Goal: Task Accomplishment & Management: Use online tool/utility

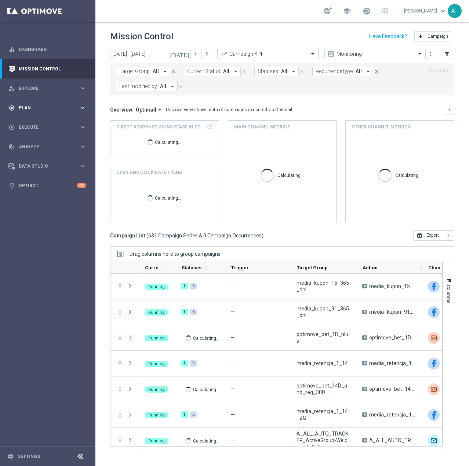
click at [58, 110] on span "Plan" at bounding box center [49, 108] width 61 height 4
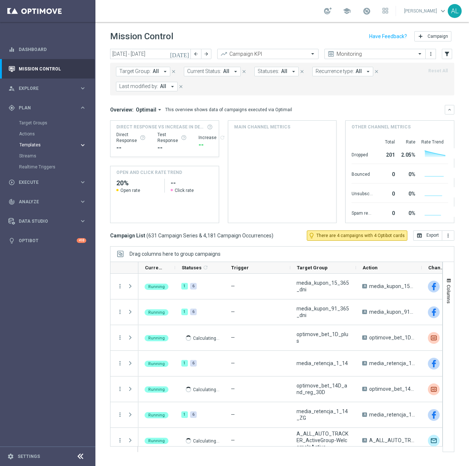
click at [35, 146] on span "Templates" at bounding box center [45, 145] width 52 height 4
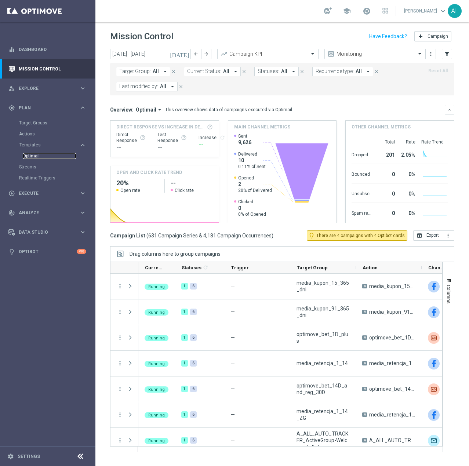
click at [40, 156] on link "Optimail" at bounding box center [50, 156] width 54 height 6
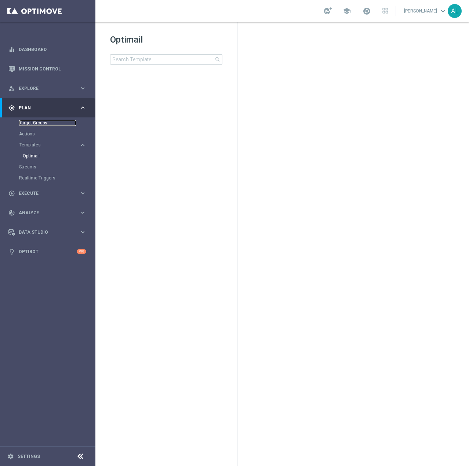
click at [40, 122] on link "Target Groups" at bounding box center [47, 123] width 57 height 6
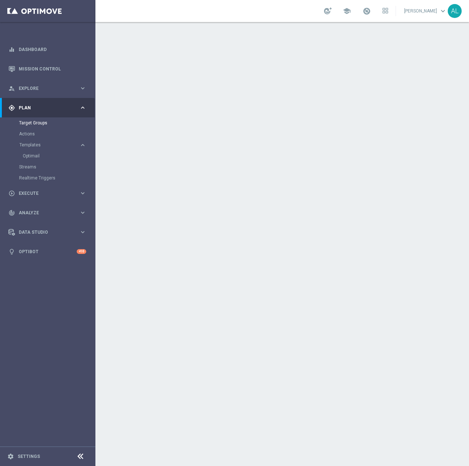
click at [38, 126] on div "Target Groups" at bounding box center [57, 122] width 76 height 11
click at [22, 135] on link "Actions" at bounding box center [47, 134] width 57 height 6
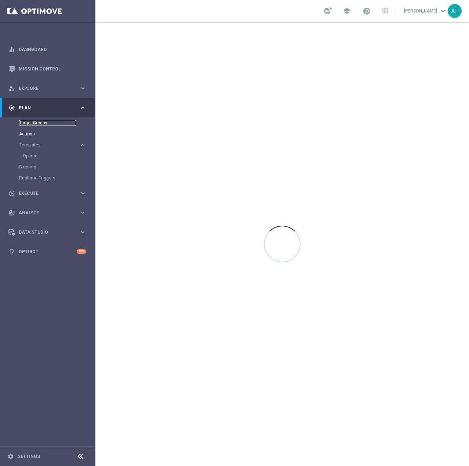
click at [29, 124] on link "Target Groups" at bounding box center [47, 123] width 57 height 6
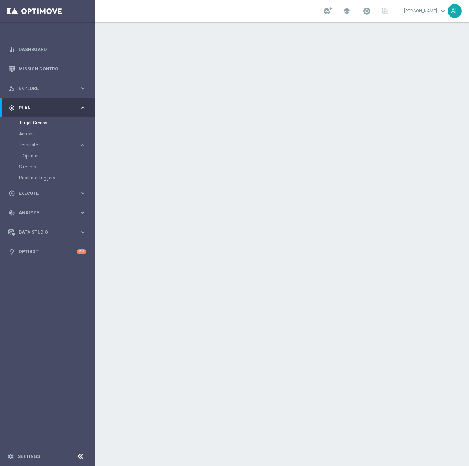
click at [268, 276] on div at bounding box center [282, 244] width 374 height 444
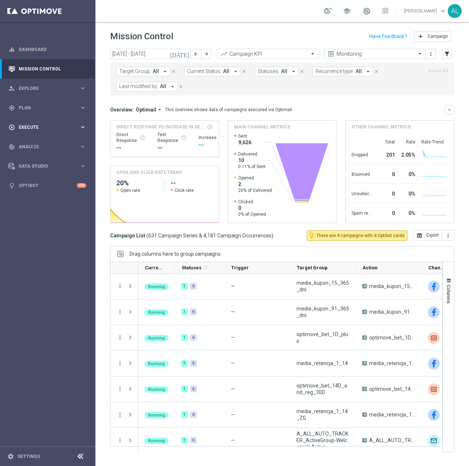
click at [36, 128] on span "Execute" at bounding box center [49, 127] width 61 height 4
click at [33, 141] on link "Campaign Builder" at bounding box center [47, 142] width 57 height 6
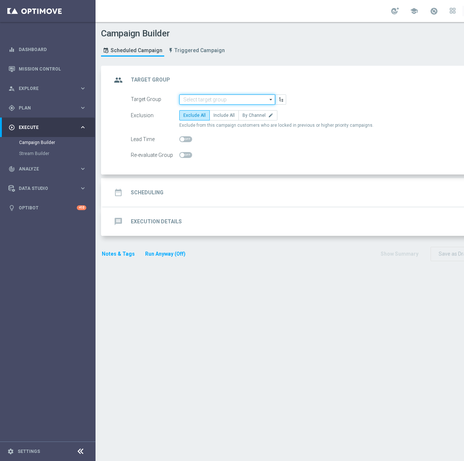
click at [208, 102] on input at bounding box center [227, 99] width 96 height 10
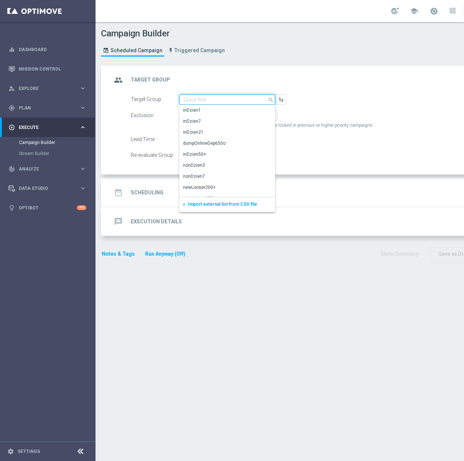
paste input "REA_ALL_TARGET_WAGER_CC EL MS 100% do 300 PLN_061025"
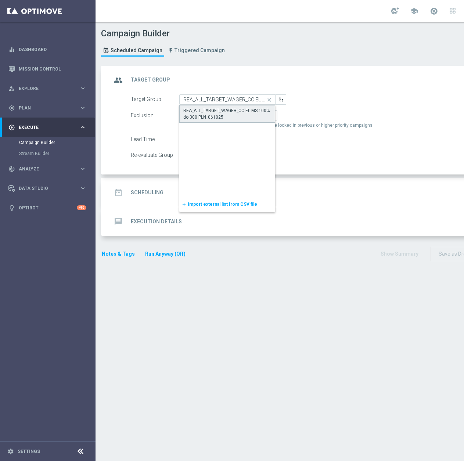
click at [213, 109] on div "REA_ALL_TARGET_WAGER_CC EL MS 100% do 300 PLN_061025" at bounding box center [227, 113] width 88 height 13
type input "REA_ALL_TARGET_WAGER_CC EL MS 100% do 300 PLN_061025"
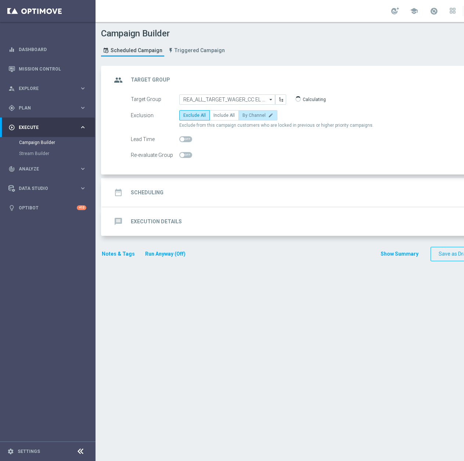
click at [258, 112] on label "By Channel edit" at bounding box center [257, 115] width 39 height 10
click at [247, 114] on input "By Channel edit" at bounding box center [244, 116] width 5 height 5
radio input "true"
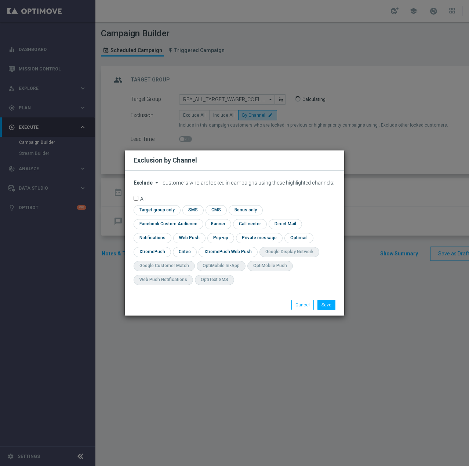
click at [152, 186] on button "Exclude arrow_drop_down" at bounding box center [148, 183] width 28 height 6
click at [0, 0] on span "Include" at bounding box center [0, 0] width 0 height 0
click at [200, 219] on input "checkbox" at bounding box center [167, 224] width 66 height 10
checkbox input "true"
drag, startPoint x: 188, startPoint y: 253, endPoint x: 204, endPoint y: 257, distance: 16.5
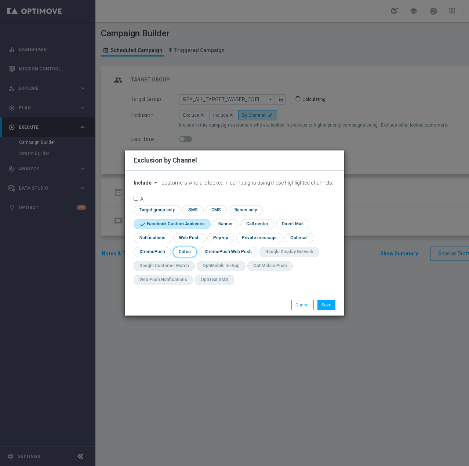
click at [188, 252] on input "checkbox" at bounding box center [184, 252] width 23 height 10
checkbox input "true"
click at [329, 311] on div "Save Cancel" at bounding box center [234, 305] width 219 height 22
click at [329, 308] on button "Save" at bounding box center [327, 305] width 18 height 10
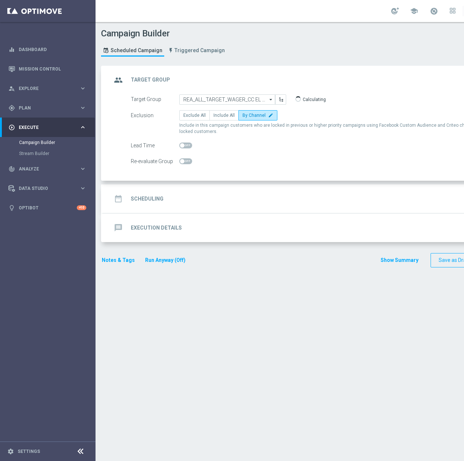
click at [186, 202] on div "date_range Scheduling keyboard_arrow_down" at bounding box center [317, 199] width 410 height 14
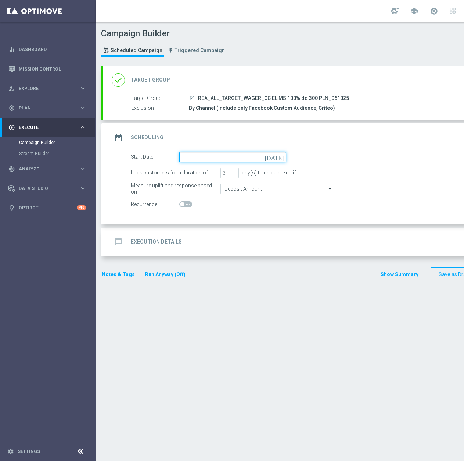
click at [217, 156] on input at bounding box center [232, 157] width 107 height 10
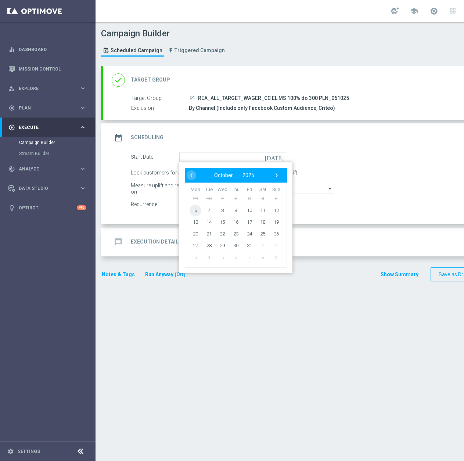
click at [193, 210] on span "6" at bounding box center [195, 210] width 12 height 12
type input "[DATE]"
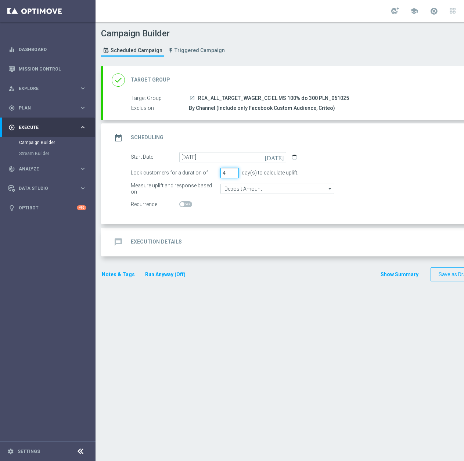
type input "4"
click at [235, 172] on input "4" at bounding box center [229, 173] width 18 height 10
click at [234, 186] on input "Deposit Amount" at bounding box center [277, 189] width 114 height 10
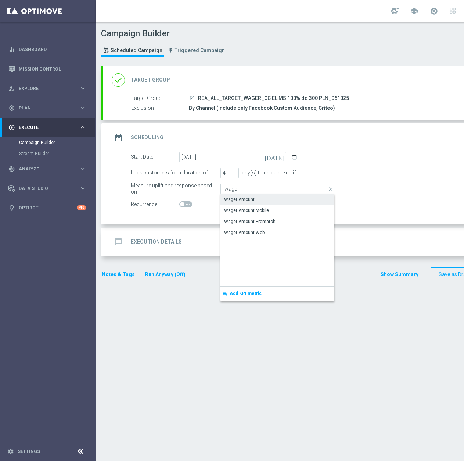
click at [243, 201] on div "Wager Amount" at bounding box center [239, 199] width 30 height 7
type input "Wager Amount"
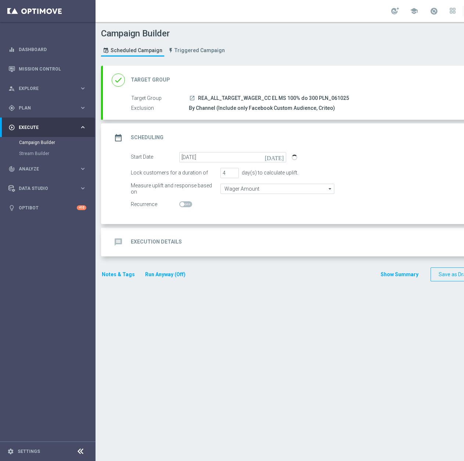
click at [206, 246] on div "message Execution Details keyboard_arrow_down" at bounding box center [317, 242] width 410 height 14
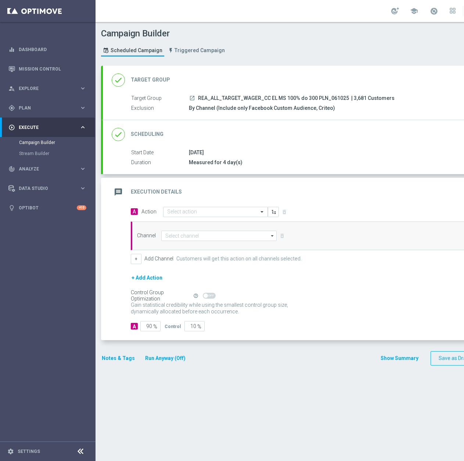
drag, startPoint x: 198, startPoint y: 97, endPoint x: 346, endPoint y: 96, distance: 148.3
click at [346, 96] on span "REA_ALL_TARGET_WAGER_CC EL MS 100% do 300 PLN_061025" at bounding box center [273, 98] width 151 height 7
copy span "REA_ALL_TARGET_WAGER_CC EL MS 100% do 300 PLN_061025"
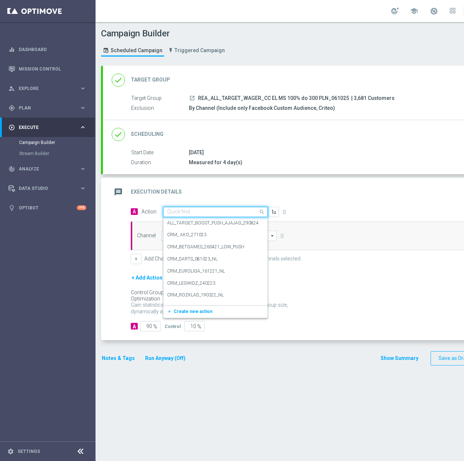
click at [190, 211] on input "text" at bounding box center [208, 212] width 82 height 6
click at [202, 312] on span "Create new action" at bounding box center [193, 311] width 39 height 5
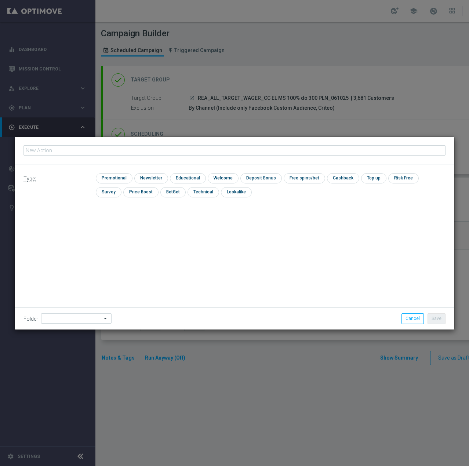
click at [142, 151] on input "text" at bounding box center [234, 150] width 422 height 10
type input "REA_ALL_TARGET_WAGER_CC EL MS 100% do 300 PLN_061025"
click at [113, 178] on input "checkbox" at bounding box center [113, 178] width 35 height 10
checkbox input "true"
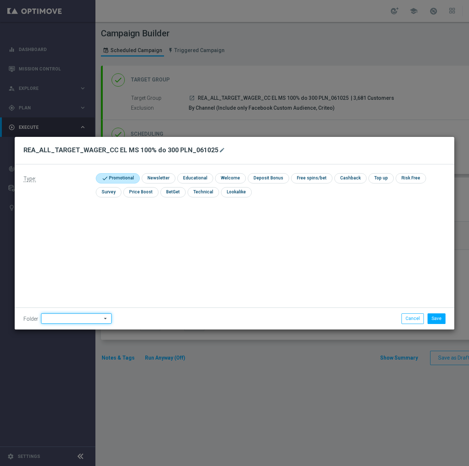
click at [78, 319] on input at bounding box center [76, 318] width 70 height 10
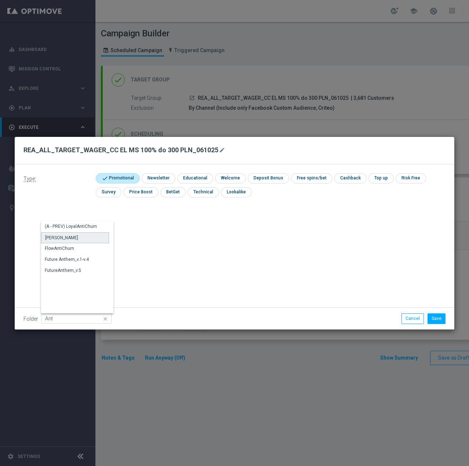
click at [55, 233] on div "Antoni L." at bounding box center [75, 237] width 68 height 11
type input "Antoni L."
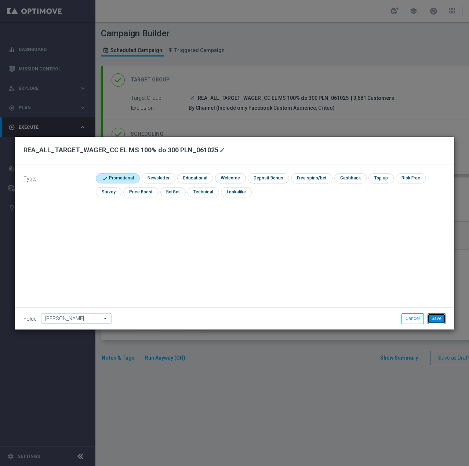
click at [433, 323] on button "Save" at bounding box center [437, 318] width 18 height 10
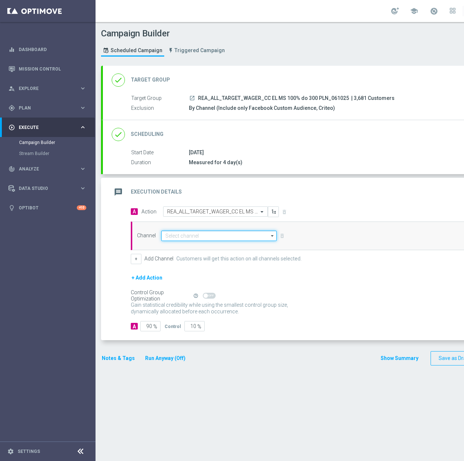
click at [185, 235] on input at bounding box center [218, 236] width 115 height 10
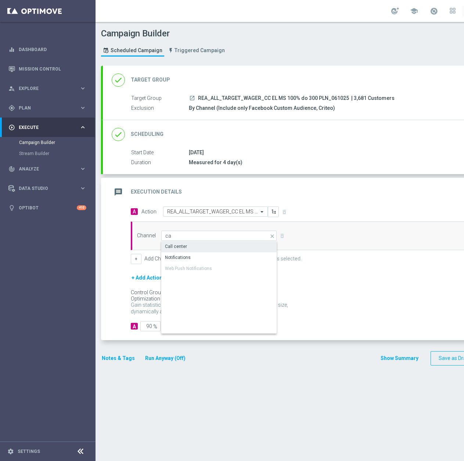
click at [185, 244] on div "Call center" at bounding box center [176, 246] width 22 height 7
type input "Call center"
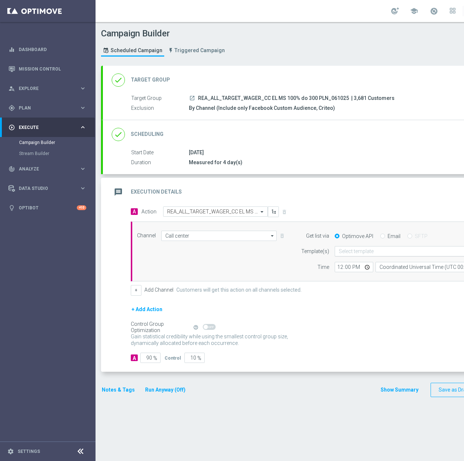
click at [370, 254] on input "text" at bounding box center [410, 251] width 144 height 6
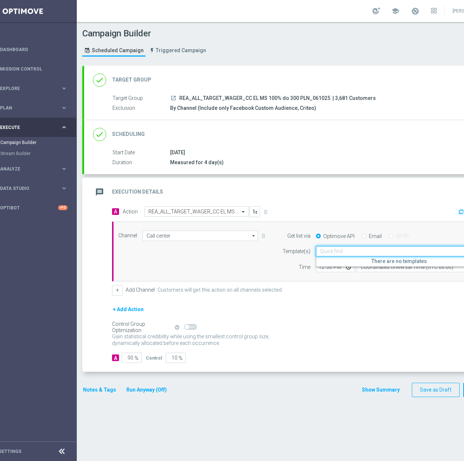
click at [320, 289] on div "+ Add Channel Customers will get this action on all channels selected." at bounding box center [306, 290] width 388 height 10
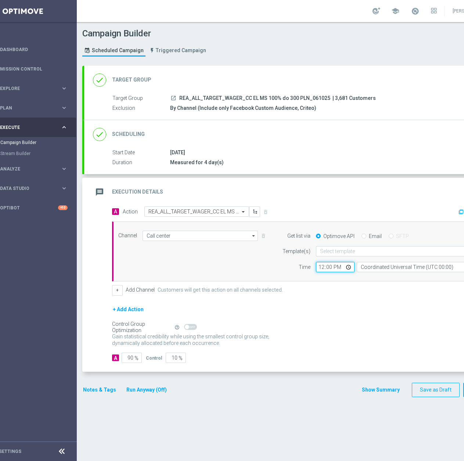
click at [320, 268] on input "12:00" at bounding box center [335, 267] width 39 height 10
type input "08:50"
click at [405, 263] on input "Coordinated Universal Time (UTC 00:00)" at bounding box center [423, 267] width 135 height 10
click at [402, 274] on div "Central European Time (Warsaw) (UTC +02:00)" at bounding box center [423, 277] width 135 height 10
type input "Central European Time (Warsaw) (UTC +02:00)"
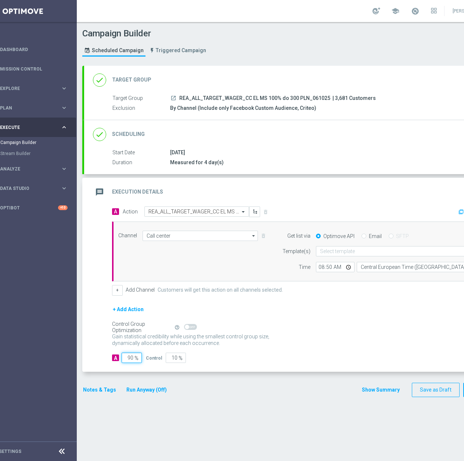
click at [133, 356] on input "90" at bounding box center [131, 357] width 20 height 10
type input "9"
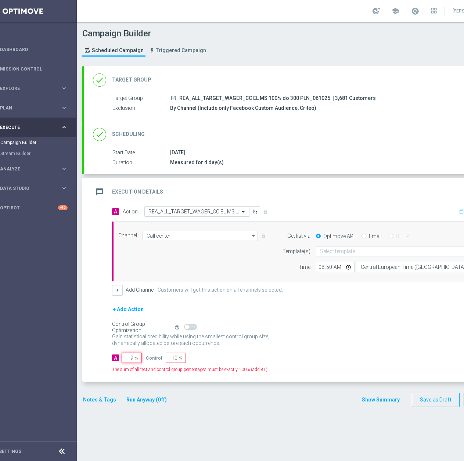
type input "91"
type input "95"
type input "5"
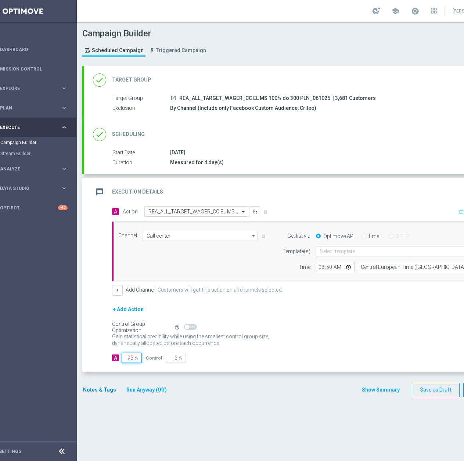
type input "95"
click at [95, 391] on button "Notes & Tags" at bounding box center [99, 389] width 35 height 9
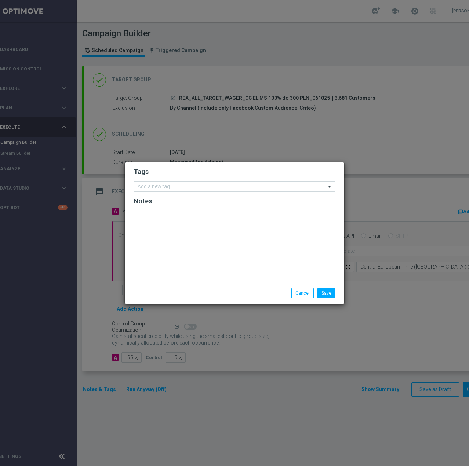
click at [177, 189] on input "text" at bounding box center [232, 187] width 188 height 6
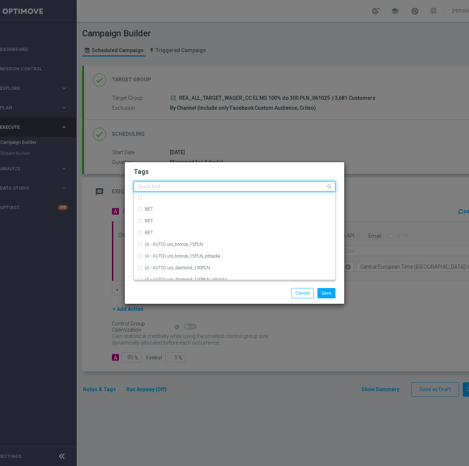
type input "C"
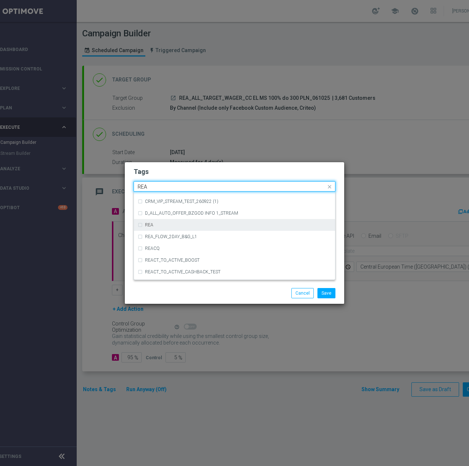
click at [175, 226] on div "REA" at bounding box center [238, 225] width 186 height 4
click at [159, 185] on input "REA" at bounding box center [232, 187] width 188 height 6
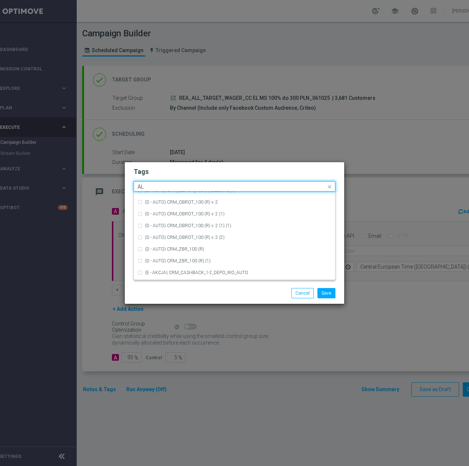
scroll to position [0, 0]
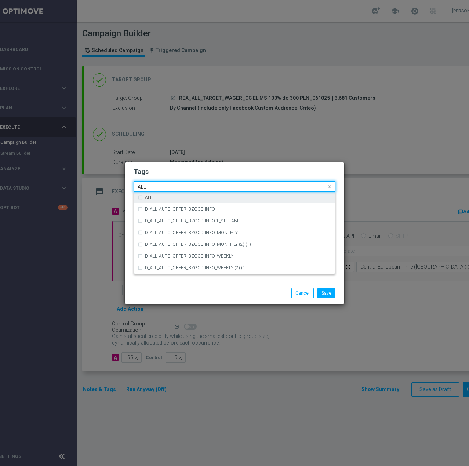
click at [159, 198] on div "ALL" at bounding box center [238, 197] width 186 height 4
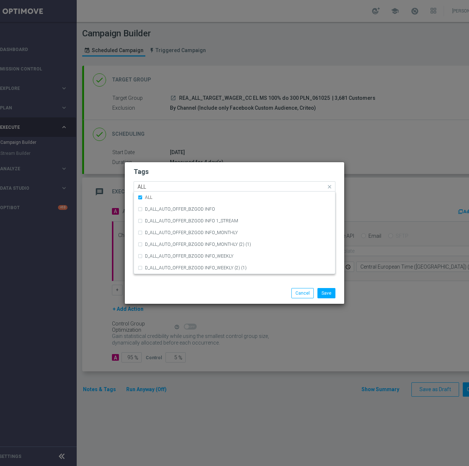
click at [162, 187] on input "ALL" at bounding box center [232, 187] width 188 height 6
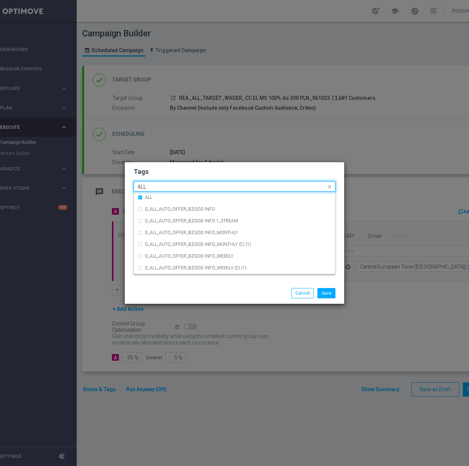
click at [162, 187] on input "ALL" at bounding box center [232, 187] width 188 height 6
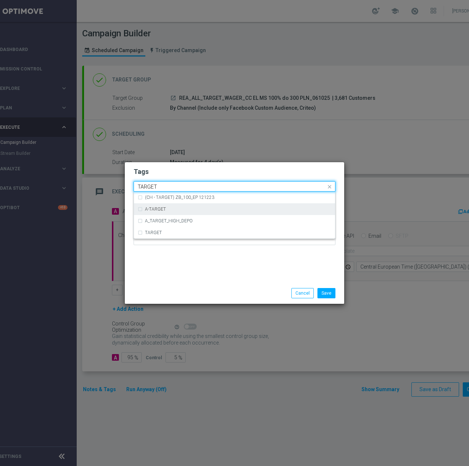
click at [160, 208] on label "A-TARGET" at bounding box center [155, 209] width 21 height 4
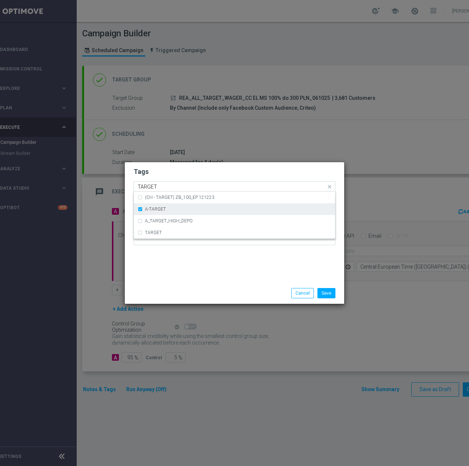
click at [162, 206] on div "A-TARGET" at bounding box center [235, 209] width 194 height 12
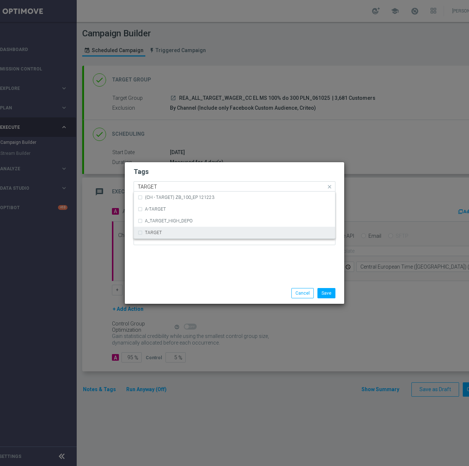
click at [153, 235] on div "TARGET" at bounding box center [235, 233] width 194 height 12
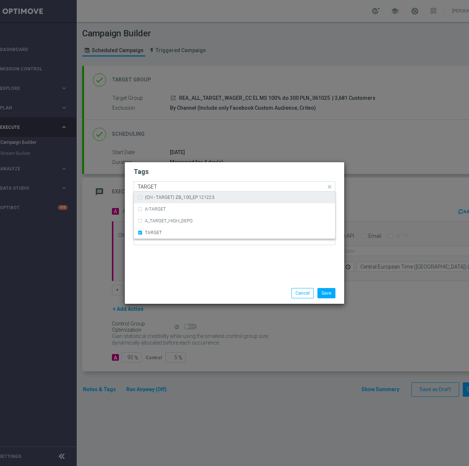
click at [173, 185] on input "TARGET" at bounding box center [232, 187] width 188 height 6
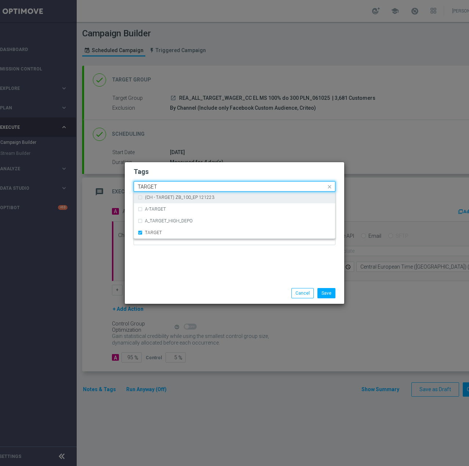
click at [173, 185] on input "TARGET" at bounding box center [232, 187] width 188 height 6
click at [174, 195] on div "WAGER" at bounding box center [238, 197] width 186 height 4
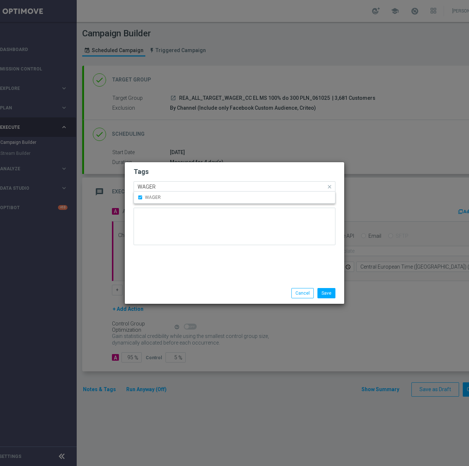
click at [178, 186] on input "WAGER" at bounding box center [232, 187] width 188 height 6
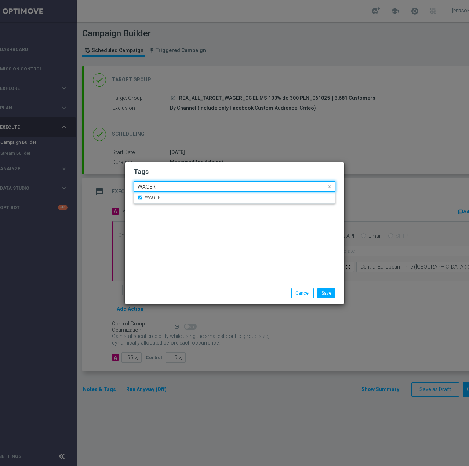
click at [178, 186] on input "WAGER" at bounding box center [232, 187] width 188 height 6
click at [178, 197] on div "CC" at bounding box center [238, 197] width 186 height 4
click at [178, 189] on input "CC" at bounding box center [232, 187] width 188 height 6
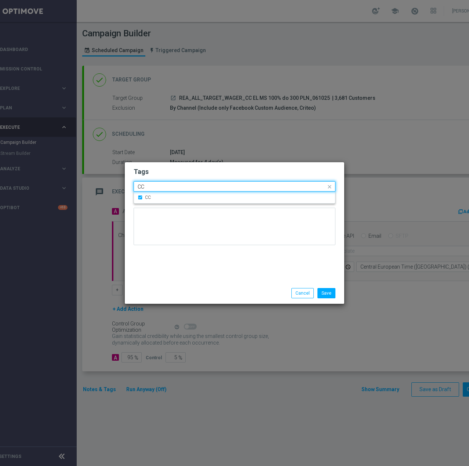
click at [178, 189] on input "CC" at bounding box center [232, 187] width 188 height 6
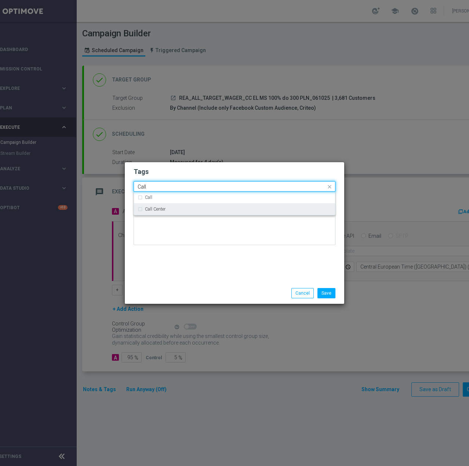
click at [176, 206] on div "Call Center" at bounding box center [235, 209] width 194 height 12
type input "Call"
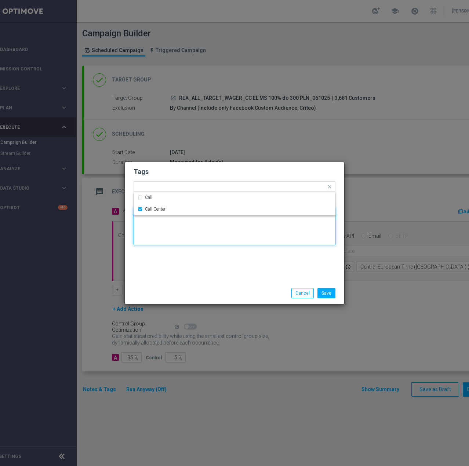
click at [166, 247] on div at bounding box center [235, 229] width 202 height 43
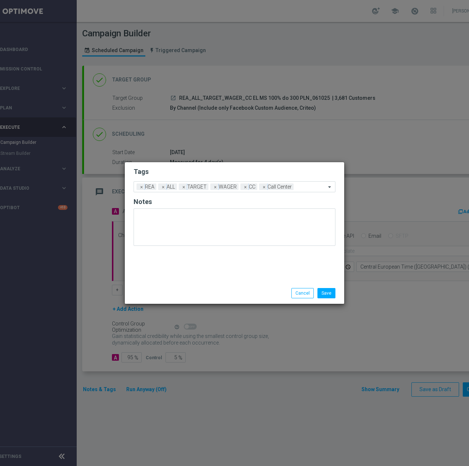
click at [221, 173] on h2 "Tags" at bounding box center [235, 171] width 202 height 9
click at [329, 292] on button "Save" at bounding box center [327, 293] width 18 height 10
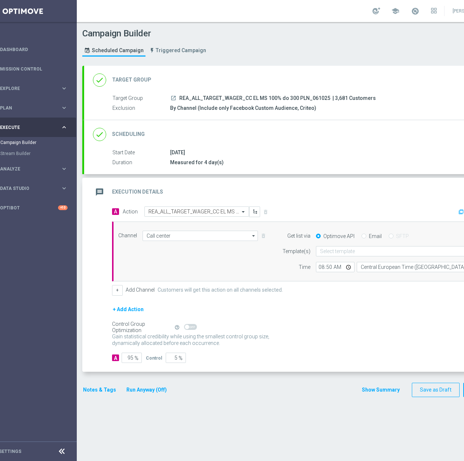
click at [330, 142] on div "done Scheduling keyboard_arrow_down" at bounding box center [298, 134] width 428 height 29
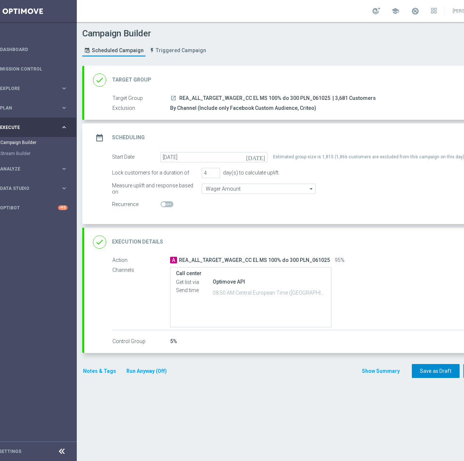
click at [436, 369] on button "Save as Draft" at bounding box center [435, 371] width 48 height 14
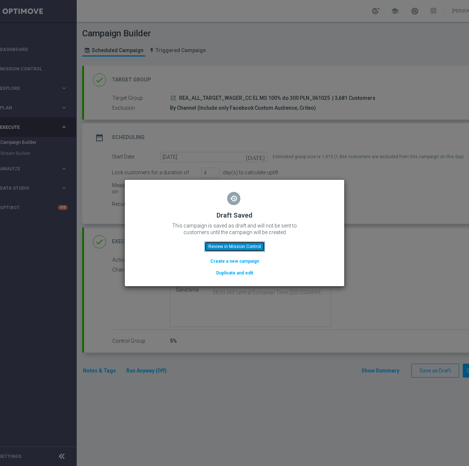
click at [221, 247] on button "Review in Mission Control" at bounding box center [234, 247] width 61 height 10
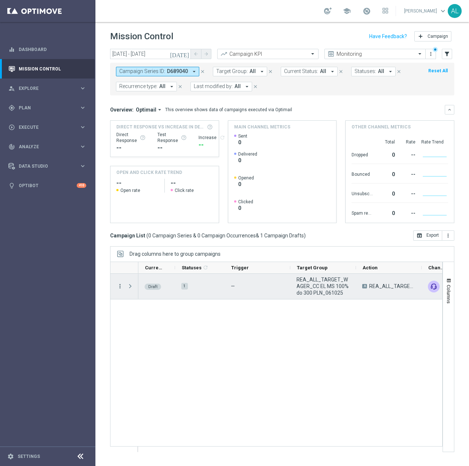
click at [117, 287] on icon "more_vert" at bounding box center [120, 286] width 7 height 7
click at [150, 318] on div "edit Edit" at bounding box center [164, 315] width 83 height 10
click at [119, 284] on icon "more_vert" at bounding box center [120, 286] width 7 height 7
click at [131, 313] on div "edit" at bounding box center [128, 314] width 11 height 5
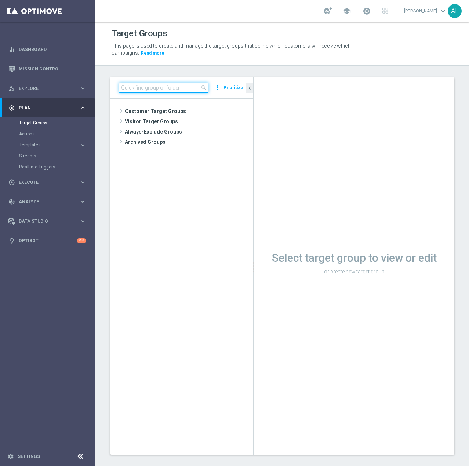
click at [152, 87] on input at bounding box center [164, 88] width 90 height 10
click at [137, 83] on input at bounding box center [164, 88] width 90 height 10
paste input "REA_ALL_TARGET_WAGER_CC EL MS 100% do 300 PLN_061025"
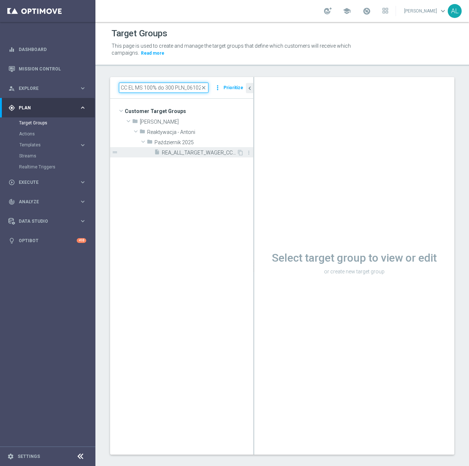
type input "REA_ALL_TARGET_WAGER_CC EL MS 100% do 300 PLN_061025"
click at [161, 148] on div "insert_drive_file REA_ALL_TARGET_WAGER_CC EL MS 100% do 300 PLN_061025" at bounding box center [195, 152] width 83 height 10
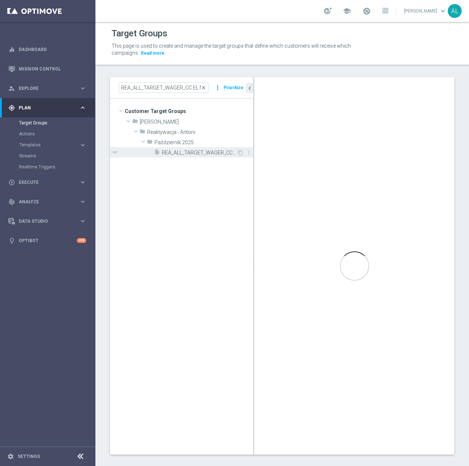
click at [169, 155] on span "REA_ALL_TARGET_WAGER_CC EL MS 100% do 300 PLN_061025" at bounding box center [199, 153] width 75 height 6
click at [165, 193] on tree-viewport "Customer Target Groups library_add create_new_folder folder" at bounding box center [181, 277] width 143 height 356
click at [169, 159] on tree-viewport "Customer Target Groups library_add create_new_folder folder" at bounding box center [181, 277] width 143 height 356
click at [171, 153] on span "REA_ALL_TARGET_WAGER_CC EL MS 100% do 300 PLN_061025" at bounding box center [199, 153] width 75 height 6
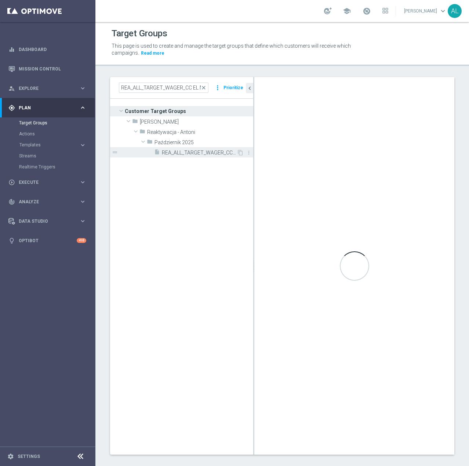
click at [171, 153] on span "REA_ALL_TARGET_WAGER_CC EL MS 100% do 300 PLN_061025" at bounding box center [199, 153] width 75 height 6
click at [225, 279] on tree-viewport "Customer Target Groups library_add create_new_folder folder" at bounding box center [181, 277] width 143 height 356
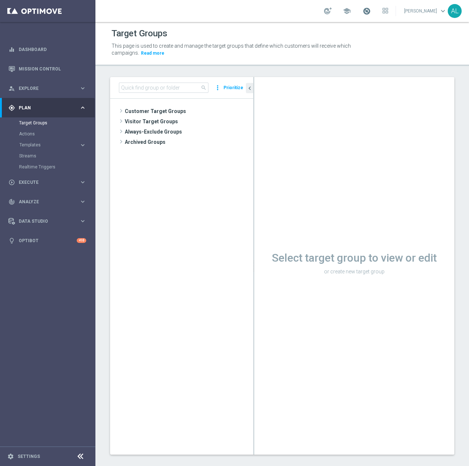
click at [369, 11] on span at bounding box center [367, 11] width 8 height 8
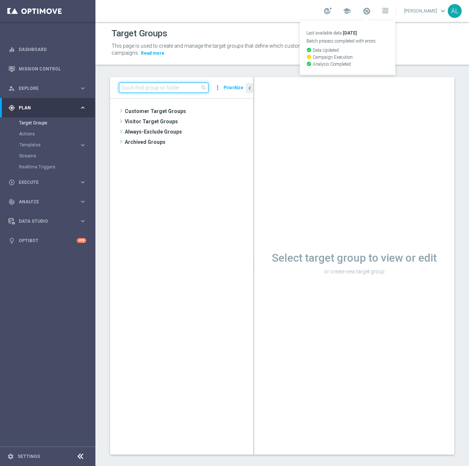
click at [152, 84] on input at bounding box center [164, 88] width 90 height 10
paste input "💸"
type input "💸"
click at [175, 88] on input at bounding box center [164, 88] width 90 height 10
paste input "REA_ALL_TARGET_WAGER_CC EL MS 100% do 300 PLN_061025"
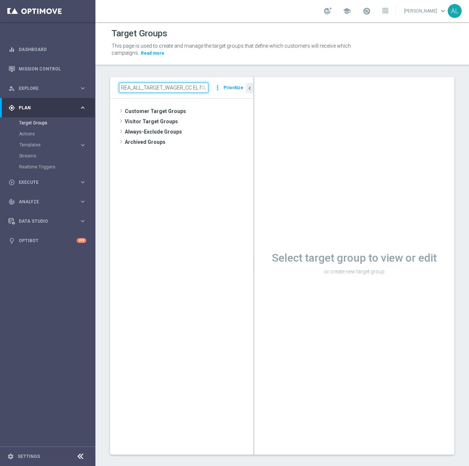
scroll to position [0, 65]
type input "REA_ALL_TARGET_WAGER_CC EL MS 100% do 300 PLN_061025"
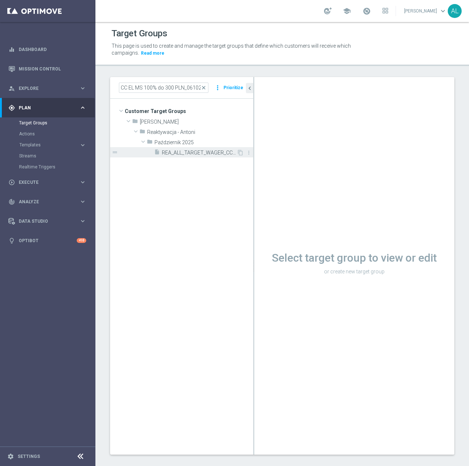
scroll to position [0, 0]
click at [178, 150] on span "REA_ALL_TARGET_WAGER_CC EL MS 100% do 300 PLN_061025" at bounding box center [199, 153] width 75 height 6
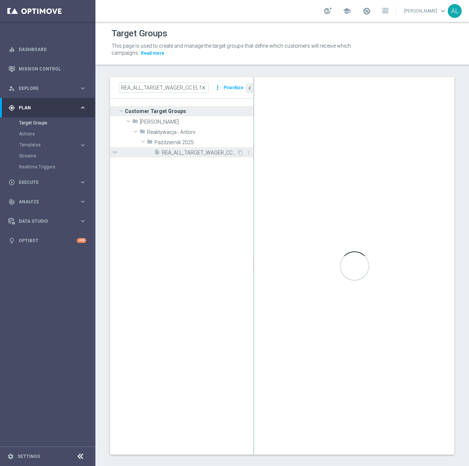
click at [180, 150] on span "REA_ALL_TARGET_WAGER_CC EL MS 100% do 300 PLN_061025" at bounding box center [199, 153] width 75 height 6
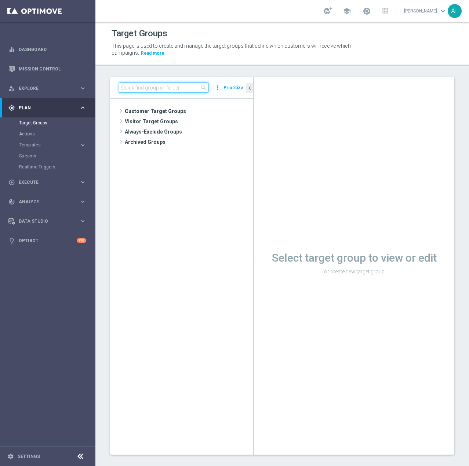
click at [134, 86] on input at bounding box center [164, 88] width 90 height 10
paste input "REA_ALL_TARGET_WAGER_CC EL MS 100% do 300 PLN_061025"
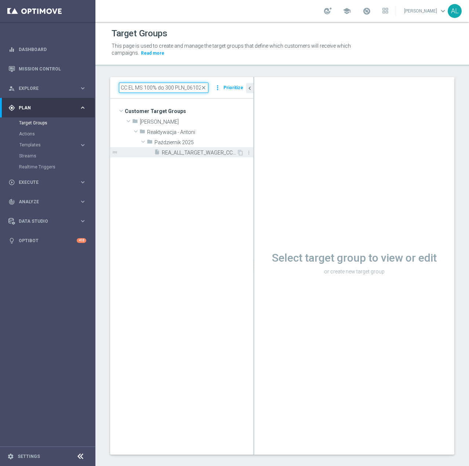
type input "REA_ALL_TARGET_WAGER_CC EL MS 100% do 300 PLN_061025"
click at [167, 153] on span "REA_ALL_TARGET_WAGER_CC EL MS 100% do 300 PLN_061025" at bounding box center [199, 153] width 75 height 6
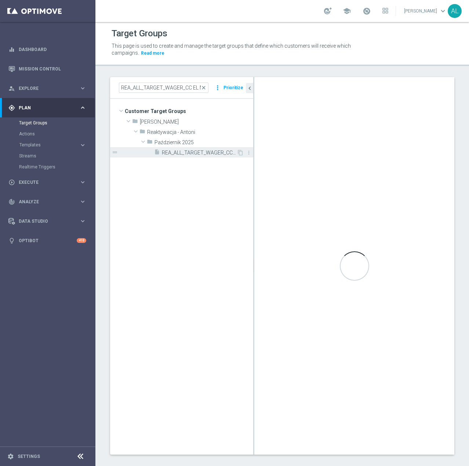
click at [192, 154] on span "REA_ALL_TARGET_WAGER_CC EL MS 100% do 300 PLN_061025" at bounding box center [199, 153] width 75 height 6
click at [205, 151] on span "REA_ALL_TARGET_WAGER_CC EL MS 100% do 300 PLN_061025" at bounding box center [199, 153] width 75 height 6
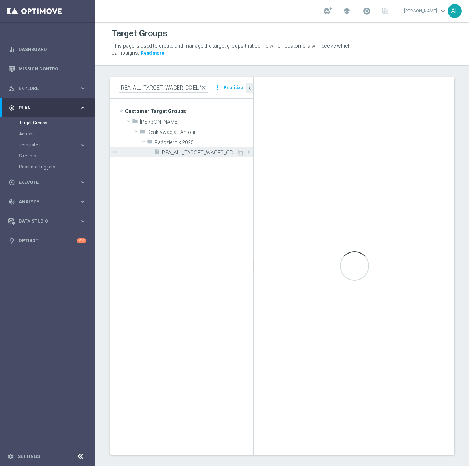
click at [205, 151] on span "REA_ALL_TARGET_WAGER_CC EL MS 100% do 300 PLN_061025" at bounding box center [199, 153] width 75 height 6
click at [204, 153] on span "REA_ALL_TARGET_WAGER_CC EL MS 100% do 300 PLN_061025" at bounding box center [199, 153] width 75 height 6
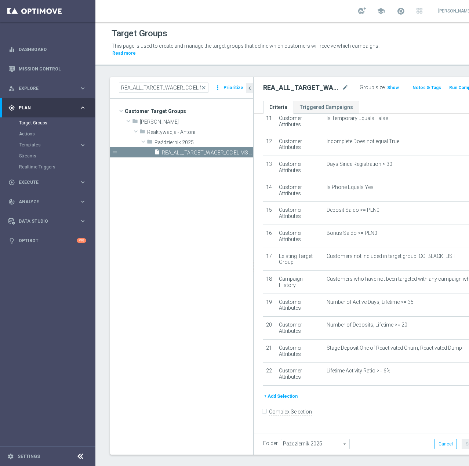
scroll to position [0, 0]
click at [465, 282] on icon "mode_edit" at bounding box center [468, 279] width 6 height 6
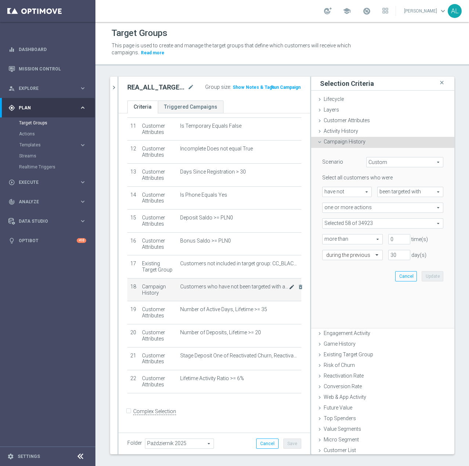
scroll to position [251, 0]
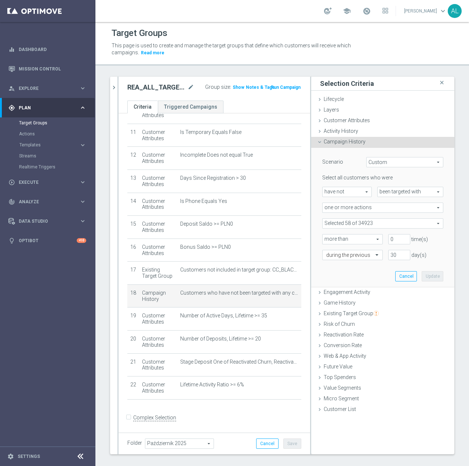
click at [340, 226] on span at bounding box center [383, 224] width 120 height 10
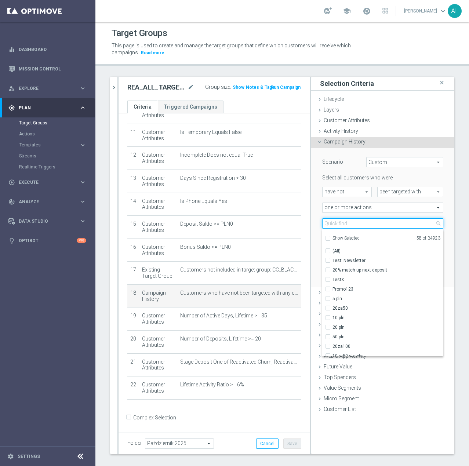
click at [341, 221] on input "search" at bounding box center [382, 223] width 121 height 10
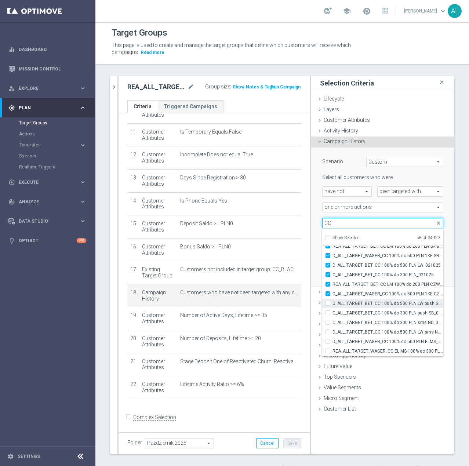
type input "CC"
click at [333, 305] on label "D_ALL_TARGET_BET_CC 100% do 500 PLN LW push SB_021025" at bounding box center [388, 304] width 111 height 10
click at [328, 305] on input "D_ALL_TARGET_BET_CC 100% do 500 PLN LW push SB_021025" at bounding box center [330, 303] width 5 height 5
checkbox input "true"
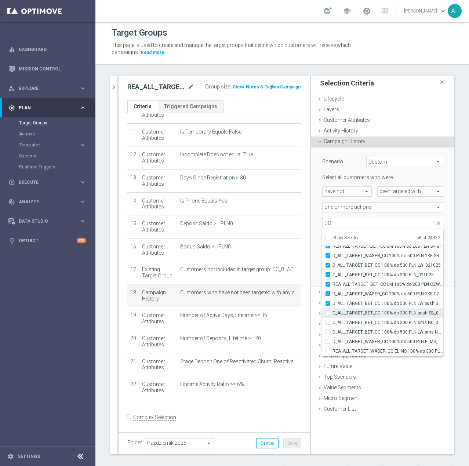
type input "Selected 59 of 34923"
click at [322, 316] on div "C_ALL_TARGET_BET_CC 100% do 300 PLN push SB_021025" at bounding box center [382, 313] width 121 height 10
click at [333, 323] on label "C_ALL_TARGET_BET_CC 100% do 300 PLN sms ND_021025" at bounding box center [388, 323] width 111 height 10
click at [328, 323] on input "C_ALL_TARGET_BET_CC 100% do 300 PLN sms ND_021025" at bounding box center [330, 322] width 5 height 5
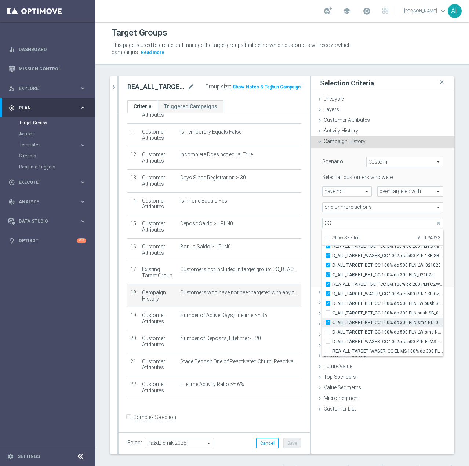
checkbox input "true"
type input "Selected 60 of 34923"
click at [328, 312] on input "C_ALL_TARGET_BET_CC 100% do 300 PLN push SB_021025" at bounding box center [330, 313] width 5 height 5
checkbox input "true"
type input "Selected 61 of 34923"
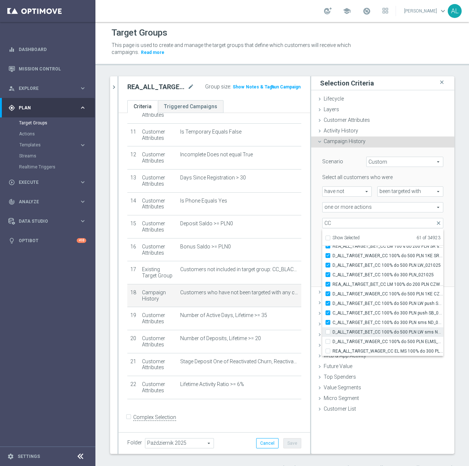
click at [333, 332] on label "D_ALL_TARGET_BET_CC 100% do 500 PLN LW sms ND_021025" at bounding box center [388, 332] width 111 height 10
click at [328, 332] on input "D_ALL_TARGET_BET_CC 100% do 500 PLN LW sms ND_021025" at bounding box center [330, 332] width 5 height 5
checkbox input "true"
type input "Selected 62 of 34923"
click at [322, 341] on div "D_ALL_TARGET_WAGER_CC 100% do 500 PLN ELMS_061025" at bounding box center [382, 342] width 121 height 10
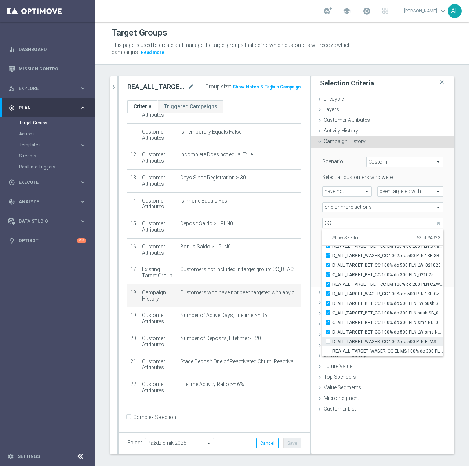
click at [333, 341] on label "D_ALL_TARGET_WAGER_CC 100% do 500 PLN ELMS_061025" at bounding box center [388, 342] width 111 height 10
click at [328, 341] on input "D_ALL_TARGET_WAGER_CC 100% do 500 PLN ELMS_061025" at bounding box center [330, 341] width 5 height 5
checkbox input "true"
type input "Selected 63 of 34923"
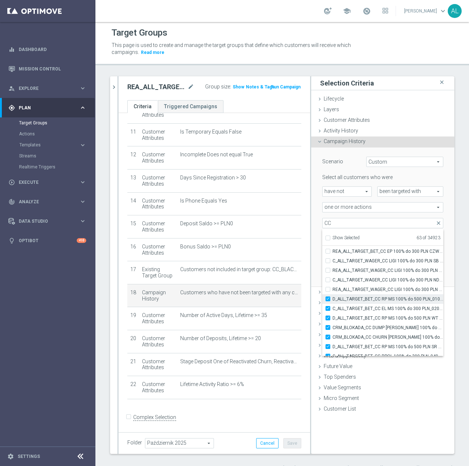
scroll to position [22942, 0]
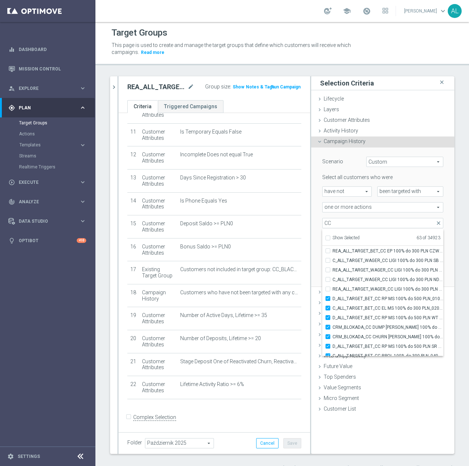
click at [311, 275] on div "Scenario Custom Custom arrow_drop_down search Select all customers who were hav…" at bounding box center [382, 218] width 143 height 140
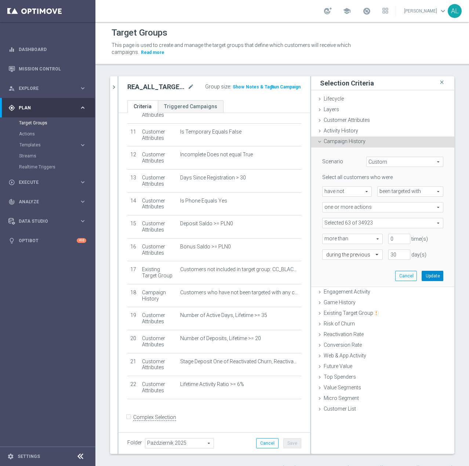
click at [422, 275] on button "Update" at bounding box center [433, 276] width 22 height 10
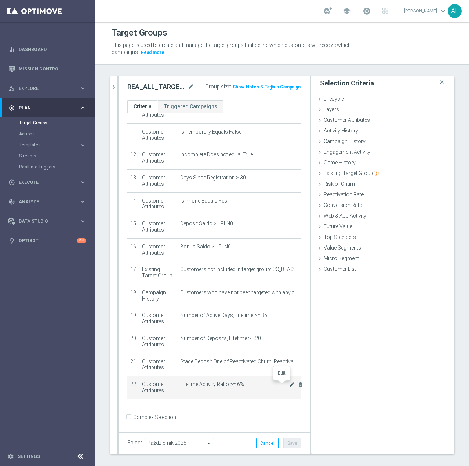
click at [289, 386] on icon "mode_edit" at bounding box center [292, 385] width 6 height 6
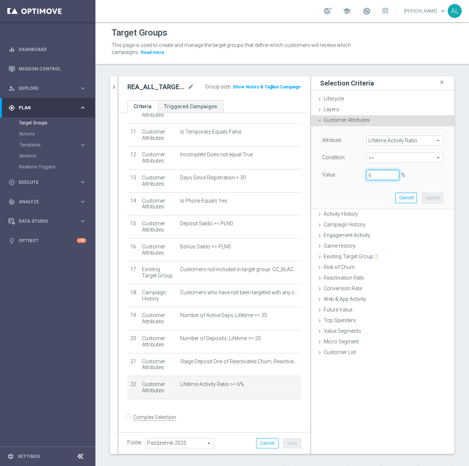
drag, startPoint x: 366, startPoint y: 177, endPoint x: 354, endPoint y: 178, distance: 12.5
click at [354, 178] on div "Value 6 %" at bounding box center [383, 176] width 132 height 12
click at [432, 201] on button "Update" at bounding box center [433, 198] width 22 height 10
type input "0.05"
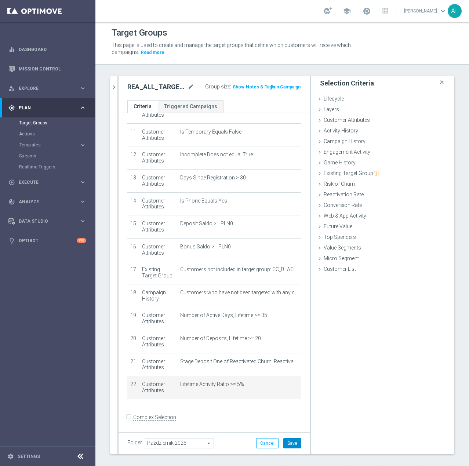
click at [283, 445] on button "Save" at bounding box center [292, 443] width 18 height 10
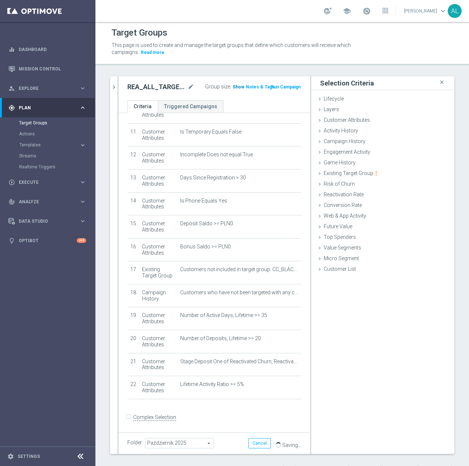
click at [233, 87] on span "Show" at bounding box center [239, 86] width 12 height 5
click at [152, 89] on h2 "REA_ALL_TARGET_WAGER_CC EL MS 100% do 300 PLN_061025" at bounding box center [156, 87] width 59 height 9
copy div "REA_ALL_TARGET_WAGER_CC EL MS 100% do 300 PLN_061025"
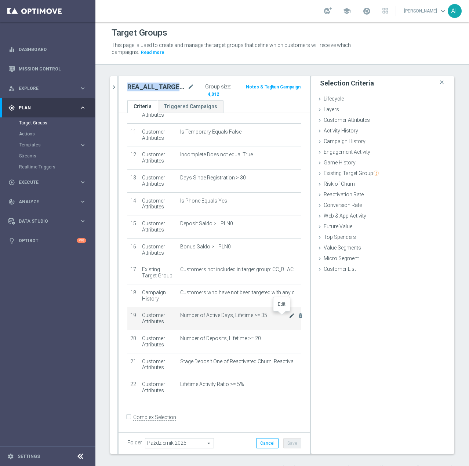
click at [289, 314] on icon "mode_edit" at bounding box center [292, 316] width 6 height 6
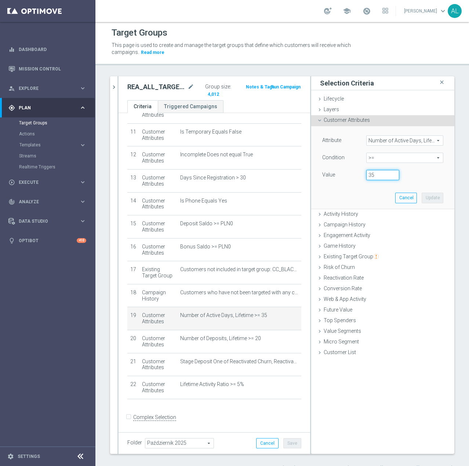
drag, startPoint x: 367, startPoint y: 178, endPoint x: 356, endPoint y: 181, distance: 11.4
click at [356, 181] on div "Value 35" at bounding box center [383, 176] width 132 height 12
type input "30"
click at [428, 199] on button "Update" at bounding box center [433, 198] width 22 height 10
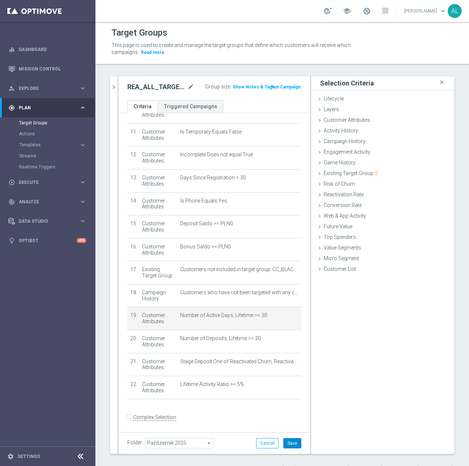
click at [291, 440] on button "Save" at bounding box center [292, 443] width 18 height 10
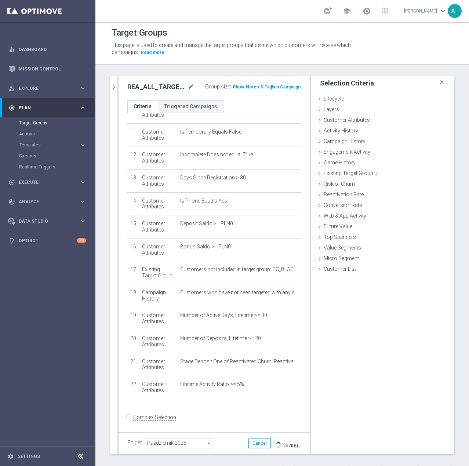
click at [235, 86] on span "Show" at bounding box center [239, 86] width 12 height 5
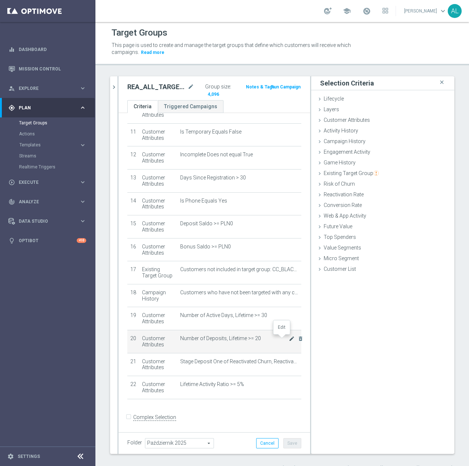
click at [289, 337] on icon "mode_edit" at bounding box center [292, 339] width 6 height 6
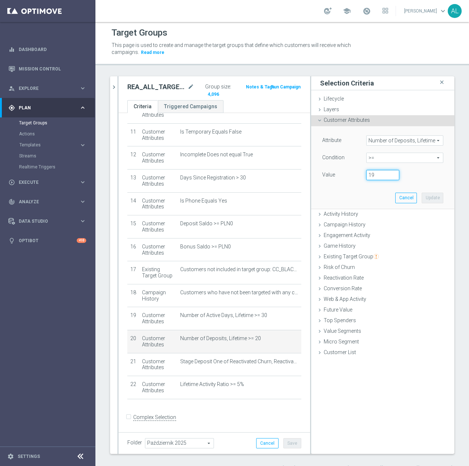
click at [388, 178] on input "19" at bounding box center [382, 175] width 33 height 10
click at [388, 178] on input "18" at bounding box center [382, 175] width 33 height 10
click at [388, 178] on input "17" at bounding box center [382, 175] width 33 height 10
type input "16"
click at [388, 178] on input "16" at bounding box center [382, 175] width 33 height 10
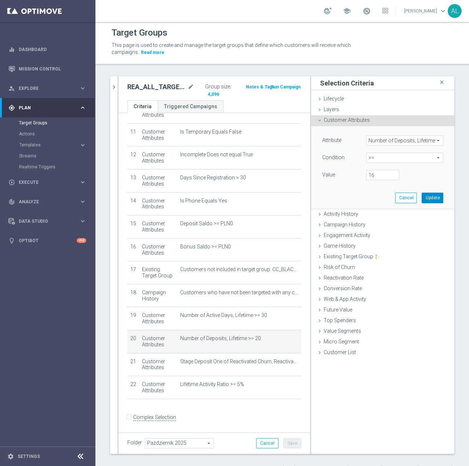
click at [423, 200] on button "Update" at bounding box center [433, 198] width 22 height 10
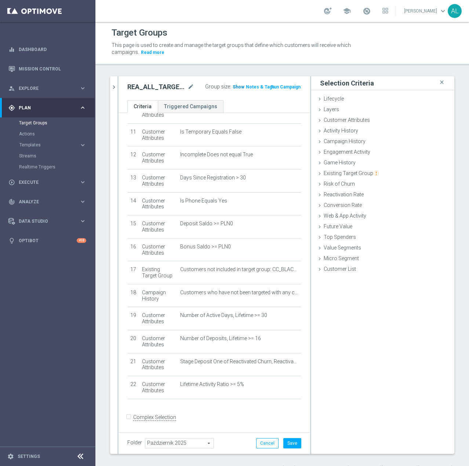
click at [233, 85] on span "Show" at bounding box center [239, 86] width 12 height 5
click at [283, 443] on button "Save" at bounding box center [292, 443] width 18 height 10
click at [30, 146] on span "Templates" at bounding box center [45, 145] width 52 height 4
click at [26, 156] on link "Optimail" at bounding box center [50, 156] width 54 height 6
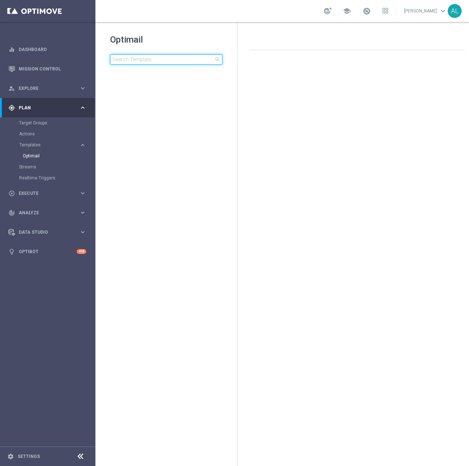
click at [146, 56] on input at bounding box center [166, 59] width 112 height 10
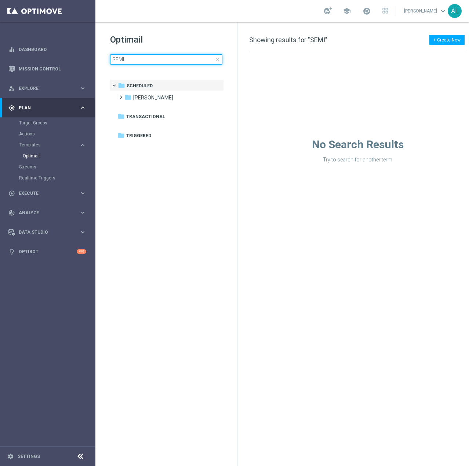
type input "SEMI"
click at [173, 15] on div "school Antoni Litwinek keyboard_arrow_down AL" at bounding box center [282, 11] width 374 height 22
click at [126, 102] on div "folder Antoni L. more_vert" at bounding box center [170, 97] width 108 height 12
click at [119, 95] on span at bounding box center [119, 93] width 3 height 3
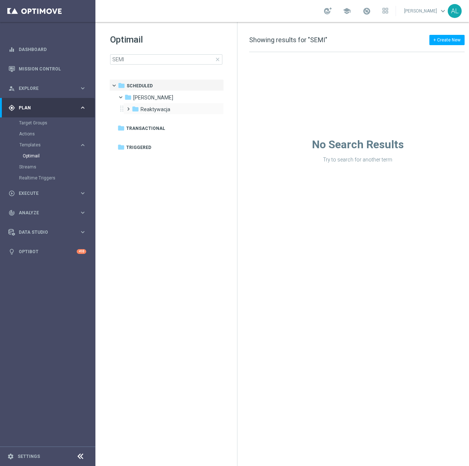
click at [128, 107] on span at bounding box center [126, 105] width 3 height 3
click at [151, 116] on div "folder 2024 -Antoni more_vert" at bounding box center [177, 121] width 93 height 12
click at [135, 118] on span at bounding box center [134, 117] width 3 height 3
click at [156, 133] on span "Lipiec 2024 - Antoni" at bounding box center [183, 133] width 57 height 7
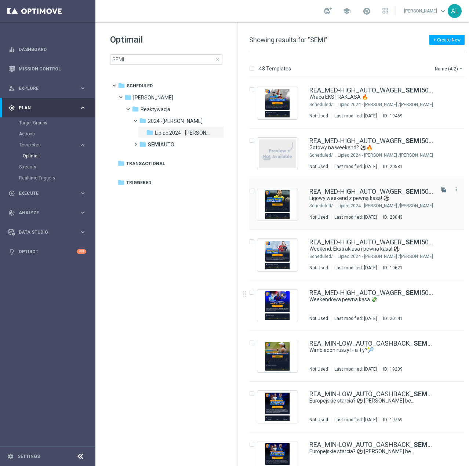
scroll to position [812, 0]
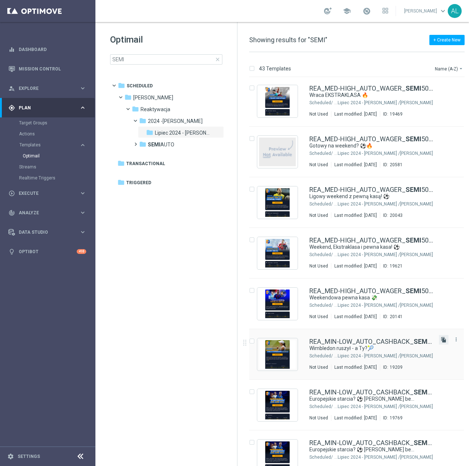
click at [441, 340] on icon "file_copy" at bounding box center [444, 340] width 6 height 6
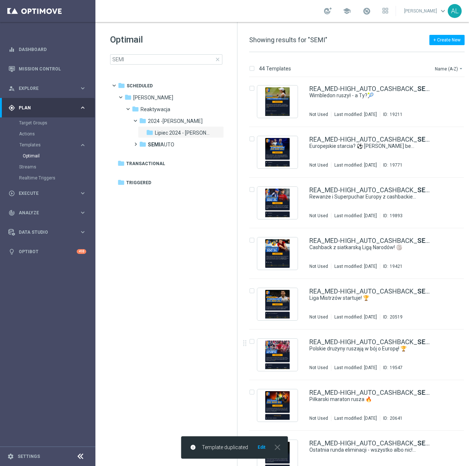
scroll to position [1, 0]
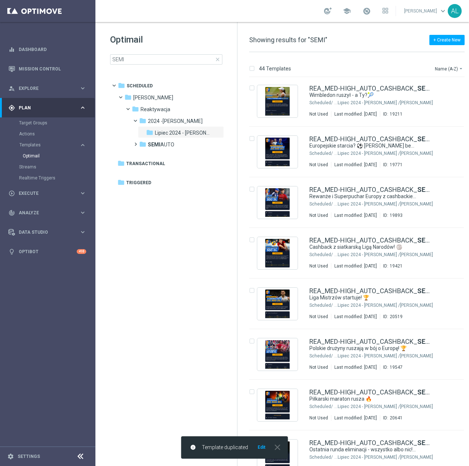
click at [259, 447] on button "Edit" at bounding box center [261, 448] width 9 height 6
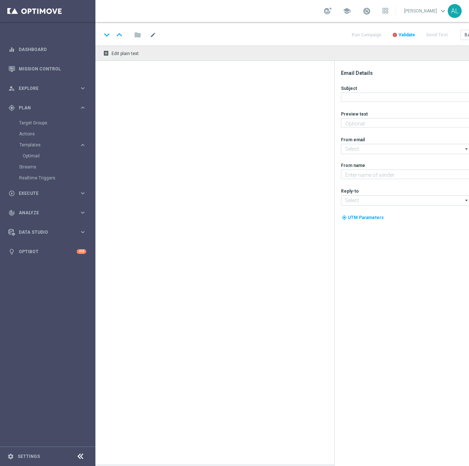
type textarea "Typuj z cashbackiem do 100 zł! 💸"
type textarea "STS"
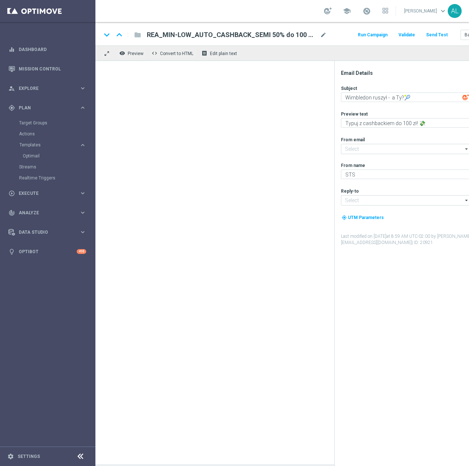
type input "oferta@sts.pl"
type input "kontakt@sts.pl"
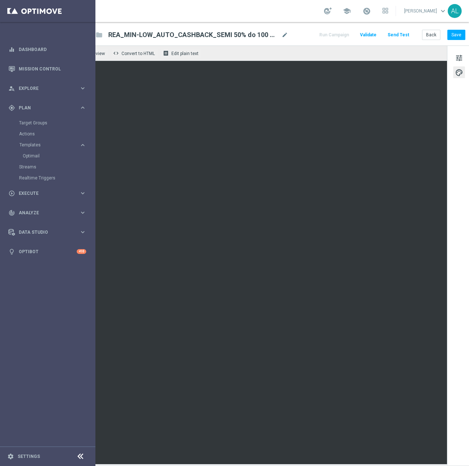
scroll to position [0, 47]
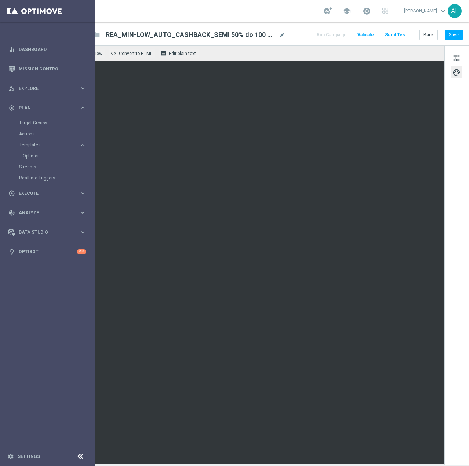
click at [282, 34] on div "keyboard_arrow_down keyboard_arrow_up folder REA_MIN-LOW_AUTO_CASHBACK_SEMI 50%…" at bounding box center [261, 35] width 403 height 10
click at [279, 36] on span "mode_edit" at bounding box center [282, 35] width 7 height 7
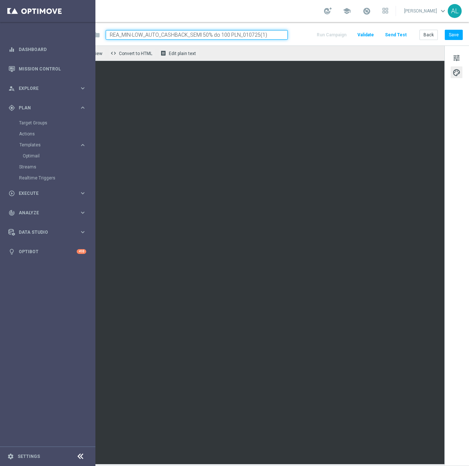
drag, startPoint x: 265, startPoint y: 36, endPoint x: 236, endPoint y: 35, distance: 28.7
click at [236, 35] on input "REA_MIN-LOW_AUTO_CASHBACK_SEMI 50% do 100 PLN_010725(1)" at bounding box center [197, 35] width 182 height 10
type input "REA_MIN-LOW_AUTO_CASHBACK_SEMI 50% do 100 PLN_071025"
click at [449, 33] on button "Save" at bounding box center [454, 35] width 18 height 10
click at [453, 55] on span "tune" at bounding box center [457, 58] width 8 height 10
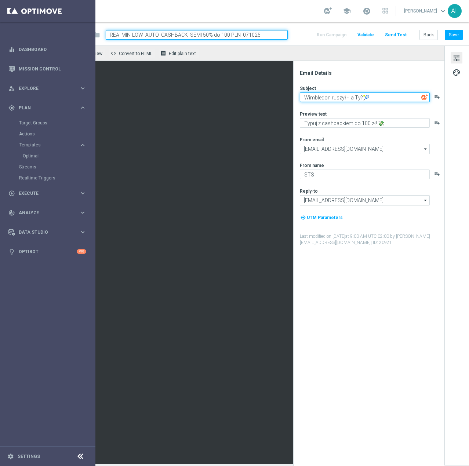
click at [345, 94] on textarea "Wimbledon ruszył - a Ty?🎾" at bounding box center [365, 97] width 130 height 10
paste textarea "🎾 Serwujemy pewną kasę na WTA Wuhan!"
drag, startPoint x: 360, startPoint y: 97, endPoint x: 334, endPoint y: 99, distance: 25.8
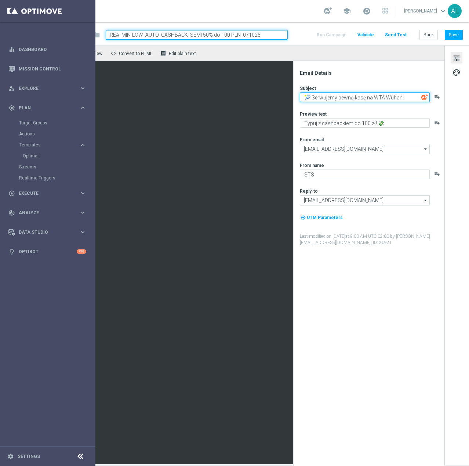
click at [334, 99] on textarea "🎾 Serwujemy pewną kasę na WTA Wuhan!" at bounding box center [365, 97] width 130 height 10
type textarea "🎾 Serwujemy cashback na WTA Wuhan!"
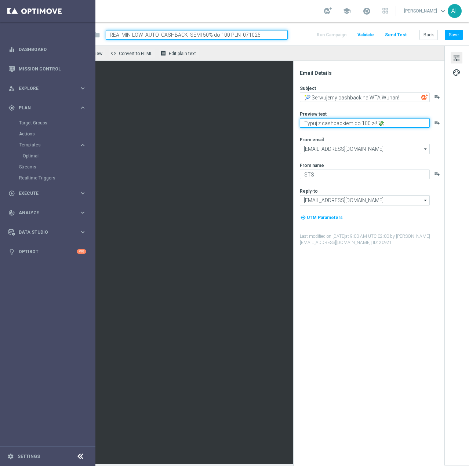
drag, startPoint x: 396, startPoint y: 123, endPoint x: 291, endPoint y: 123, distance: 104.2
click at [293, 123] on div "Email Details Subject 🎾 Serwujemy cashback na WTA Wuhan! playlist_add Preview t…" at bounding box center [368, 263] width 151 height 405
click at [389, 121] on textarea "Graj bezpiecznie do nawet 300 PLN" at bounding box center [365, 123] width 130 height 10
paste textarea "💸"
click at [379, 124] on textarea "Graj bezpiecznie do nawet 300 PLN💸" at bounding box center [365, 123] width 130 height 10
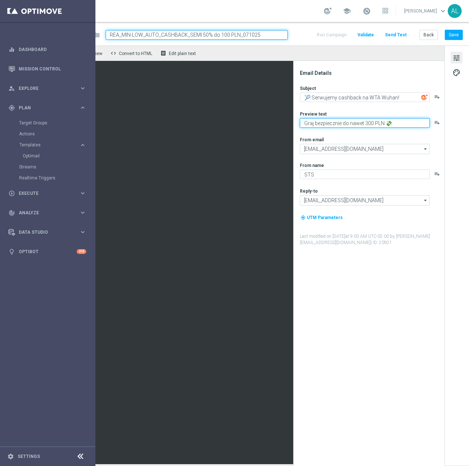
drag, startPoint x: 376, startPoint y: 124, endPoint x: 369, endPoint y: 124, distance: 7.3
click at [369, 124] on textarea "Graj bezpiecznie do nawet 300 PLN 💸" at bounding box center [365, 123] width 130 height 10
click at [384, 123] on textarea "Graj bezpiecznie do nawet 300 PLN 💸" at bounding box center [365, 123] width 130 height 10
drag, startPoint x: 378, startPoint y: 123, endPoint x: 369, endPoint y: 123, distance: 8.4
click at [369, 123] on textarea "Graj bezpiecznie do nawet 300 PLN 💸" at bounding box center [365, 123] width 130 height 10
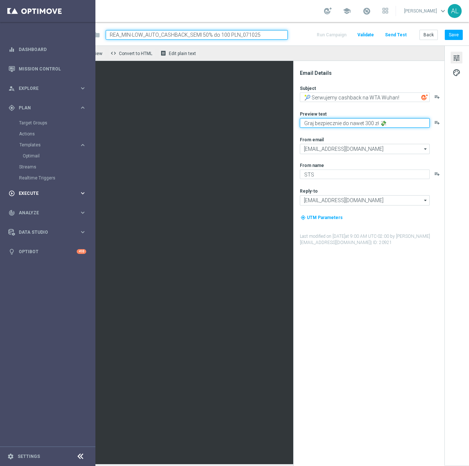
type textarea "Graj bezpiecznie do nawet 300 zł 💸"
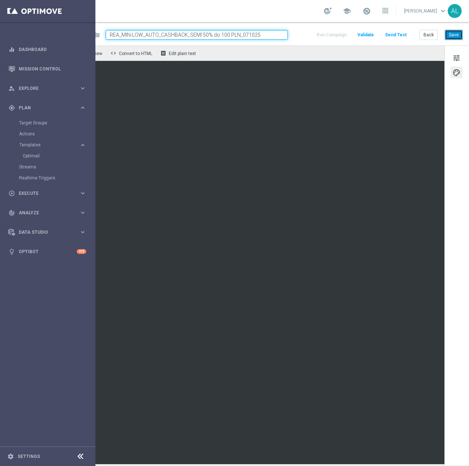
click at [449, 34] on button "Save" at bounding box center [454, 35] width 18 height 10
click at [447, 37] on button "Save" at bounding box center [454, 35] width 18 height 10
click at [424, 33] on button "Back" at bounding box center [429, 35] width 18 height 10
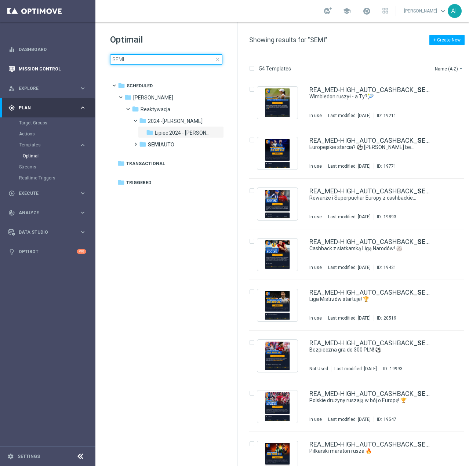
drag, startPoint x: 129, startPoint y: 61, endPoint x: 70, endPoint y: 61, distance: 59.1
click at [70, 61] on main "equalizer Dashboard Mission Control" at bounding box center [234, 233] width 469 height 466
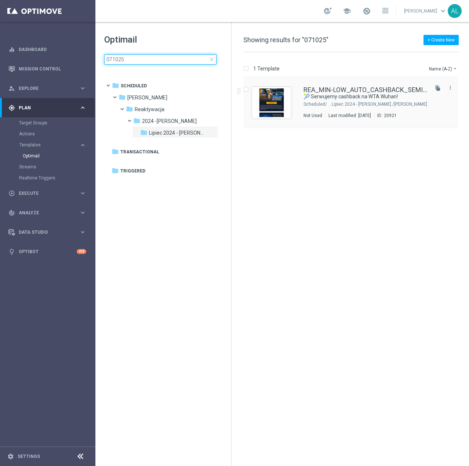
scroll to position [0, 10]
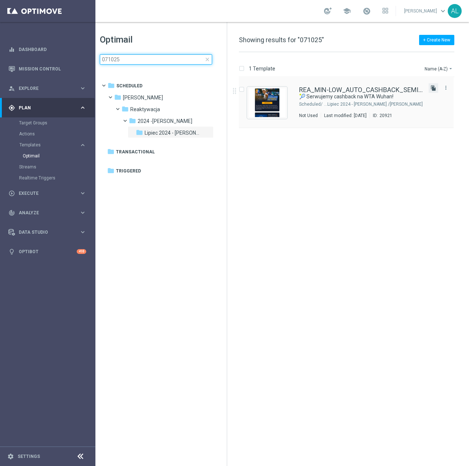
type input "071025"
click at [431, 90] on icon "file_copy" at bounding box center [434, 88] width 6 height 6
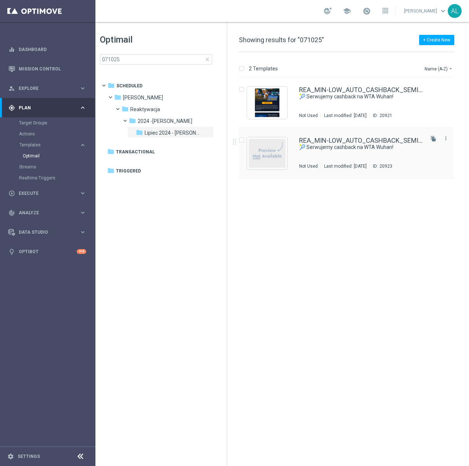
click at [320, 164] on div "Not Used" at bounding box center [310, 166] width 22 height 6
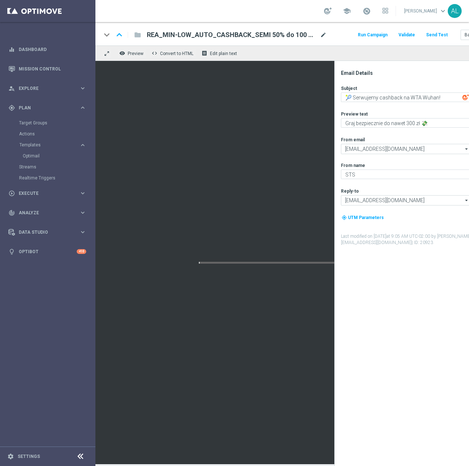
click at [320, 32] on span "mode_edit" at bounding box center [323, 35] width 7 height 7
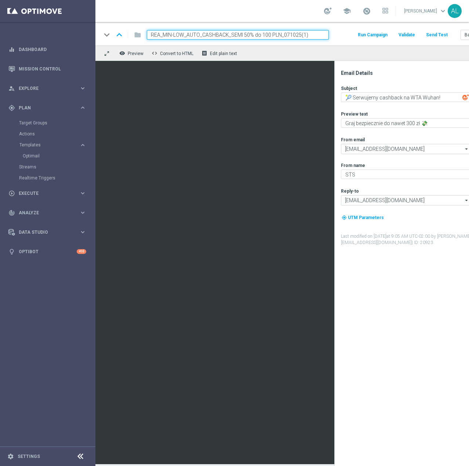
drag, startPoint x: 309, startPoint y: 39, endPoint x: 299, endPoint y: 39, distance: 9.9
click at [299, 39] on input "REA_MIN-LOW_AUTO_CASHBACK_SEMI 50% do 100 PLN_071025(1)" at bounding box center [238, 35] width 182 height 10
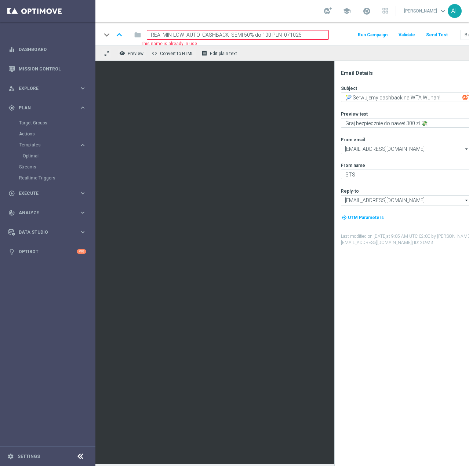
drag, startPoint x: 182, startPoint y: 36, endPoint x: 164, endPoint y: 38, distance: 18.5
click at [164, 38] on input "REA_MIN-LOW_AUTO_CASHBACK_SEMI 50% do 100 PLN_071025" at bounding box center [238, 35] width 182 height 10
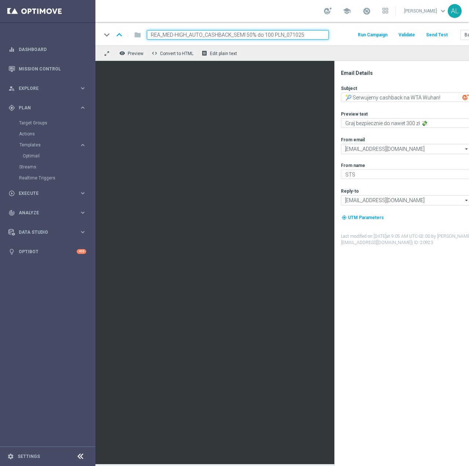
click at [266, 35] on input "REA_MED-HIGH_AUTO_CASHBACK_SEMI 50% do 100 PLN_071025" at bounding box center [238, 35] width 182 height 10
type input "REA_MED-HIGH_AUTO_CASHBACK_SEMI 50% do 300 PLN_071025"
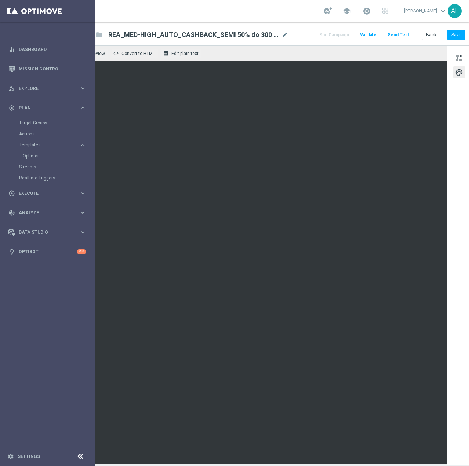
scroll to position [0, 47]
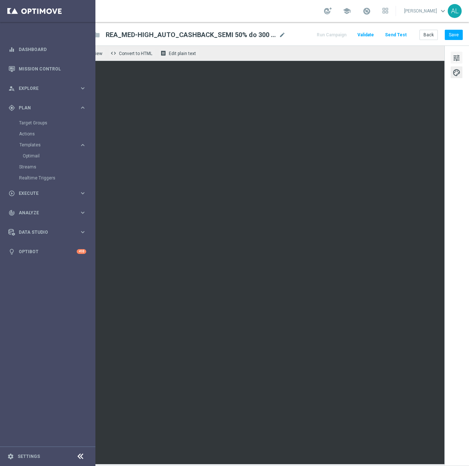
click at [456, 54] on button "tune" at bounding box center [457, 58] width 12 height 12
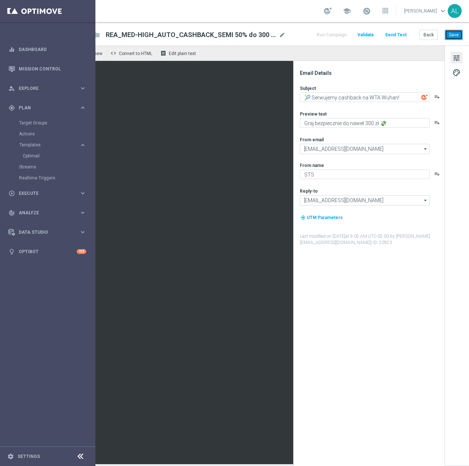
click at [445, 37] on button "Save" at bounding box center [454, 35] width 18 height 10
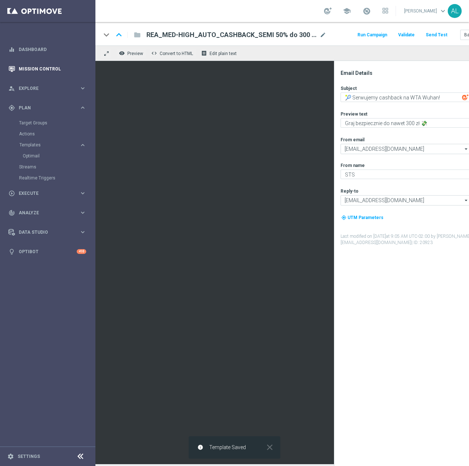
scroll to position [0, 0]
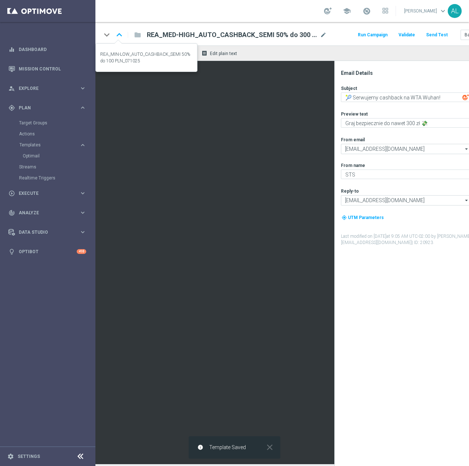
click at [117, 37] on icon "keyboard_arrow_up" at bounding box center [119, 34] width 11 height 11
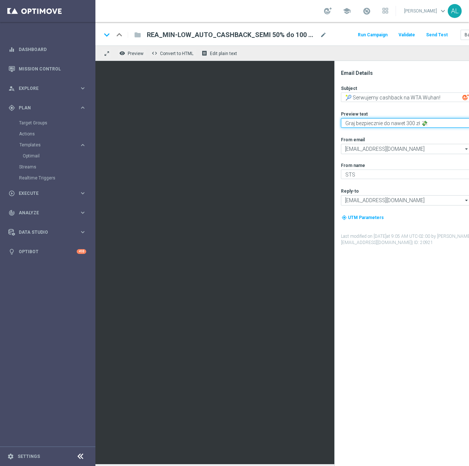
click at [406, 126] on textarea "Graj bezpiecznie do nawet 300 zł 💸" at bounding box center [406, 123] width 130 height 10
type textarea "Graj bezpiecznie do nawet 100 zł 💸"
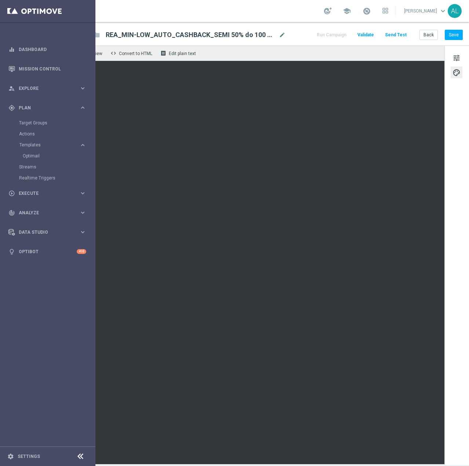
scroll to position [0, 47]
click at [451, 36] on button "Save" at bounding box center [454, 35] width 18 height 10
click at [393, 35] on button "Send Test" at bounding box center [396, 35] width 24 height 10
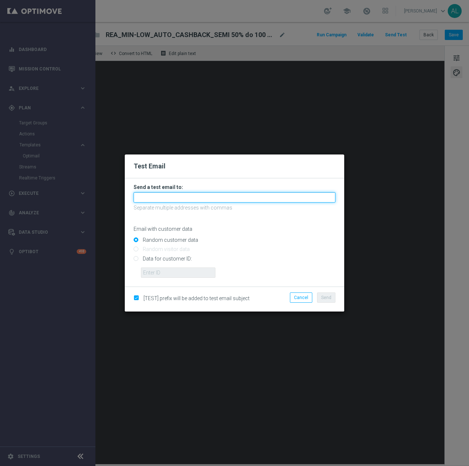
click at [203, 200] on input "text" at bounding box center [235, 197] width 202 height 10
paste input "antoni.litwinek@sts.pl,krystian.potoczny@sts.pl,andzelika.binek@sts.pl,katarzyn…"
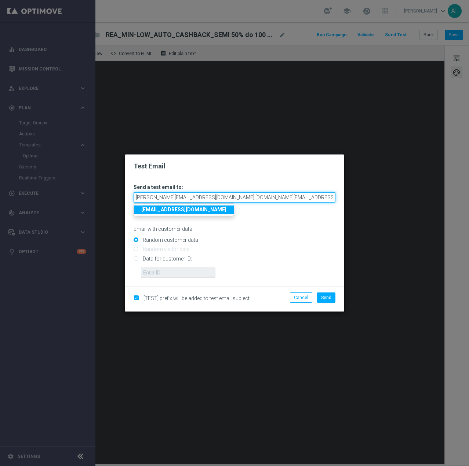
scroll to position [0, 223]
type input "antoni.litwinek@sts.pl,krystian.potoczny@sts.pl,andzelika.binek@sts.pl,katarzyn…"
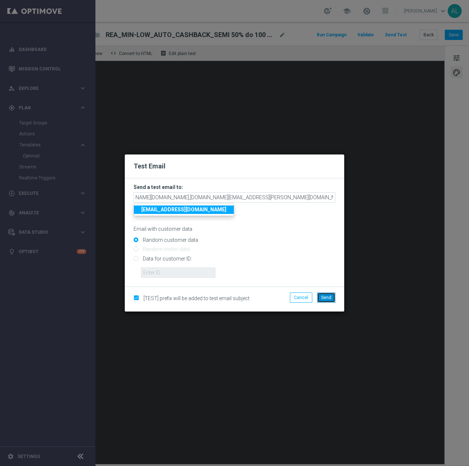
click at [329, 300] on span "Send" at bounding box center [326, 297] width 10 height 5
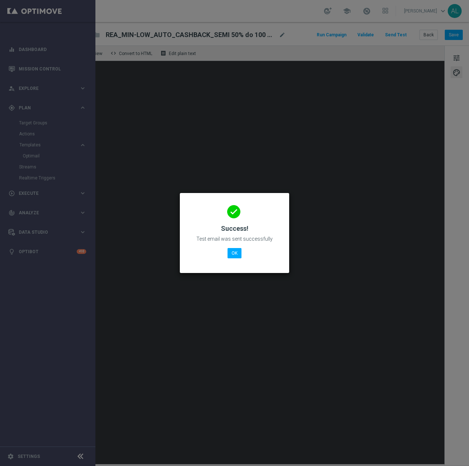
click at [245, 258] on div "done Success! Test email was sent successfully OK" at bounding box center [235, 232] width 92 height 64
click at [234, 253] on button "OK" at bounding box center [235, 253] width 14 height 10
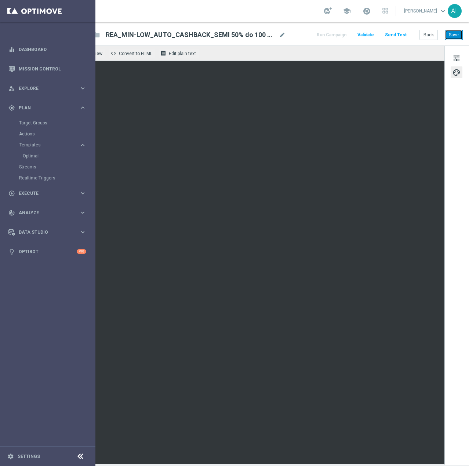
click at [445, 36] on button "Save" at bounding box center [454, 35] width 18 height 10
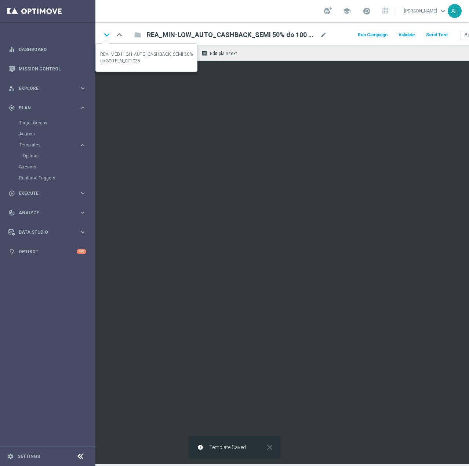
click at [107, 33] on icon "keyboard_arrow_down" at bounding box center [106, 34] width 11 height 11
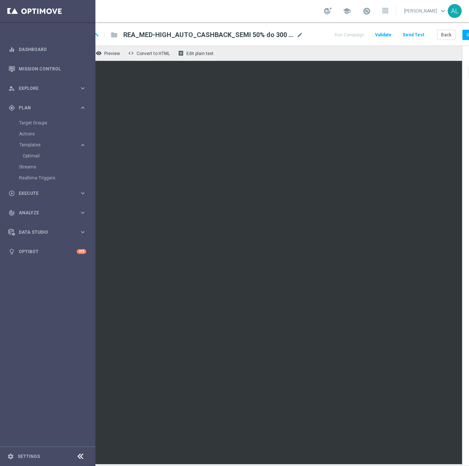
scroll to position [0, 47]
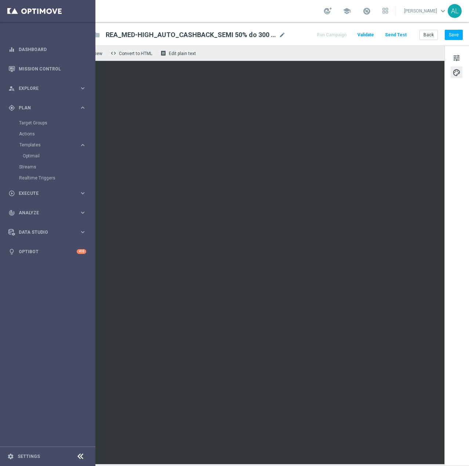
click at [397, 35] on button "Send Test" at bounding box center [396, 35] width 24 height 10
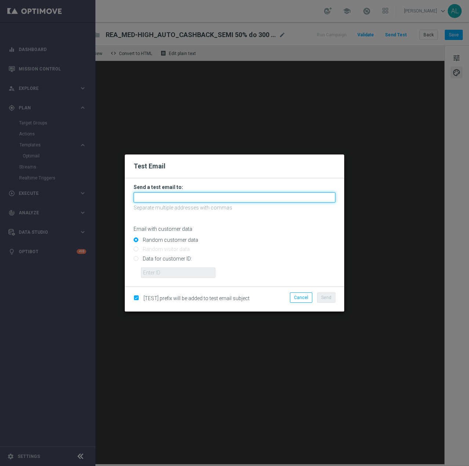
click at [192, 192] on input "text" at bounding box center [235, 197] width 202 height 10
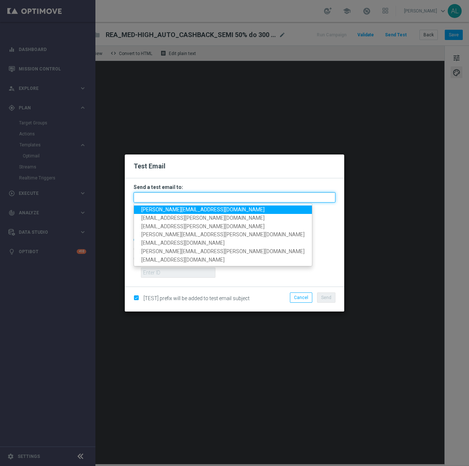
paste input "antoni.litwinek@sts.pl,krystian.potoczny@sts.pl,andzelika.binek@sts.pl,katarzyn…"
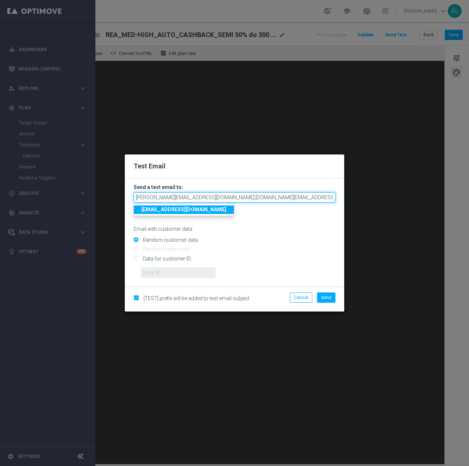
scroll to position [0, 223]
type input "antoni.litwinek@sts.pl,krystian.potoczny@sts.pl,andzelika.binek@sts.pl,katarzyn…"
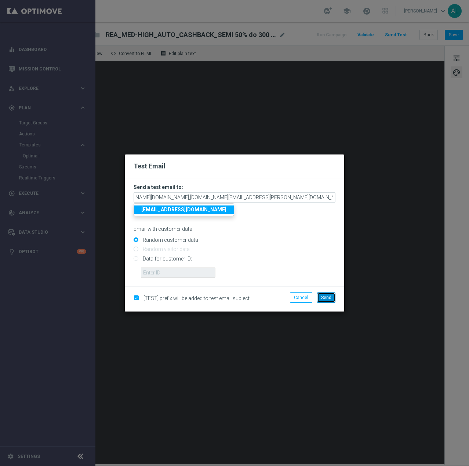
click at [330, 298] on span "Send" at bounding box center [326, 297] width 10 height 5
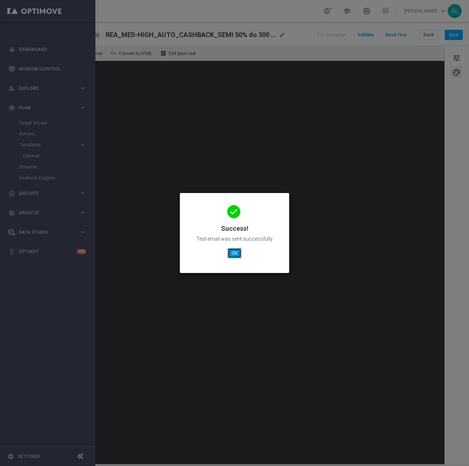
click at [233, 253] on button "OK" at bounding box center [235, 253] width 14 height 10
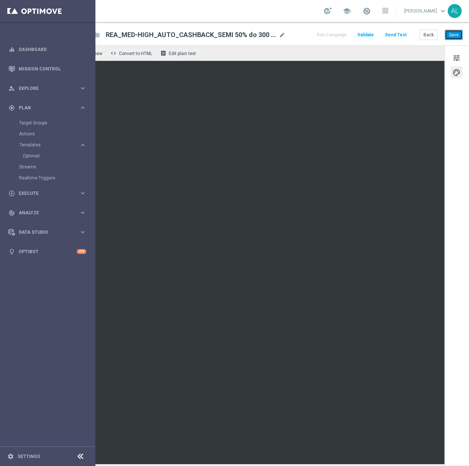
click at [451, 33] on button "Save" at bounding box center [454, 35] width 18 height 10
click at [445, 33] on button "Save" at bounding box center [454, 35] width 18 height 10
click at [445, 32] on button "Save" at bounding box center [454, 35] width 18 height 10
click at [445, 33] on button "Save" at bounding box center [454, 35] width 18 height 10
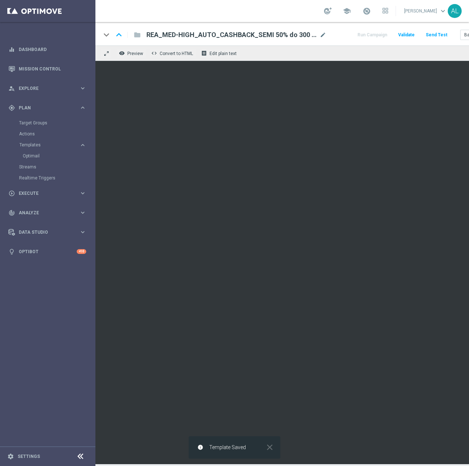
scroll to position [0, 0]
click at [121, 33] on icon "keyboard_arrow_up" at bounding box center [119, 34] width 11 height 11
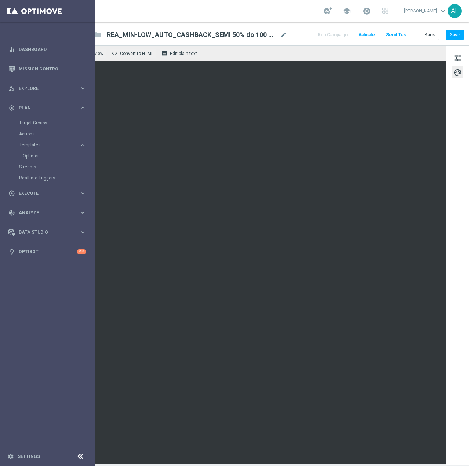
scroll to position [0, 47]
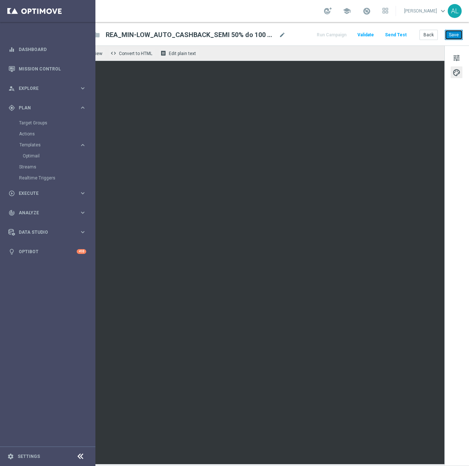
click at [456, 34] on button "Save" at bounding box center [454, 35] width 18 height 10
click at [447, 36] on button "Save" at bounding box center [454, 35] width 18 height 10
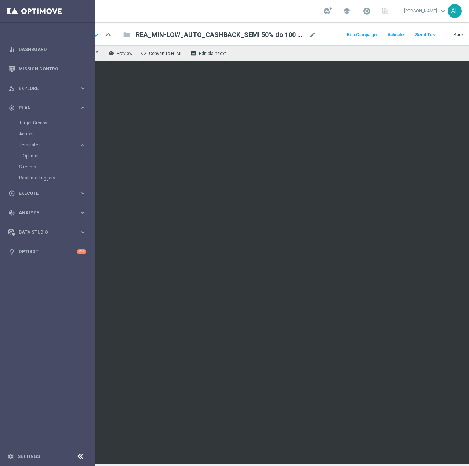
scroll to position [0, 0]
click at [230, 30] on span "REA_MIN-LOW_AUTO_CASHBACK_SEMI 50% do 100 PLN_071025" at bounding box center [232, 34] width 170 height 9
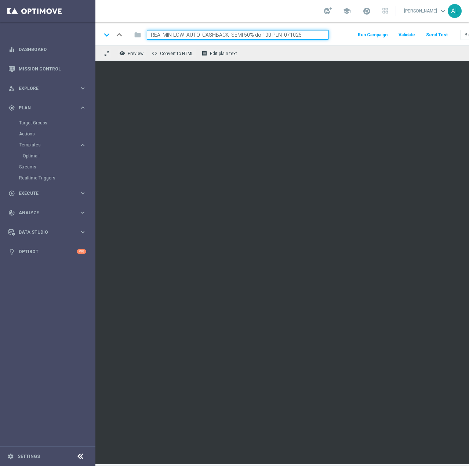
click at [231, 30] on input "REA_MIN-LOW_AUTO_CASHBACK_SEMI 50% do 100 PLN_071025" at bounding box center [238, 35] width 182 height 10
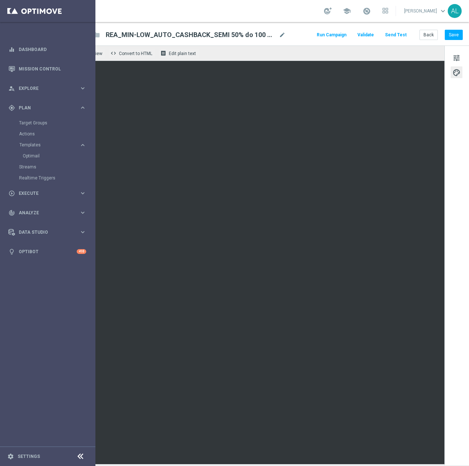
scroll to position [0, 47]
click at [453, 58] on span "tune" at bounding box center [457, 58] width 8 height 10
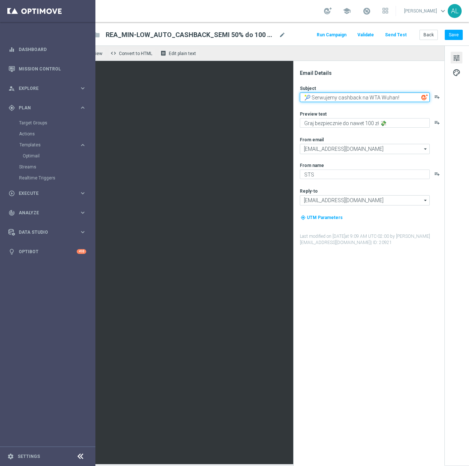
click at [365, 93] on textarea "🎾 Serwujemy cashback na WTA Wuhan!" at bounding box center [365, 97] width 130 height 10
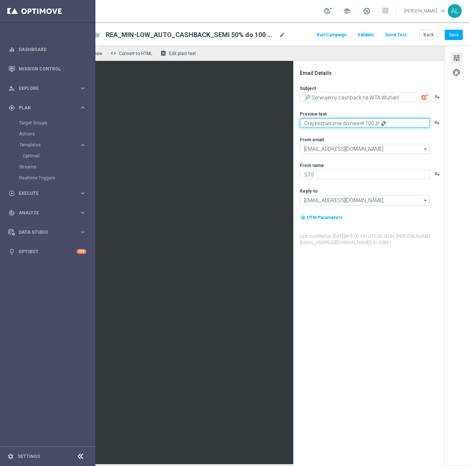
click at [337, 127] on textarea "Graj bezpiecznie do nawet 100 zł 💸" at bounding box center [365, 123] width 130 height 10
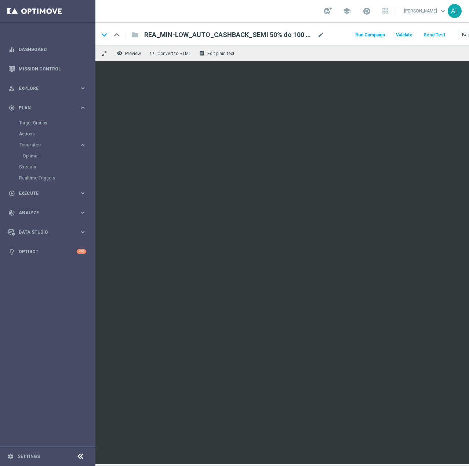
scroll to position [0, 0]
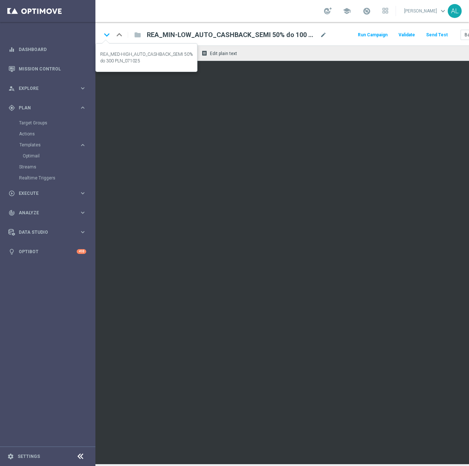
click at [106, 35] on icon "keyboard_arrow_down" at bounding box center [106, 34] width 11 height 11
type input "REA_MED-HIGH_AUTO_CASHBACK_SEMI 50% do 300 PLN_071025"
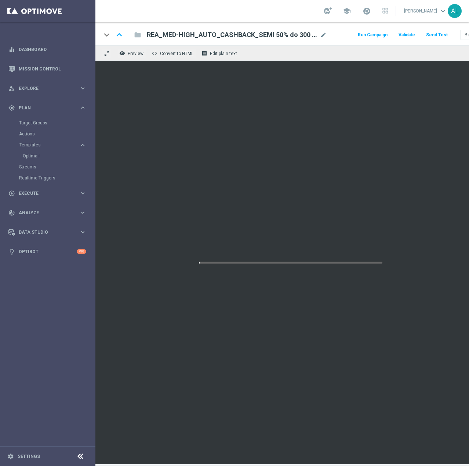
click at [224, 36] on span "REA_MED-HIGH_AUTO_CASHBACK_SEMI 50% do 300 PLN_071025" at bounding box center [232, 34] width 170 height 9
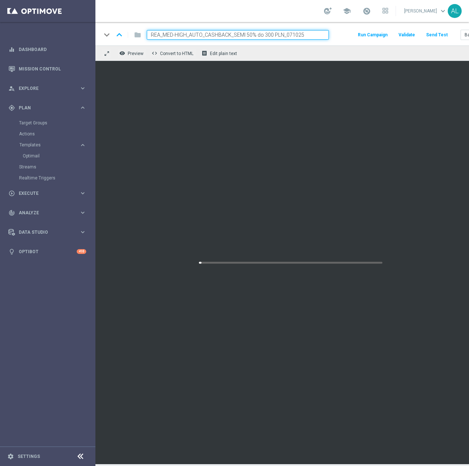
click at [224, 36] on input "REA_MED-HIGH_AUTO_CASHBACK_SEMI 50% do 300 PLN_071025" at bounding box center [238, 35] width 182 height 10
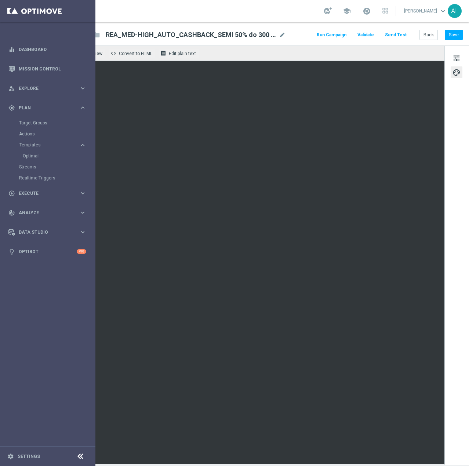
scroll to position [0, 47]
click at [455, 55] on button "tune" at bounding box center [457, 58] width 12 height 12
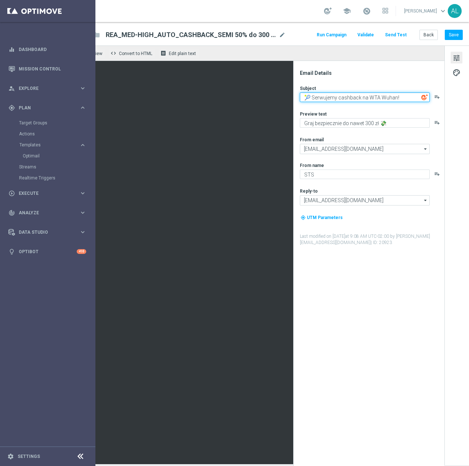
click at [391, 96] on textarea "🎾 Serwujemy cashback na WTA Wuhan!" at bounding box center [365, 97] width 130 height 10
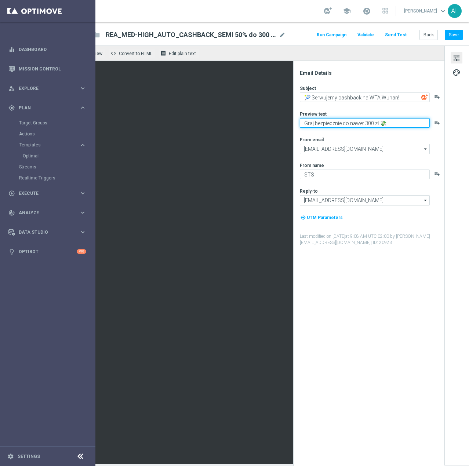
click at [312, 123] on textarea "Graj bezpiecznie do nawet 300 zł 💸" at bounding box center [365, 123] width 130 height 10
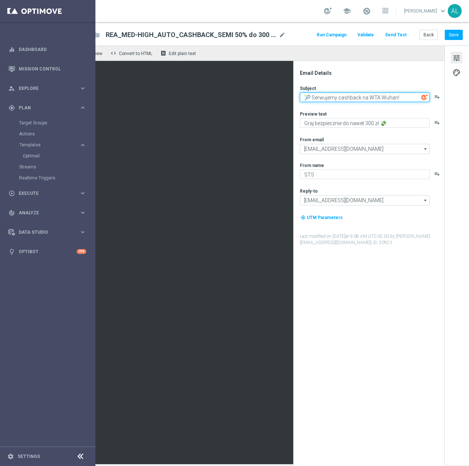
click at [340, 99] on textarea "🎾 Serwujemy cashback na WTA Wuhan!" at bounding box center [365, 97] width 130 height 10
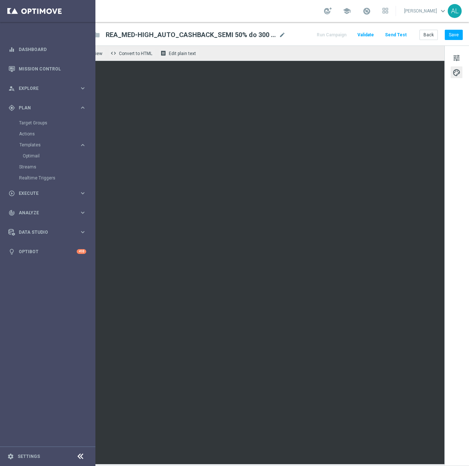
scroll to position [6, 47]
click at [453, 30] on button "Save" at bounding box center [454, 35] width 18 height 10
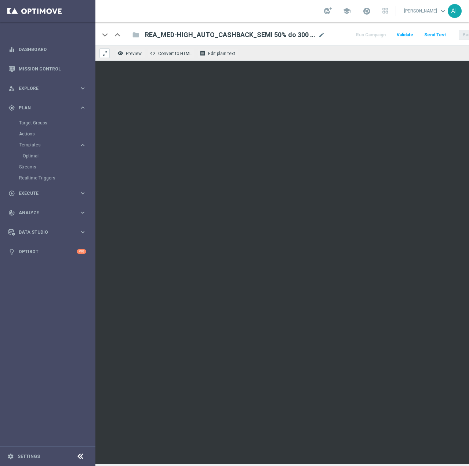
scroll to position [6, 0]
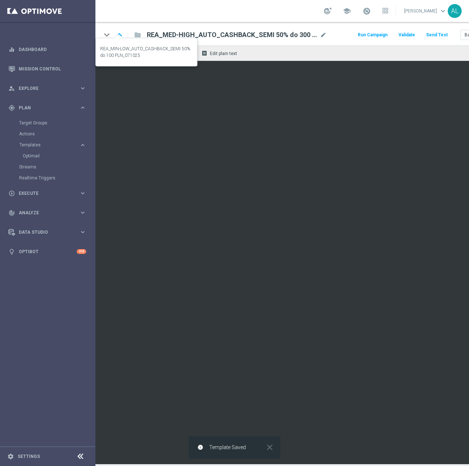
click at [116, 29] on icon "keyboard_arrow_up" at bounding box center [119, 34] width 11 height 11
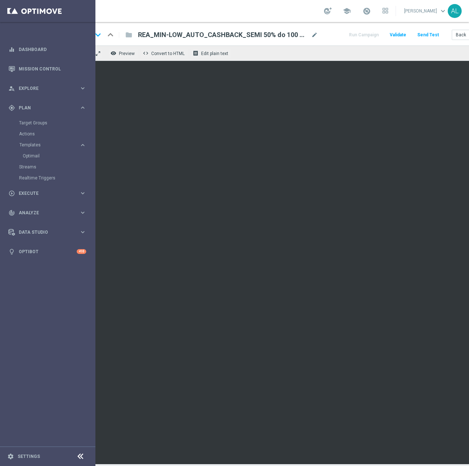
scroll to position [6, 47]
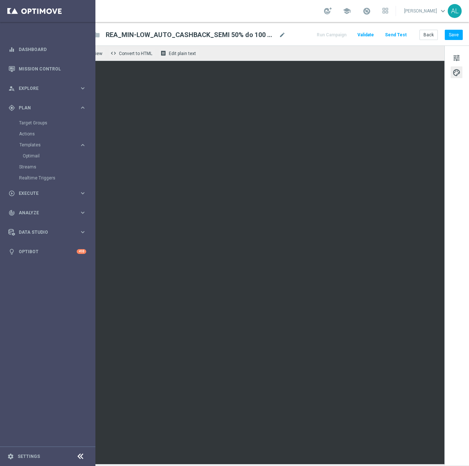
click at [459, 28] on div "keyboard_arrow_down keyboard_arrow_up folder REA_MIN-LOW_AUTO_CASHBACK_SEMI 50%…" at bounding box center [261, 33] width 415 height 23
click at [454, 30] on button "Save" at bounding box center [454, 35] width 18 height 10
click at [422, 35] on button "Back" at bounding box center [429, 35] width 18 height 10
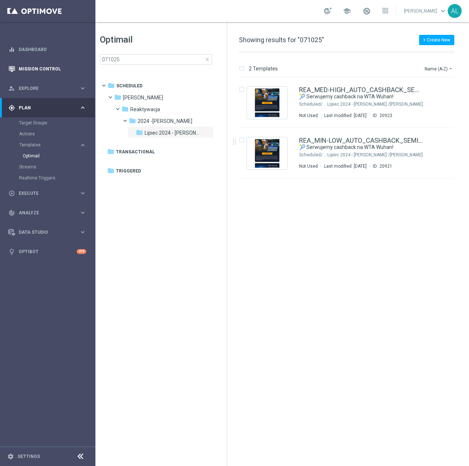
click at [14, 68] on icon "button" at bounding box center [11, 69] width 7 height 7
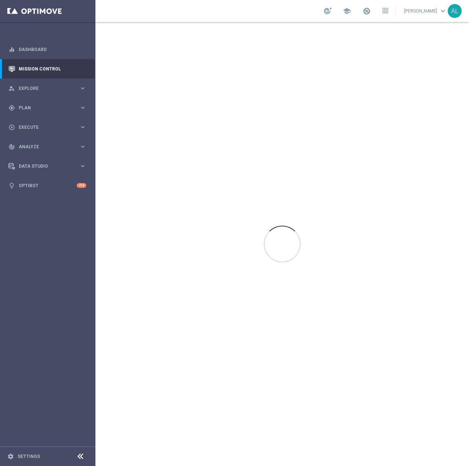
scroll to position [0, 0]
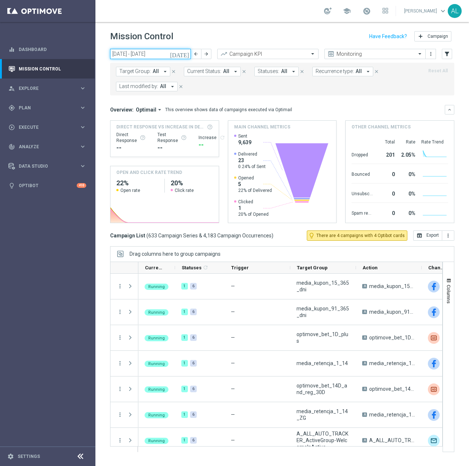
click at [137, 54] on input "06 Oct 2025 - 12 Oct 2025" at bounding box center [150, 54] width 81 height 10
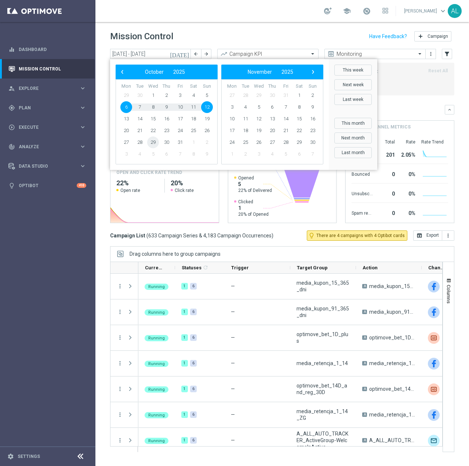
click at [156, 141] on span "29" at bounding box center [153, 143] width 12 height 12
type input "29 Oct 2025 - 29 Oct 2025"
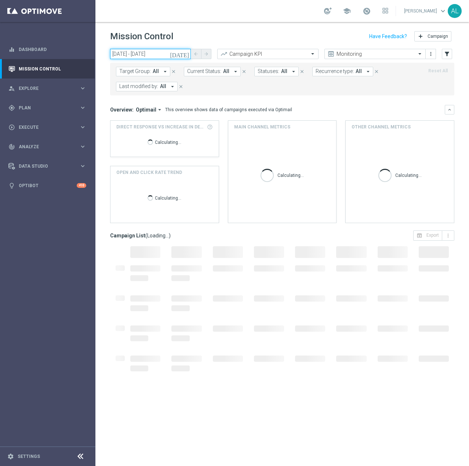
click at [143, 57] on input "29 Oct 2025 - 29 Oct 2025" at bounding box center [150, 54] width 81 height 10
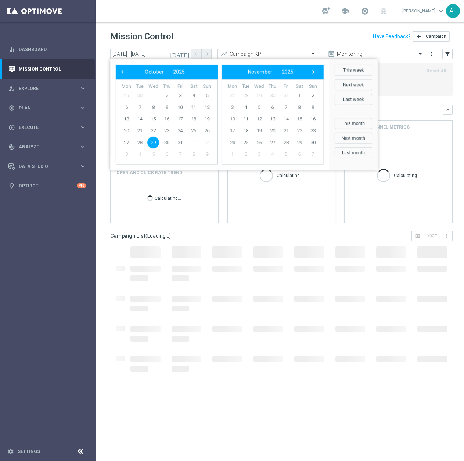
click at [243, 32] on div "Mission Control add Campaign" at bounding box center [281, 36] width 342 height 14
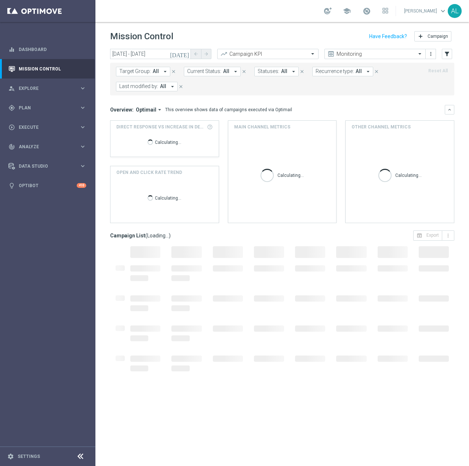
click at [127, 69] on span "Target Group:" at bounding box center [135, 71] width 32 height 6
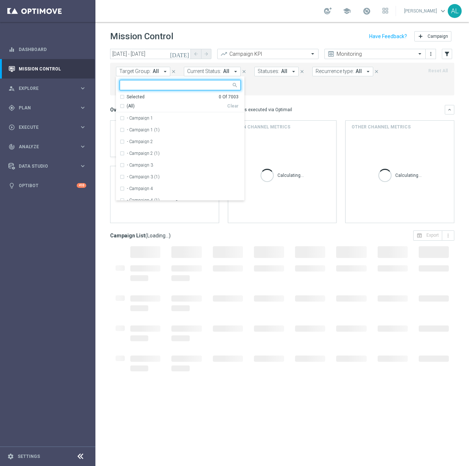
click at [159, 84] on input "text" at bounding box center [178, 85] width 108 height 6
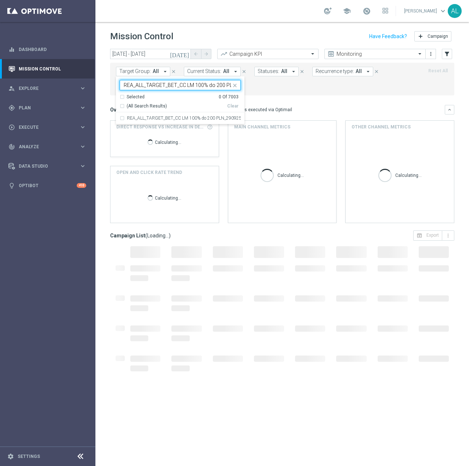
scroll to position [0, 23]
click at [176, 118] on label "REA_ALL_TARGET_BET_CC LM 100% do 200 PLN_290925" at bounding box center [184, 118] width 114 height 4
type input "REA_ALL_TARGET_BET_CC LM 100% do 200 PLN_290925"
click at [321, 95] on div "Target Group: All arrow_drop_down REA_ALL_TARGET_BET_CC LM 100% do 200 PLN_2909…" at bounding box center [282, 79] width 344 height 33
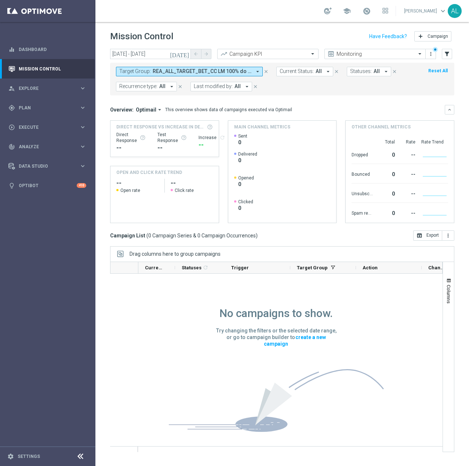
click at [214, 84] on span "Last modified by:" at bounding box center [213, 86] width 39 height 6
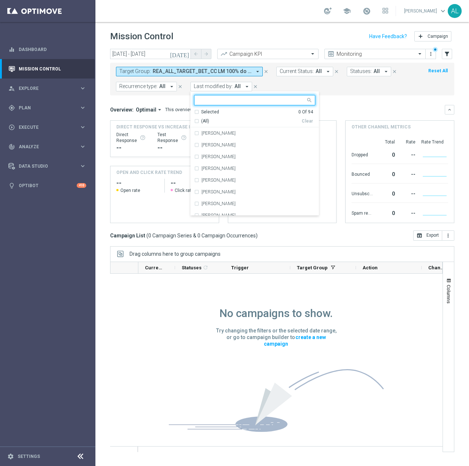
click at [287, 89] on form "Target Group: REA_ALL_TARGET_BET_CC LM 100% do 200 PLN_290925 arrow_drop_down c…" at bounding box center [266, 79] width 300 height 25
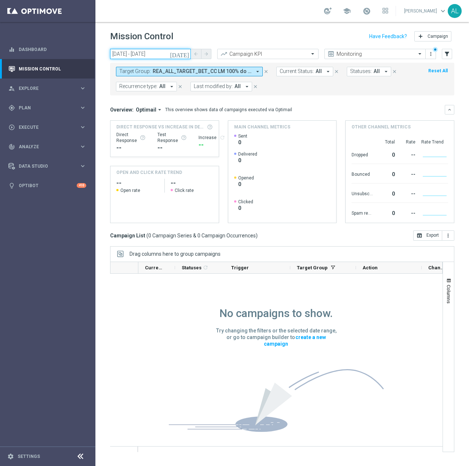
click at [139, 52] on input "29 Oct 2025 - 29 Oct 2025" at bounding box center [150, 54] width 81 height 10
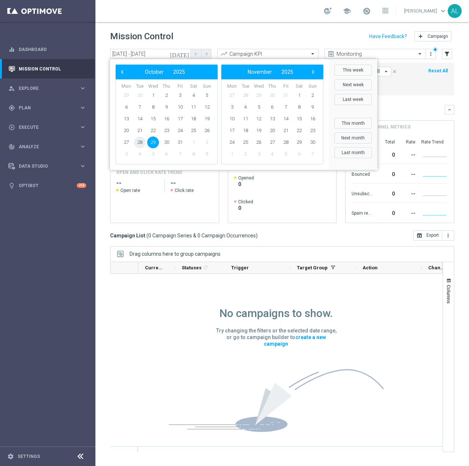
click at [136, 143] on span "28" at bounding box center [140, 143] width 12 height 12
click at [170, 143] on span "30" at bounding box center [167, 143] width 12 height 12
type input "28 Oct 2025 - 30 Oct 2025"
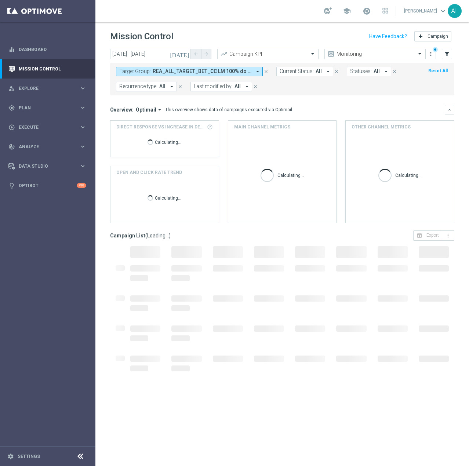
click at [217, 88] on span "Last modified by:" at bounding box center [213, 86] width 39 height 6
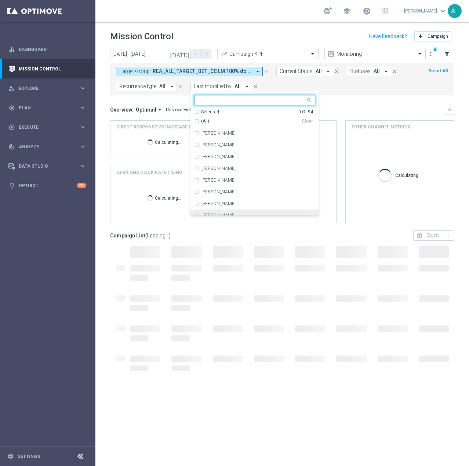
click at [222, 212] on div "[PERSON_NAME]" at bounding box center [254, 216] width 121 height 12
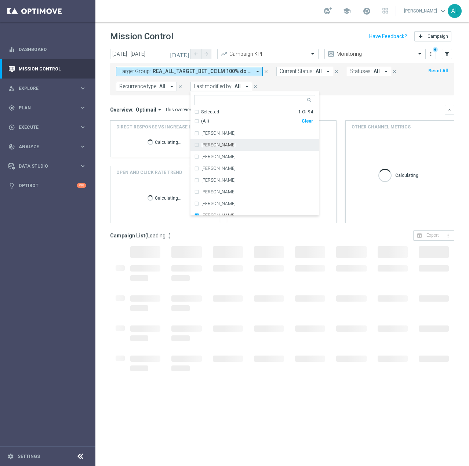
click at [334, 89] on form "Target Group: REA_ALL_TARGET_BET_CC LM 100% do 200 PLN_290925 arrow_drop_down c…" at bounding box center [266, 79] width 300 height 25
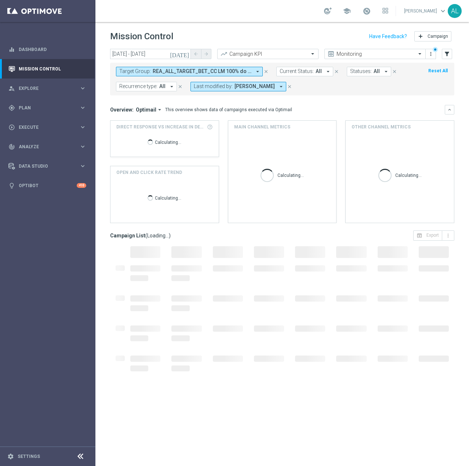
click at [442, 71] on button "Reset All" at bounding box center [438, 71] width 21 height 8
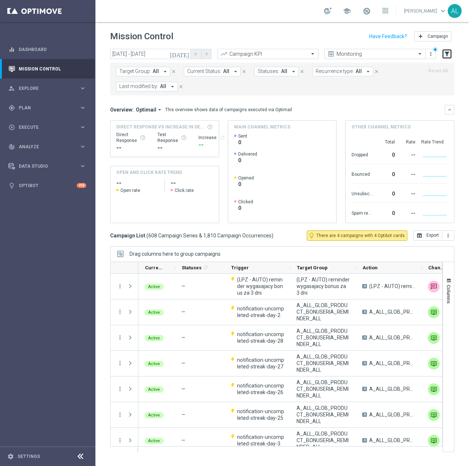
click at [443, 55] on button "filter_alt" at bounding box center [447, 54] width 10 height 10
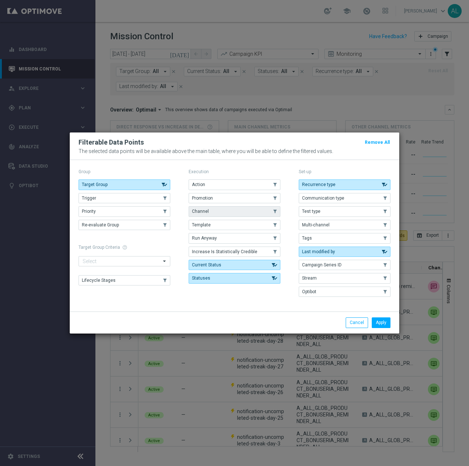
drag, startPoint x: 198, startPoint y: 206, endPoint x: 202, endPoint y: 207, distance: 4.1
click at [198, 206] on div "Action .cls-1{fill:none;} .cls-1{fill:none;} Promotion .cls-1{fill:none;} .cls-…" at bounding box center [235, 231] width 92 height 104
click at [205, 209] on span "Channel" at bounding box center [200, 211] width 17 height 5
click at [377, 324] on button "Apply" at bounding box center [381, 323] width 19 height 10
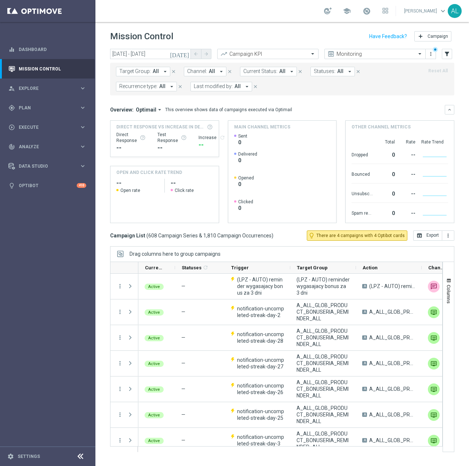
click at [206, 75] on button "Channel: All arrow_drop_down" at bounding box center [205, 72] width 43 height 10
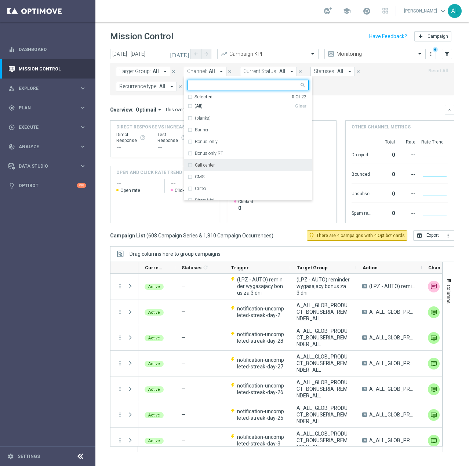
click at [237, 166] on div "Call center" at bounding box center [252, 165] width 114 height 4
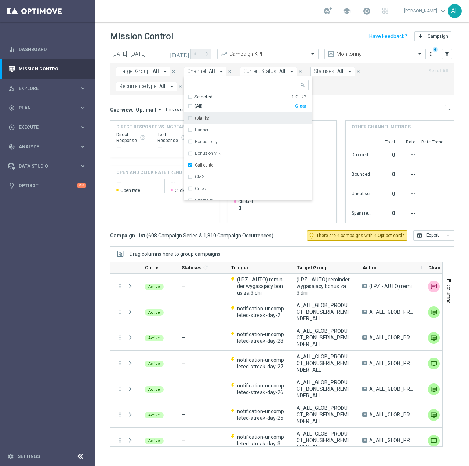
click at [330, 97] on mini-dashboard "Overview: Optimail arrow_drop_down This overview shows data of campaigns execut…" at bounding box center [282, 162] width 344 height 135
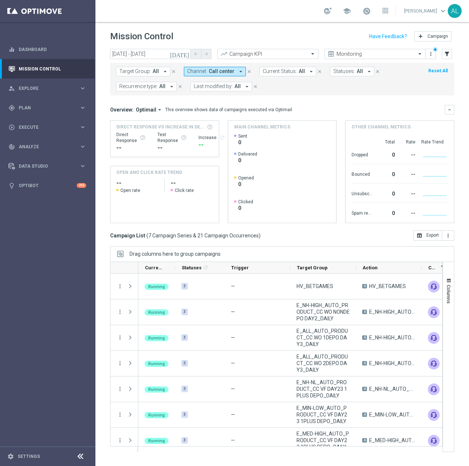
click at [150, 74] on button "Target Group: All arrow_drop_down" at bounding box center [143, 72] width 54 height 10
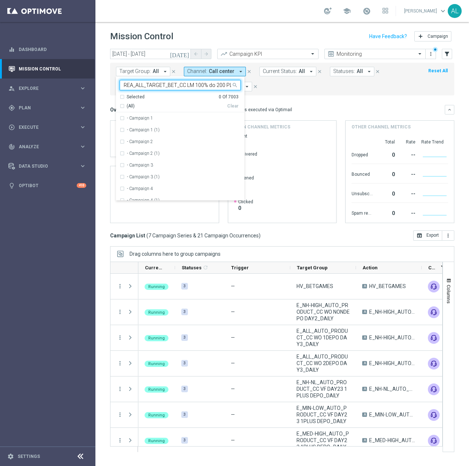
scroll to position [0, 23]
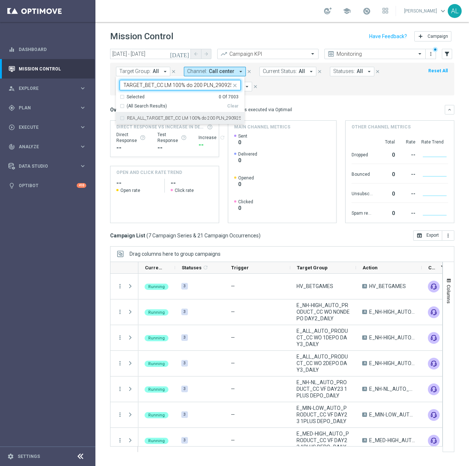
click at [163, 115] on div "REA_ALL_TARGET_BET_CC LM 100% do 200 PLN_290925" at bounding box center [180, 118] width 121 height 12
type input "REA_ALL_TARGET_BET_CC LM 100% do 200 PLN_290925"
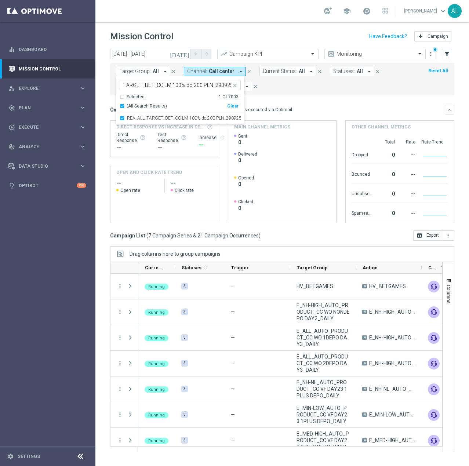
scroll to position [0, 0]
click at [294, 96] on mini-dashboard "Overview: Optimail arrow_drop_down This overview shows data of campaigns execut…" at bounding box center [282, 162] width 344 height 135
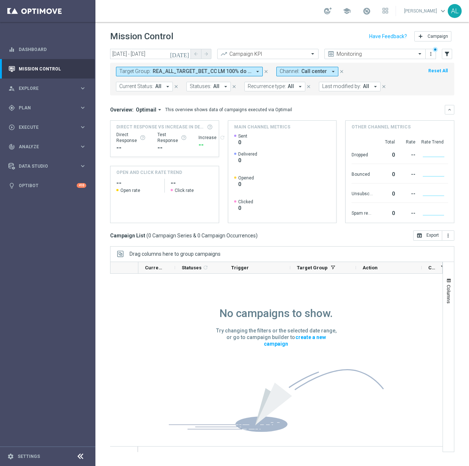
click at [188, 66] on div "Target Group: REA_ALL_TARGET_BET_CC LM 100% do 200 PLN_290925 arrow_drop_down c…" at bounding box center [282, 79] width 344 height 33
click at [188, 70] on span "REA_ALL_TARGET_BET_CC LM 100% do 200 PLN_290925" at bounding box center [202, 71] width 99 height 6
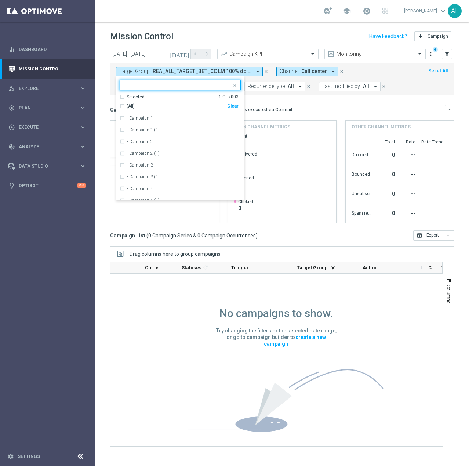
click at [0, 0] on div "Clear" at bounding box center [0, 0] width 0 height 0
click at [337, 86] on span "Last modified by:" at bounding box center [341, 86] width 39 height 6
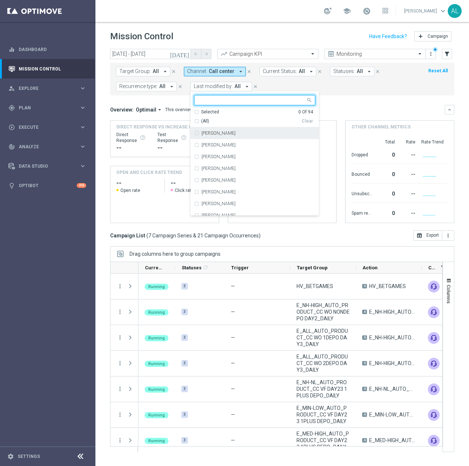
click at [239, 103] on input "text" at bounding box center [252, 100] width 108 height 6
click at [241, 101] on input "text" at bounding box center [252, 100] width 108 height 6
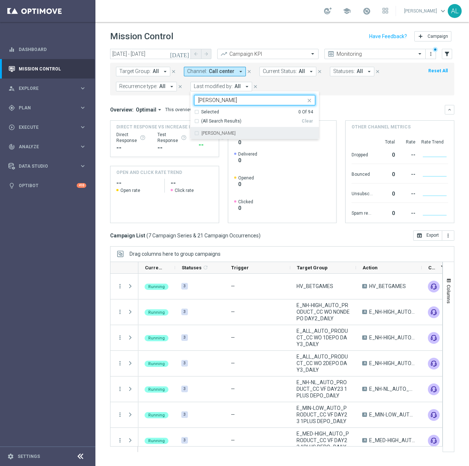
drag, startPoint x: 240, startPoint y: 131, endPoint x: 304, endPoint y: 120, distance: 64.8
click at [241, 131] on div "[PERSON_NAME]" at bounding box center [259, 133] width 114 height 4
type input "Antoni"
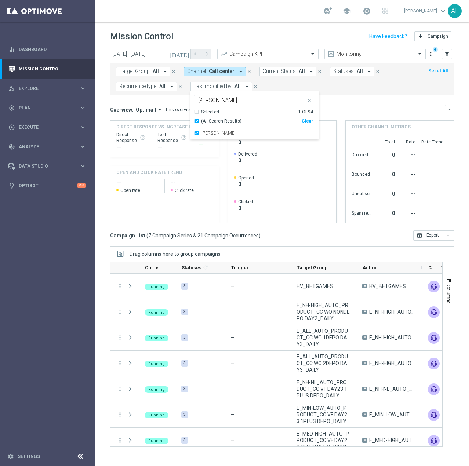
click at [370, 101] on mini-dashboard "Overview: Optimail arrow_drop_down This overview shows data of campaigns execut…" at bounding box center [282, 162] width 344 height 135
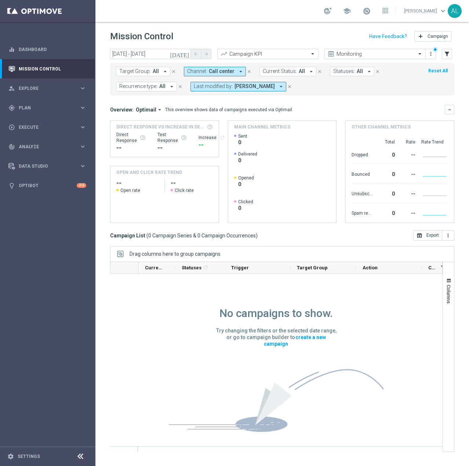
click at [235, 85] on span "[PERSON_NAME]" at bounding box center [255, 86] width 40 height 6
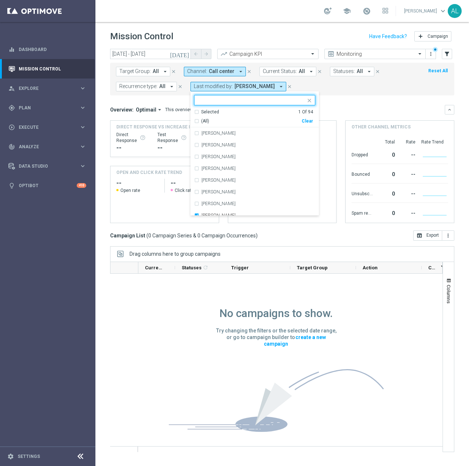
click at [0, 0] on div "Clear" at bounding box center [0, 0] width 0 height 0
click at [235, 97] on div at bounding box center [250, 99] width 111 height 9
click at [143, 56] on input "28 Oct 2025 - 30 Oct 2025" at bounding box center [150, 54] width 81 height 10
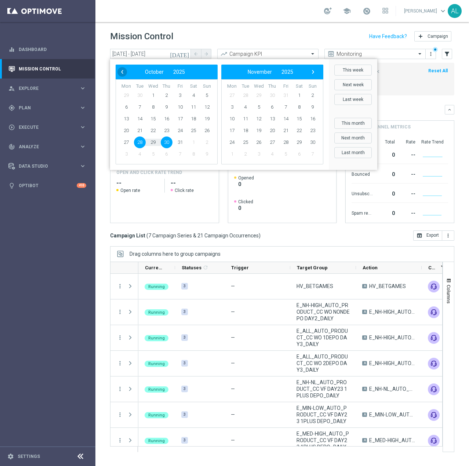
click at [121, 74] on span "‹" at bounding box center [122, 72] width 10 height 10
click at [129, 142] on span "29" at bounding box center [126, 143] width 12 height 12
type input "29 Sep 2025 - 29 Sep 2025"
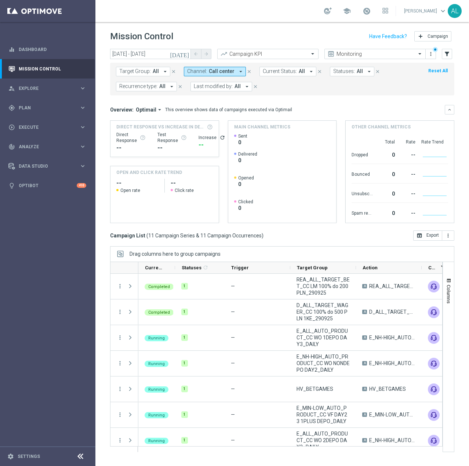
click at [132, 70] on span "Target Group:" at bounding box center [135, 71] width 32 height 6
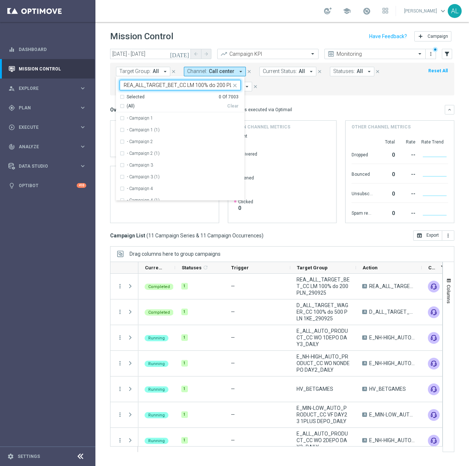
scroll to position [0, 23]
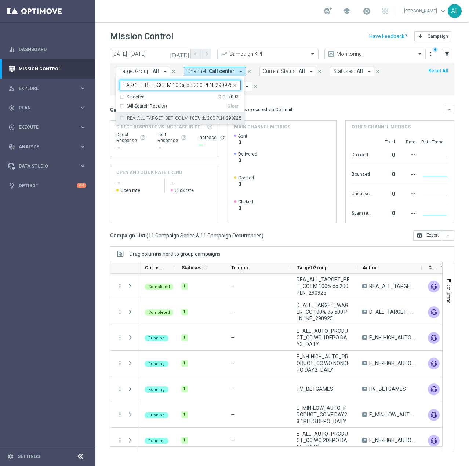
click at [159, 117] on label "REA_ALL_TARGET_BET_CC LM 100% do 200 PLN_290925" at bounding box center [184, 118] width 114 height 4
type input "REA_ALL_TARGET_BET_CC LM 100% do 200 PLN_290925"
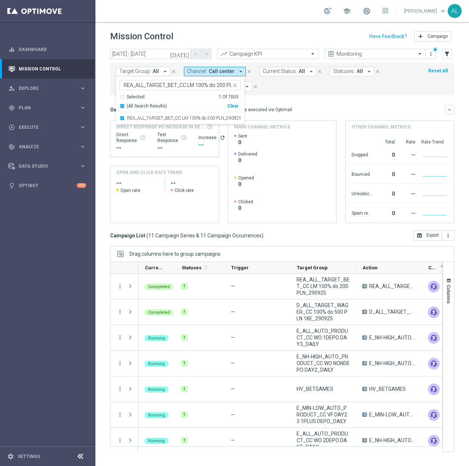
click at [362, 112] on div "Overview: Optimail arrow_drop_down This overview shows data of campaigns execut…" at bounding box center [277, 109] width 335 height 7
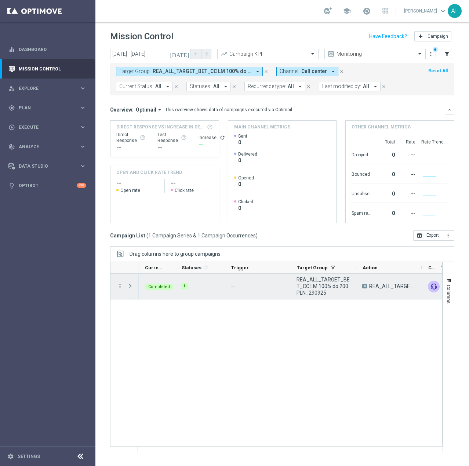
click at [124, 284] on div "more_vert" at bounding box center [124, 287] width 28 height 26
click at [120, 288] on icon "more_vert" at bounding box center [120, 286] width 7 height 7
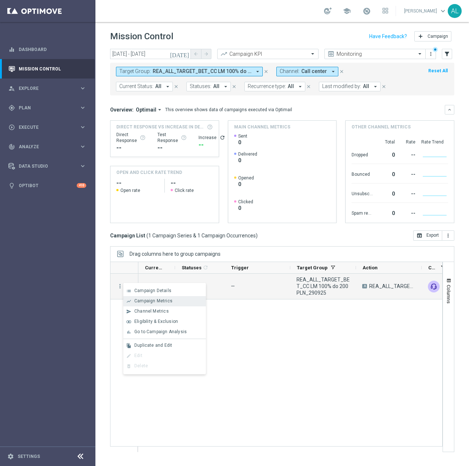
click at [153, 298] on div "show_chart Campaign Metrics" at bounding box center [164, 301] width 83 height 10
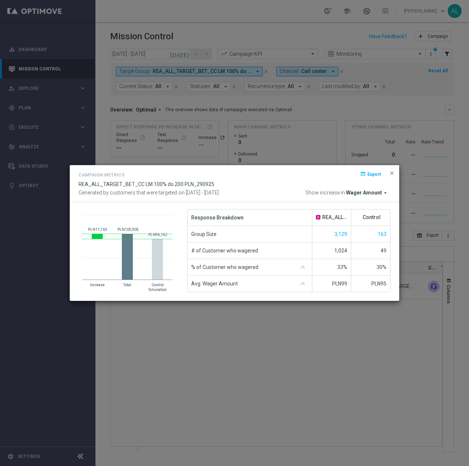
click at [362, 191] on span "Wager Amount" at bounding box center [364, 193] width 36 height 7
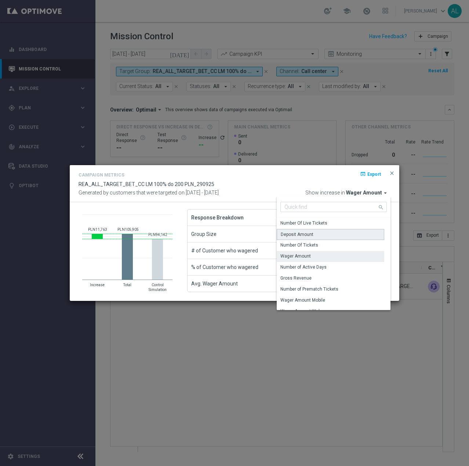
click at [324, 235] on div "Deposit Amount" at bounding box center [331, 234] width 108 height 11
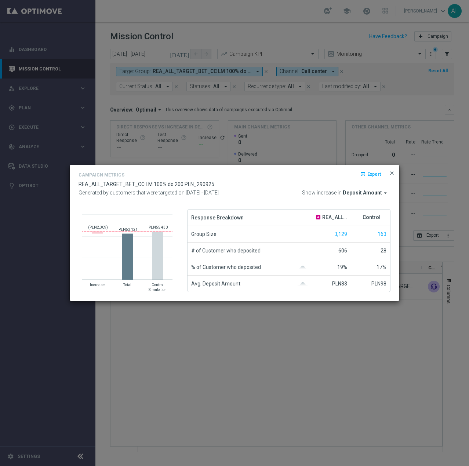
click at [390, 171] on span "close" at bounding box center [392, 173] width 6 height 6
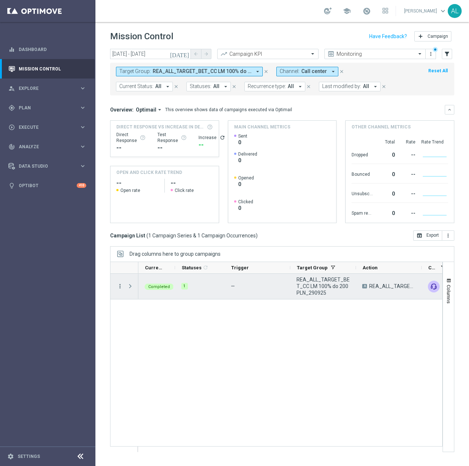
click at [119, 287] on icon "more_vert" at bounding box center [120, 286] width 7 height 7
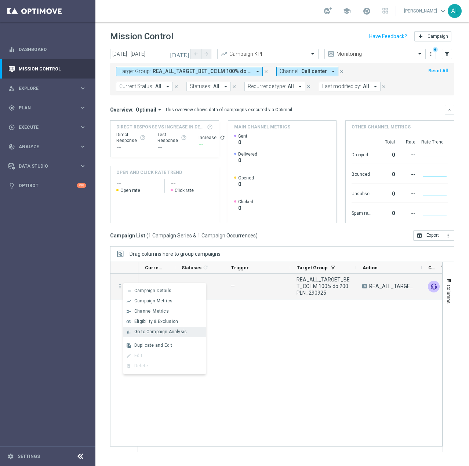
click at [141, 332] on span "Go to Campaign Analysis" at bounding box center [160, 331] width 52 height 5
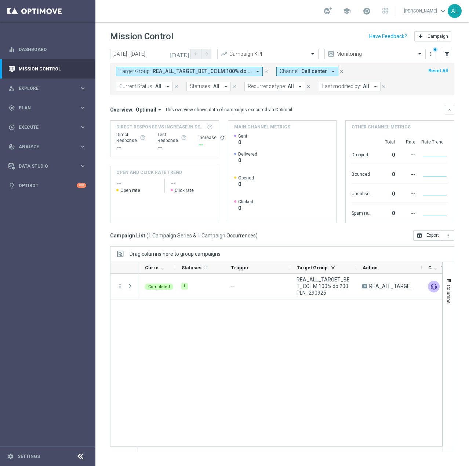
click at [159, 72] on span "REA_ALL_TARGET_BET_CC LM 100% do 200 PLN_290925" at bounding box center [202, 71] width 99 height 6
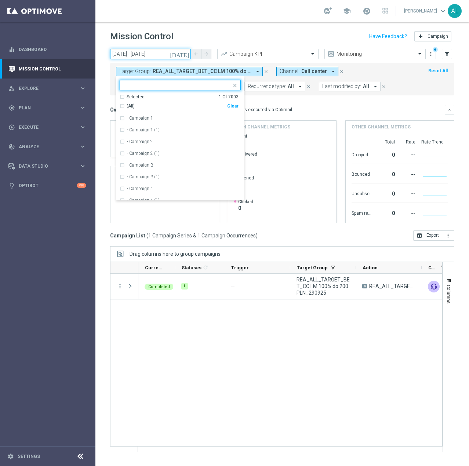
click at [144, 52] on input "29 Sep 2025 - 29 Sep 2025" at bounding box center [150, 54] width 81 height 10
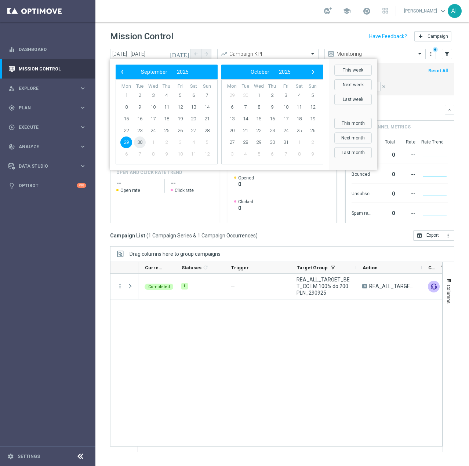
click at [140, 141] on span "30" at bounding box center [140, 143] width 12 height 12
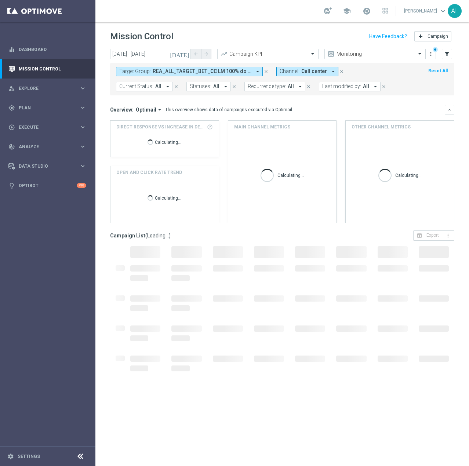
type input "30 Sep 2025 - 30 Sep 2025"
click at [171, 72] on span "REA_ALL_TARGET_BET_CC LM 100% do 200 PLN_290925" at bounding box center [202, 71] width 99 height 6
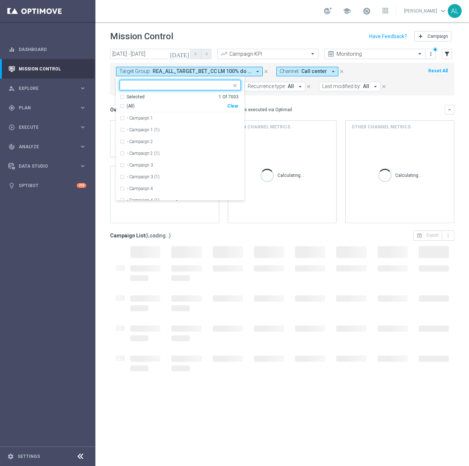
click at [331, 73] on icon "arrow_drop_down" at bounding box center [333, 71] width 7 height 7
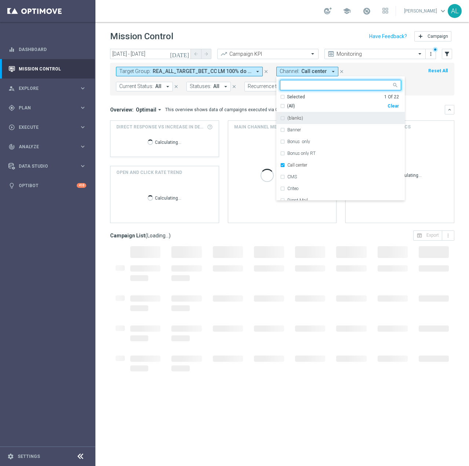
click at [0, 0] on div "Clear" at bounding box center [0, 0] width 0 height 0
click at [180, 68] on span "REA_ALL_TARGET_BET_CC LM 100% do 200 PLN_290925" at bounding box center [202, 71] width 99 height 6
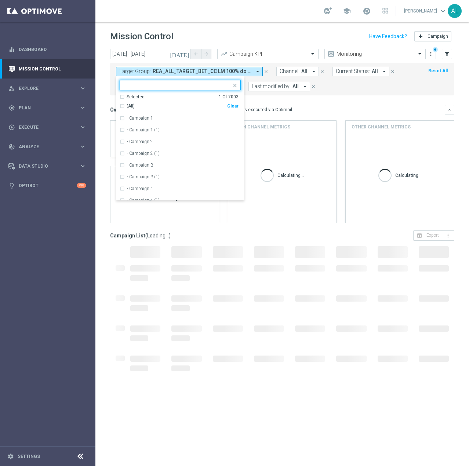
click at [226, 110] on div "Selected 1 Of 7003 (All) Clear" at bounding box center [180, 103] width 128 height 19
click at [0, 0] on div "Clear" at bounding box center [0, 0] width 0 height 0
click at [189, 84] on input "text" at bounding box center [178, 85] width 108 height 6
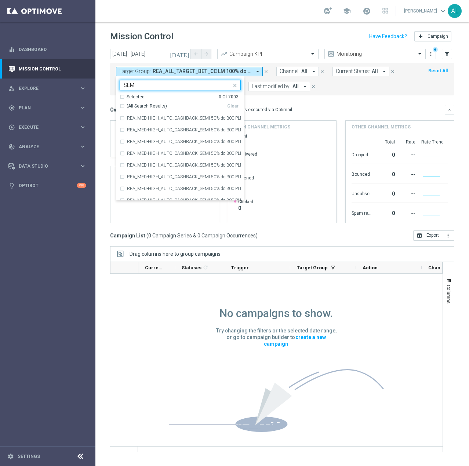
click at [149, 105] on span "(All Search Results)" at bounding box center [147, 106] width 40 height 6
type input "SEMI"
click at [342, 102] on mini-dashboard "Overview: Optimail arrow_drop_down This overview shows data of campaigns execut…" at bounding box center [282, 162] width 344 height 135
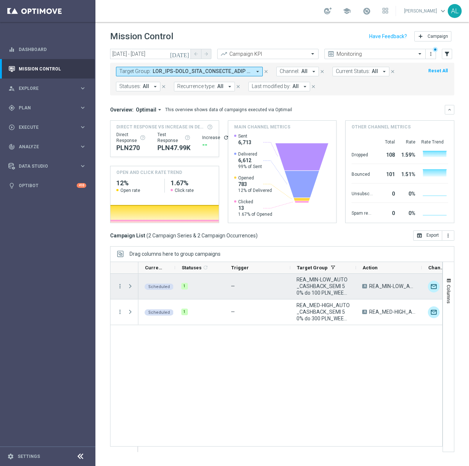
click at [117, 290] on div "more_vert" at bounding box center [116, 286] width 13 height 25
click at [118, 290] on menu-column "more_vert" at bounding box center [120, 286] width 7 height 7
click at [123, 287] on div "more_vert" at bounding box center [116, 286] width 13 height 25
click at [116, 288] on div "more_vert" at bounding box center [116, 286] width 13 height 25
click at [118, 287] on icon "more_vert" at bounding box center [120, 286] width 7 height 7
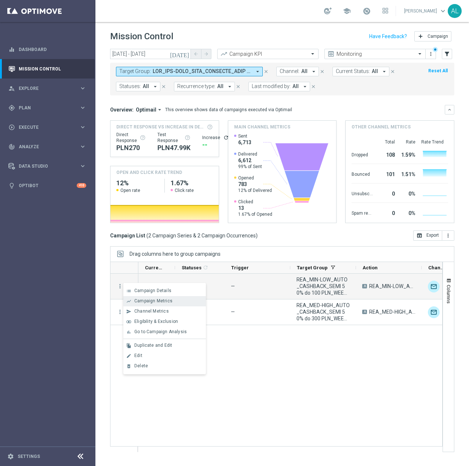
click at [156, 302] on span "Campaign Metrics" at bounding box center [153, 300] width 38 height 5
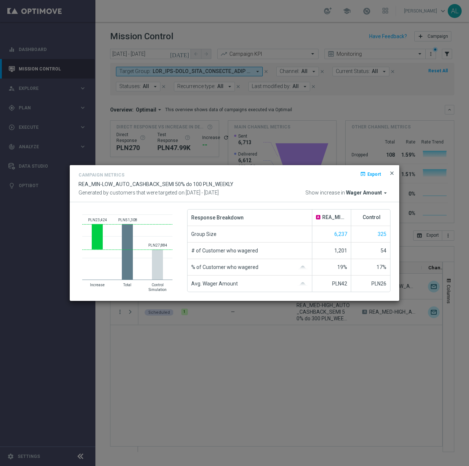
click at [390, 172] on span "close" at bounding box center [392, 173] width 6 height 6
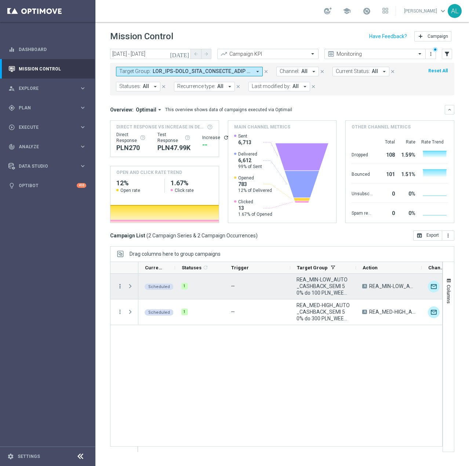
click at [120, 288] on icon "more_vert" at bounding box center [120, 286] width 7 height 7
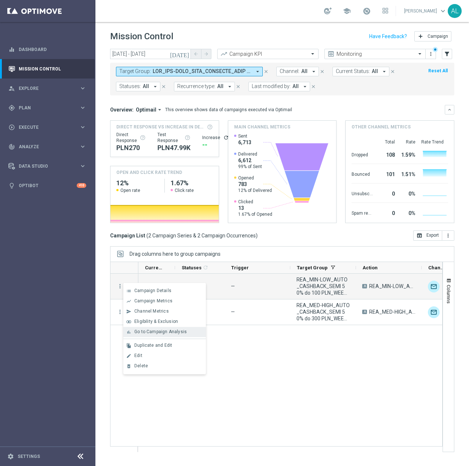
click at [163, 335] on div "bar_chart Go to Campaign Analysis" at bounding box center [164, 332] width 83 height 10
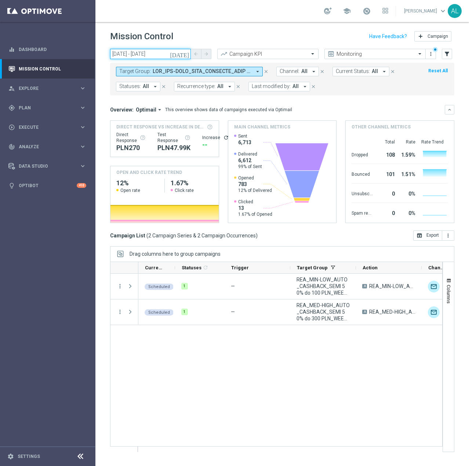
click at [140, 54] on input "30 Sep 2025 - 30 Sep 2025" at bounding box center [150, 54] width 81 height 10
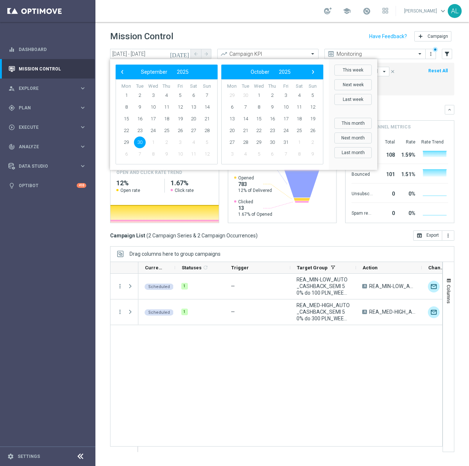
click at [138, 142] on span "30" at bounding box center [140, 143] width 12 height 12
click at [274, 92] on span "2" at bounding box center [272, 96] width 12 height 12
type input "30 Sep 2025 - 02 Oct 2025"
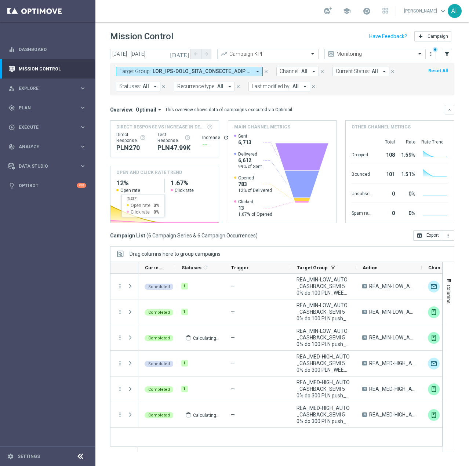
click at [177, 75] on button "Target Group: arrow_drop_down" at bounding box center [189, 72] width 147 height 10
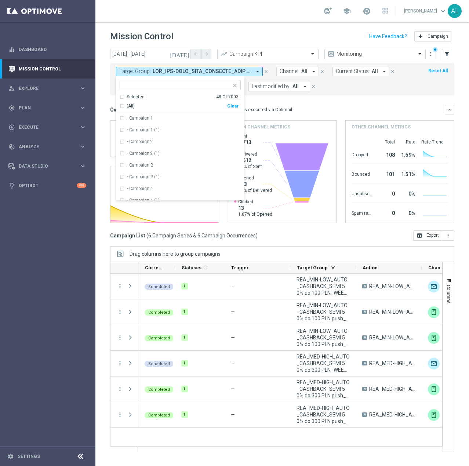
click at [334, 92] on div "Target Group: arrow_drop_down Selected 48 of 7003 Selected 48 Of 7003 (All) Cle…" at bounding box center [282, 79] width 344 height 33
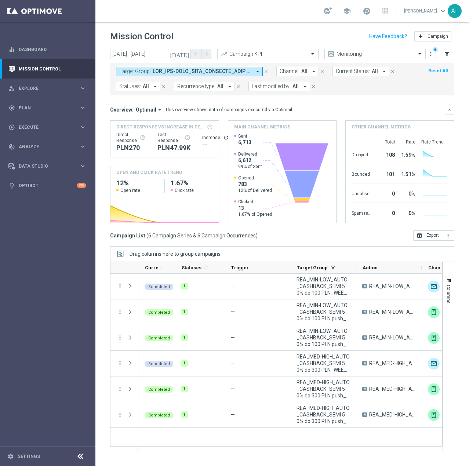
click at [291, 67] on button "Channel: All arrow_drop_down" at bounding box center [297, 72] width 43 height 10
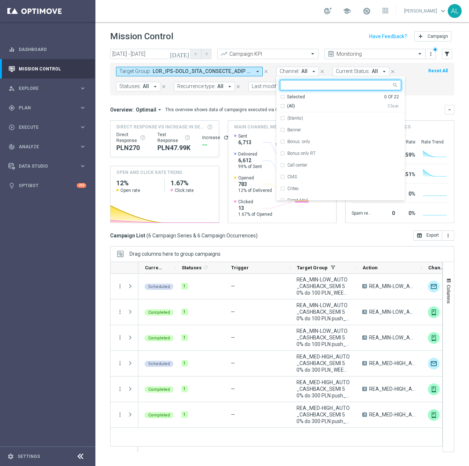
click at [297, 88] on input "text" at bounding box center [338, 85] width 108 height 6
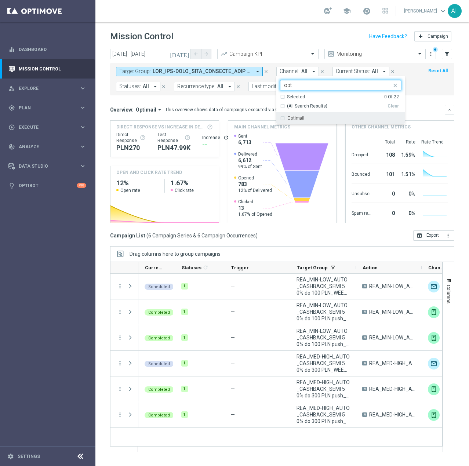
click at [291, 115] on div "Optimail" at bounding box center [340, 118] width 121 height 12
type input "opt"
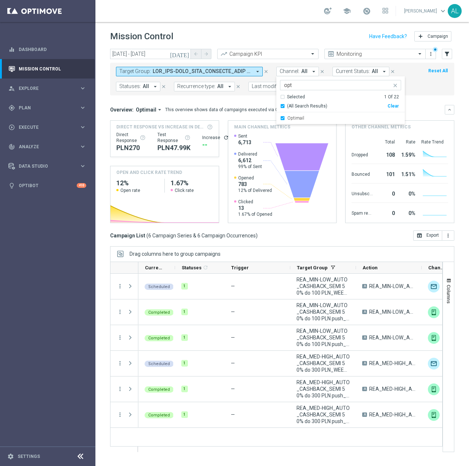
click at [422, 103] on mini-dashboard "Overview: Optimail arrow_drop_down This overview shows data of campaigns execut…" at bounding box center [282, 162] width 344 height 135
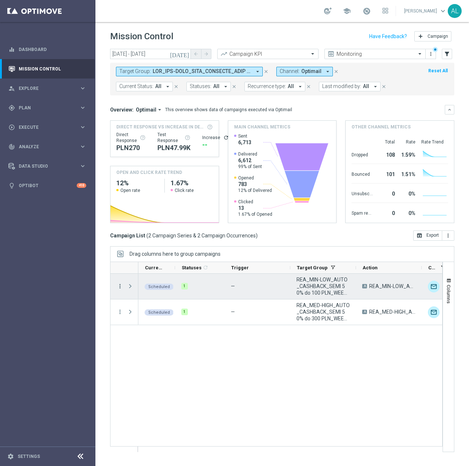
click at [120, 289] on icon "more_vert" at bounding box center [120, 286] width 7 height 7
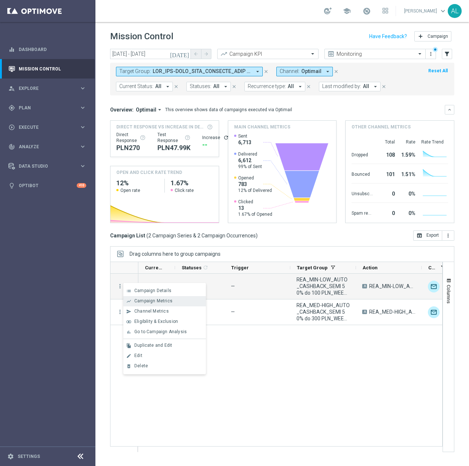
click at [136, 299] on span "Campaign Metrics" at bounding box center [153, 300] width 38 height 5
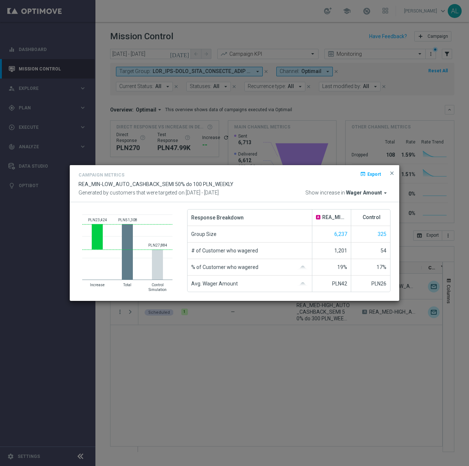
click at [358, 191] on span "Wager Amount" at bounding box center [364, 193] width 36 height 7
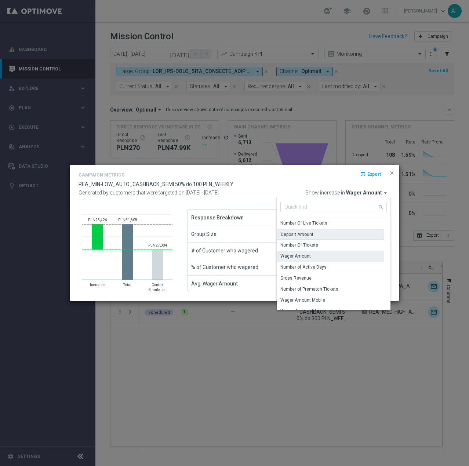
click at [342, 234] on div "Deposit Amount" at bounding box center [331, 234] width 108 height 11
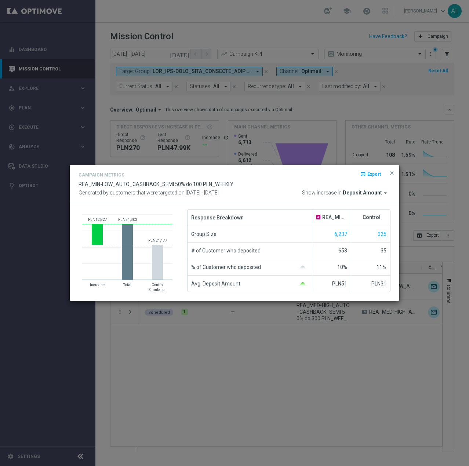
drag, startPoint x: 392, startPoint y: 174, endPoint x: 380, endPoint y: 175, distance: 11.4
click at [392, 174] on span "close" at bounding box center [392, 173] width 6 height 6
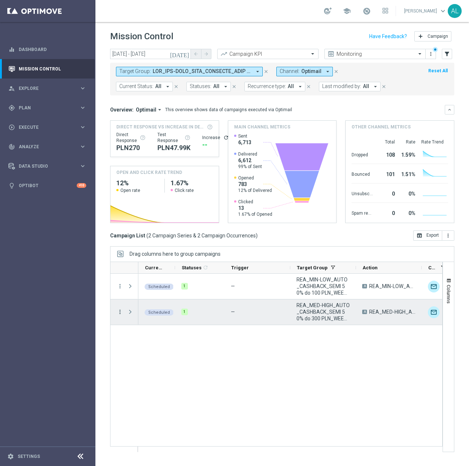
click at [117, 311] on icon "more_vert" at bounding box center [120, 312] width 7 height 7
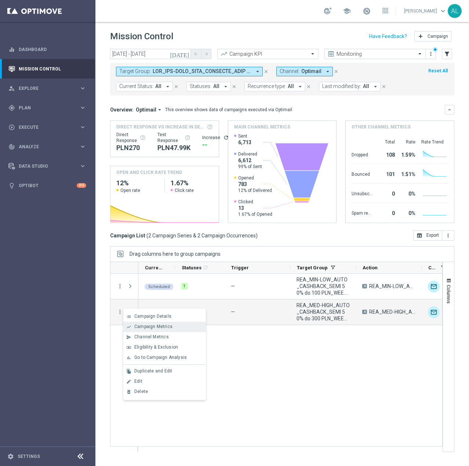
click at [148, 324] on span "Campaign Metrics" at bounding box center [153, 326] width 38 height 5
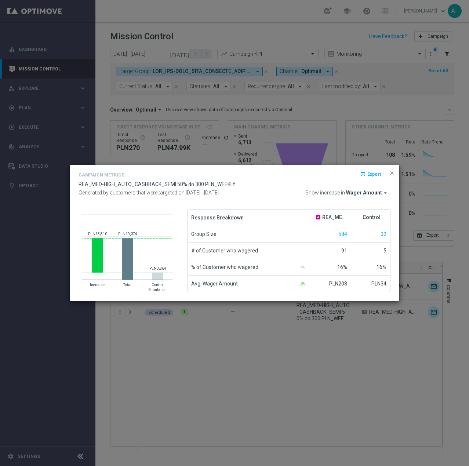
click at [371, 197] on div "Campaign Metrics open_in_browser Export REA_MED-HIGH_AUTO_CASHBACK_SEMI 50% do …" at bounding box center [235, 183] width 330 height 37
click at [373, 193] on span "Wager Amount" at bounding box center [364, 193] width 36 height 7
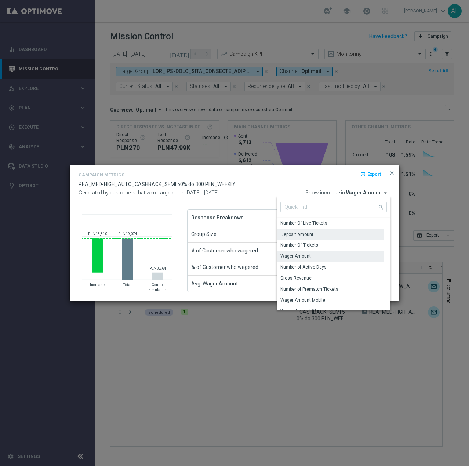
click at [346, 237] on div "Deposit Amount" at bounding box center [331, 234] width 108 height 11
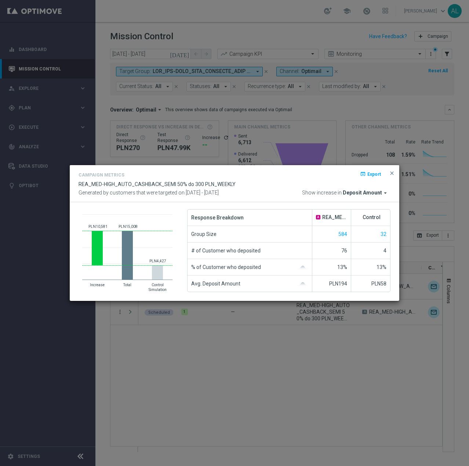
click at [393, 175] on span "close" at bounding box center [392, 173] width 6 height 6
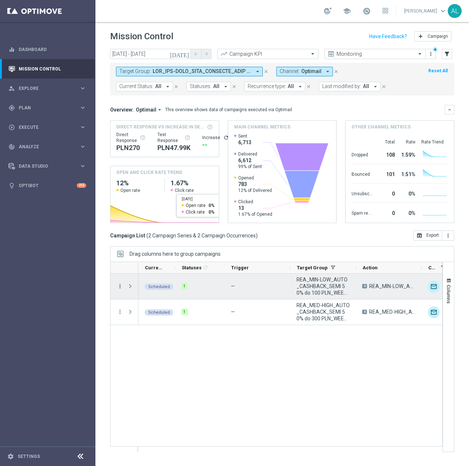
click at [121, 288] on icon "more_vert" at bounding box center [120, 286] width 7 height 7
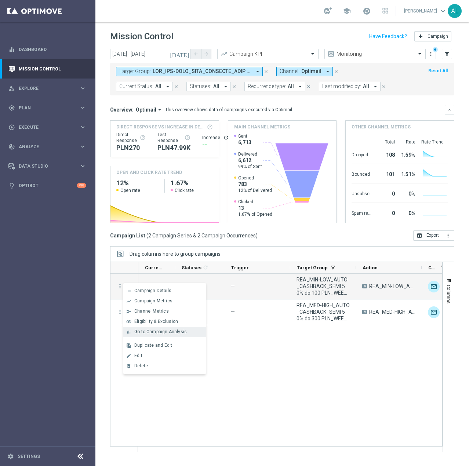
click at [156, 334] on span "Go to Campaign Analysis" at bounding box center [160, 331] width 52 height 5
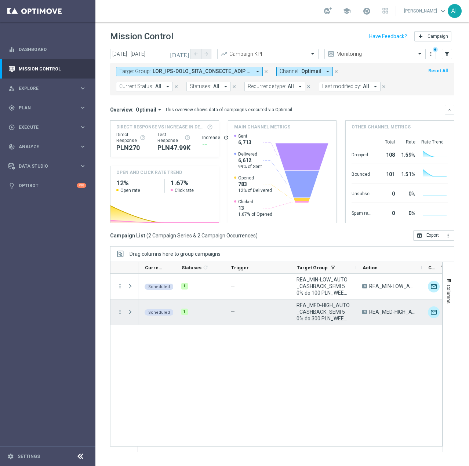
click at [114, 308] on div "more_vert" at bounding box center [116, 312] width 13 height 25
click at [120, 315] on menu-column "more_vert" at bounding box center [120, 312] width 7 height 7
click at [119, 313] on icon "more_vert" at bounding box center [120, 312] width 7 height 7
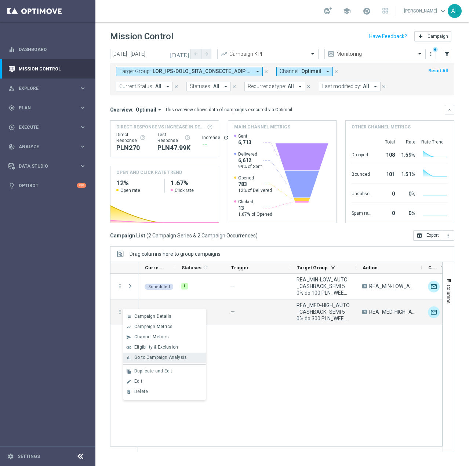
click at [156, 358] on span "Go to Campaign Analysis" at bounding box center [160, 357] width 52 height 5
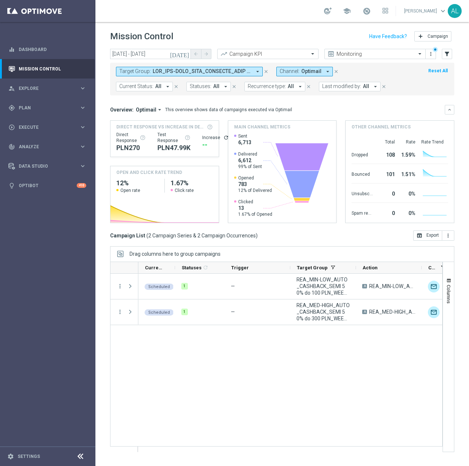
click at [182, 69] on span at bounding box center [202, 71] width 99 height 6
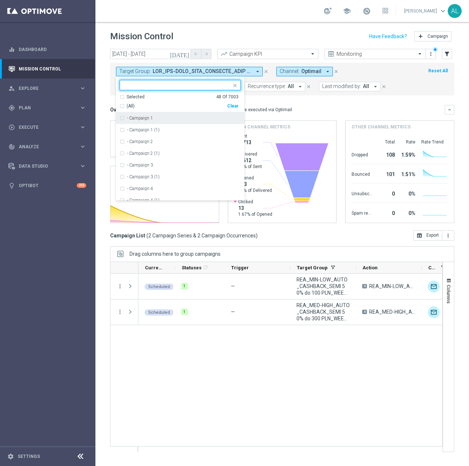
click at [0, 0] on div "Clear" at bounding box center [0, 0] width 0 height 0
click at [188, 87] on input "text" at bounding box center [178, 85] width 108 height 6
paste input "REA_MIN-LOW_AUTO_WAGER_SEMI 50% do 100 PLN_WEEKLY"
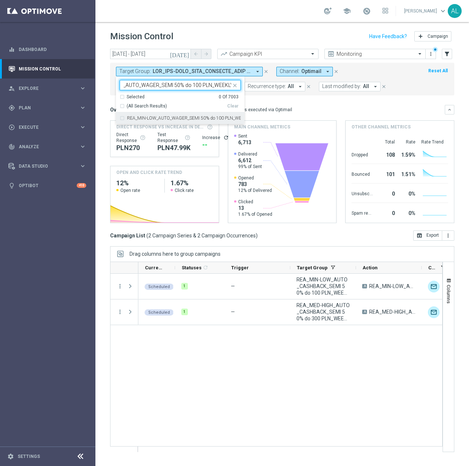
click at [202, 118] on label "REA_MIN-LOW_AUTO_WAGER_SEMI 50% do 100 PLN_WEEKLY" at bounding box center [184, 118] width 114 height 4
type input "REA_MIN-LOW_AUTO_WAGER_SEMI 50% do 100 PLN_WEEKLY"
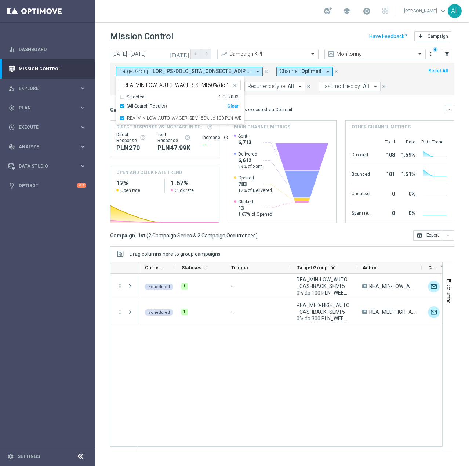
click at [290, 110] on div "Overview: Optimail arrow_drop_down This overview shows data of campaigns execut…" at bounding box center [277, 109] width 335 height 7
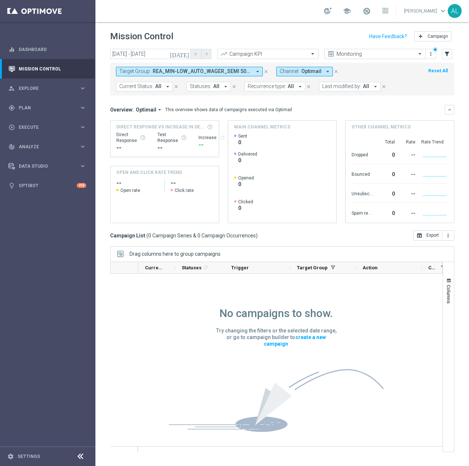
click at [163, 70] on span "REA_MIN-LOW_AUTO_WAGER_SEMI 50% do 100 PLN_WEEKLY" at bounding box center [202, 71] width 99 height 6
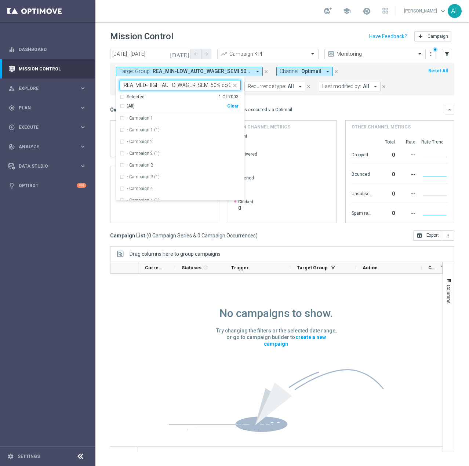
scroll to position [0, 36]
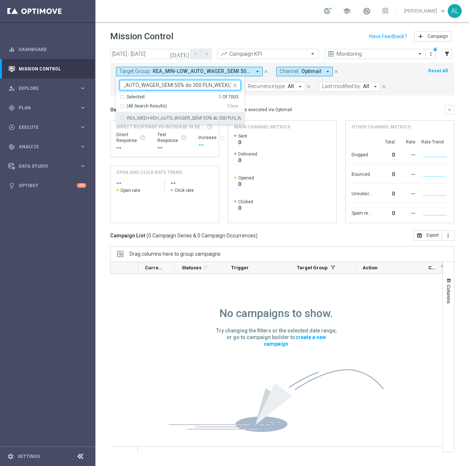
click at [162, 115] on div "REA_MED-HIGH_AUTO_WAGER_SEMI 50% do 300 PLN_WEEKLY" at bounding box center [180, 118] width 121 height 12
type input "REA_MED-HIGH_AUTO_WAGER_SEMI 50% do 300 PLN_WEEKLY"
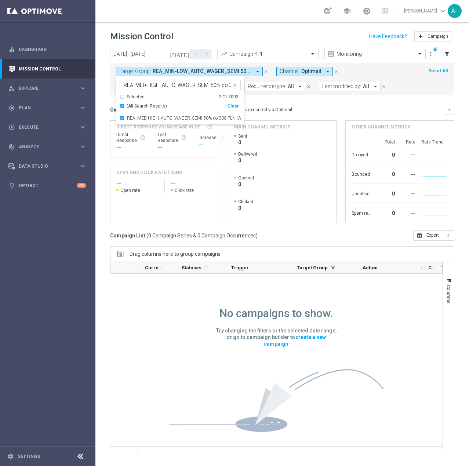
click at [321, 109] on div "Overview: Optimail arrow_drop_down This overview shows data of campaigns execut…" at bounding box center [277, 109] width 335 height 7
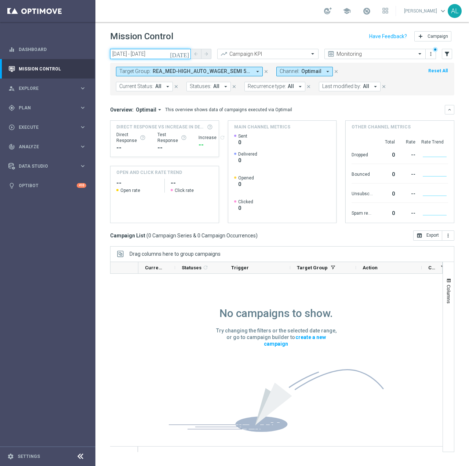
click at [150, 55] on input "30 Sep 2025 - 02 Oct 2025" at bounding box center [150, 54] width 81 height 10
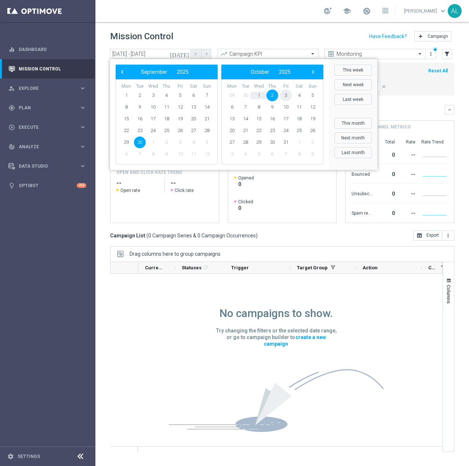
click at [286, 94] on span "3" at bounding box center [286, 96] width 12 height 12
click at [286, 94] on span "31" at bounding box center [286, 96] width 12 height 12
click at [179, 97] on span "3" at bounding box center [180, 96] width 12 height 12
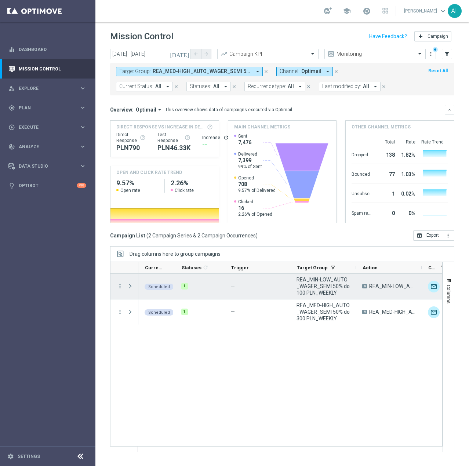
click at [116, 287] on div "more_vert" at bounding box center [116, 286] width 13 height 25
click at [120, 286] on icon "more_vert" at bounding box center [120, 286] width 7 height 7
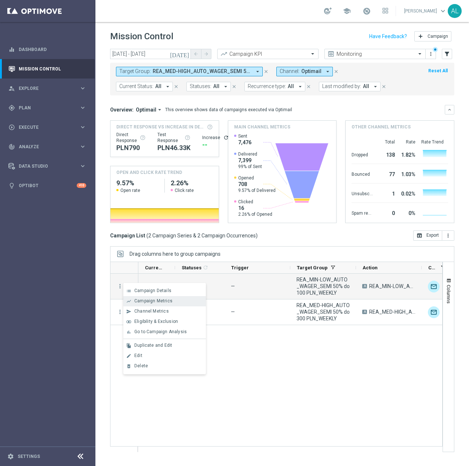
click at [149, 302] on span "Campaign Metrics" at bounding box center [153, 300] width 38 height 5
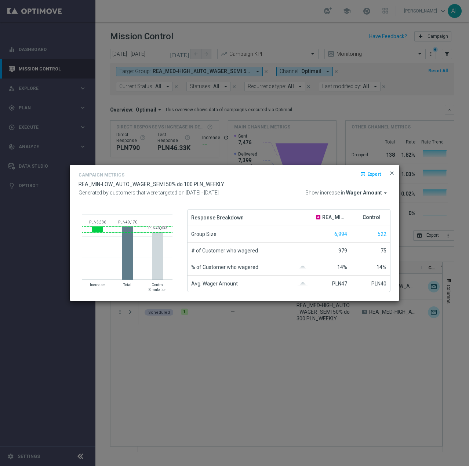
click at [389, 174] on button "close" at bounding box center [391, 173] width 7 height 9
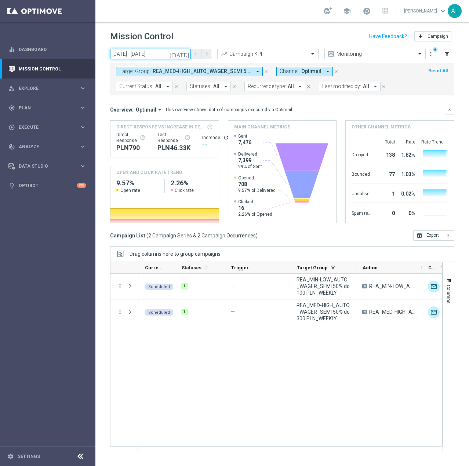
click at [132, 49] on input "03 Oct 2025 - 03 Oct 2025" at bounding box center [150, 54] width 81 height 10
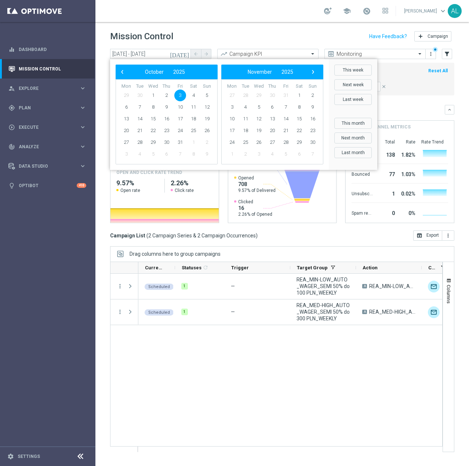
click at [180, 98] on span "3" at bounding box center [180, 96] width 12 height 12
click at [205, 95] on span "5" at bounding box center [207, 96] width 12 height 12
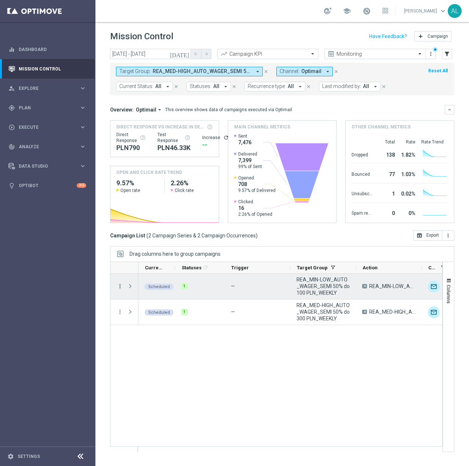
click at [122, 284] on icon "more_vert" at bounding box center [120, 286] width 7 height 7
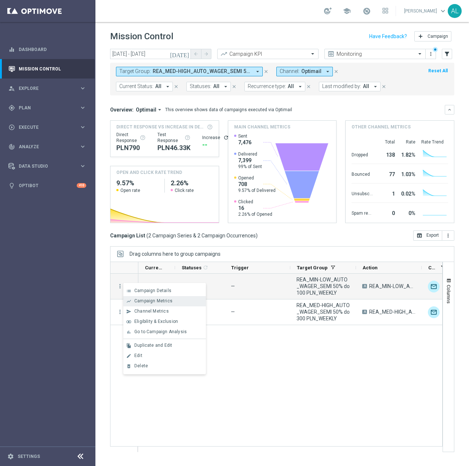
click at [141, 299] on span "Campaign Metrics" at bounding box center [153, 300] width 38 height 5
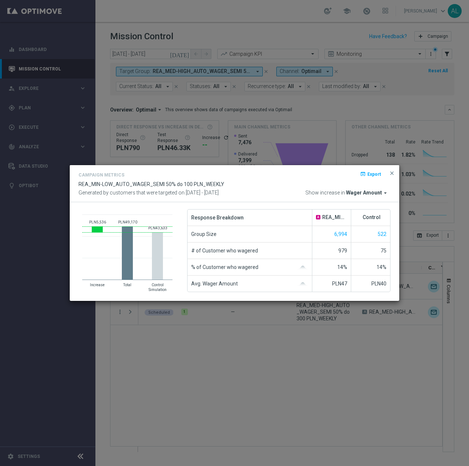
click at [355, 195] on span "Wager Amount" at bounding box center [364, 193] width 36 height 7
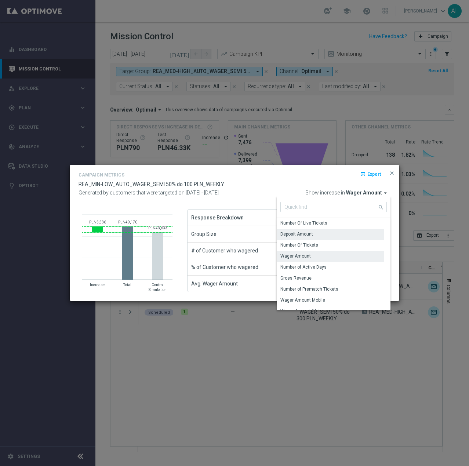
click at [323, 232] on div "Deposit Amount" at bounding box center [331, 234] width 108 height 10
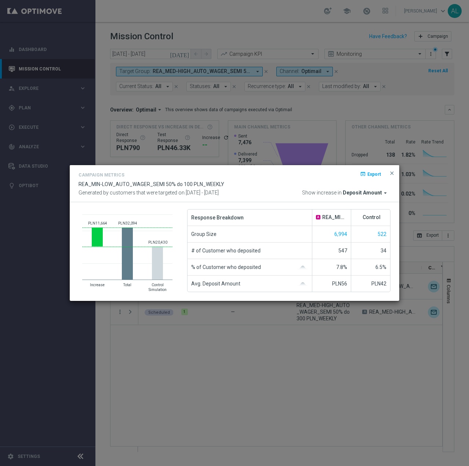
click at [394, 171] on button "close" at bounding box center [391, 173] width 7 height 9
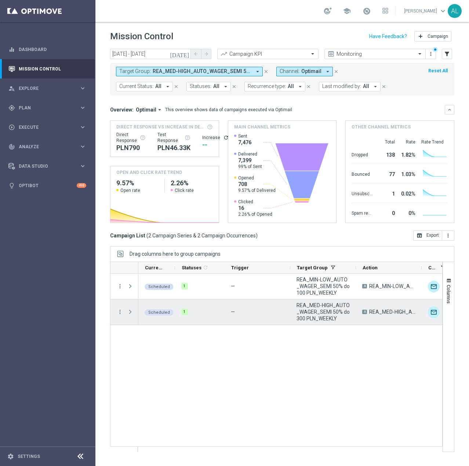
click at [116, 311] on div "more_vert" at bounding box center [116, 312] width 13 height 25
click at [117, 311] on icon "more_vert" at bounding box center [120, 312] width 7 height 7
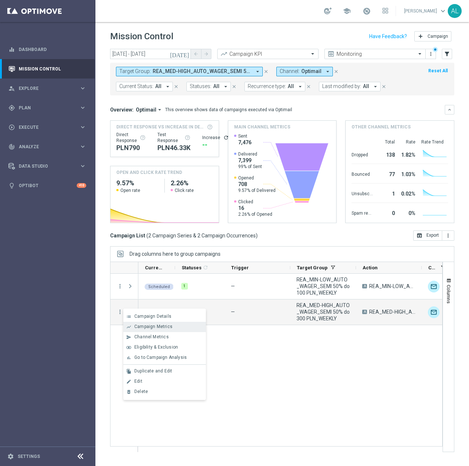
click at [142, 324] on span "Campaign Metrics" at bounding box center [153, 326] width 38 height 5
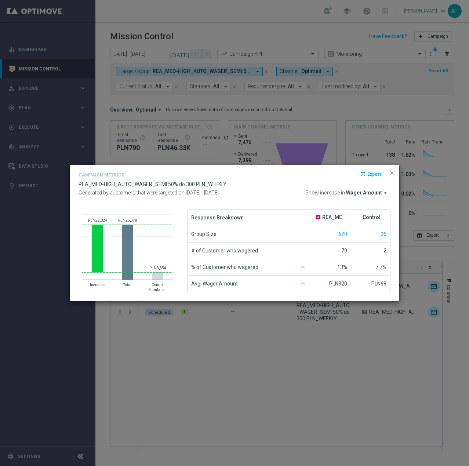
click at [368, 191] on span "Wager Amount" at bounding box center [364, 193] width 36 height 7
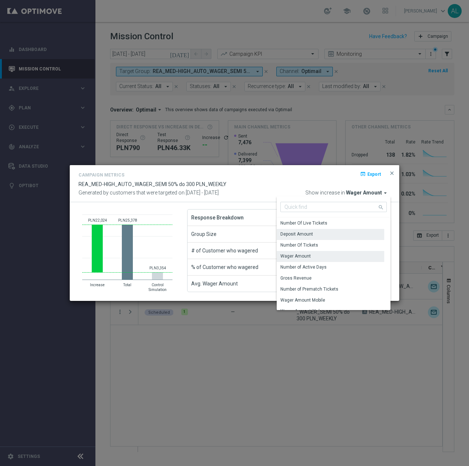
click at [319, 231] on div "Deposit Amount" at bounding box center [331, 234] width 108 height 10
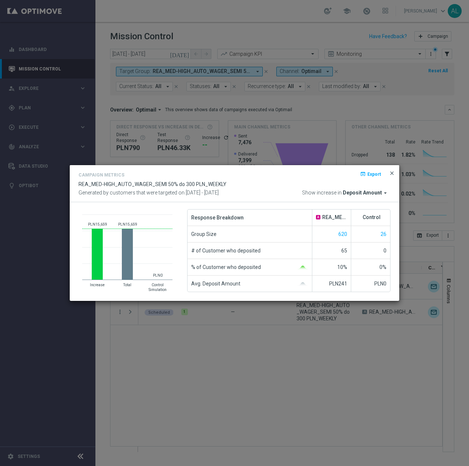
click at [391, 171] on span "close" at bounding box center [392, 173] width 6 height 6
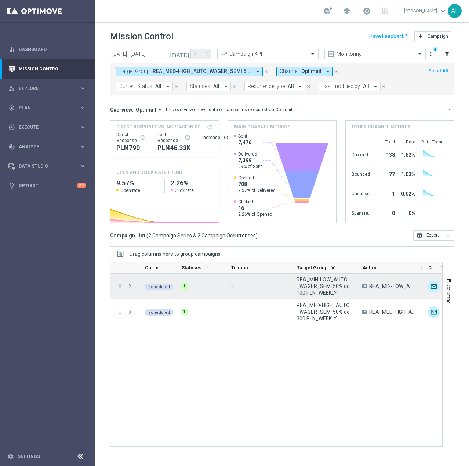
click at [120, 284] on icon "more_vert" at bounding box center [120, 286] width 7 height 7
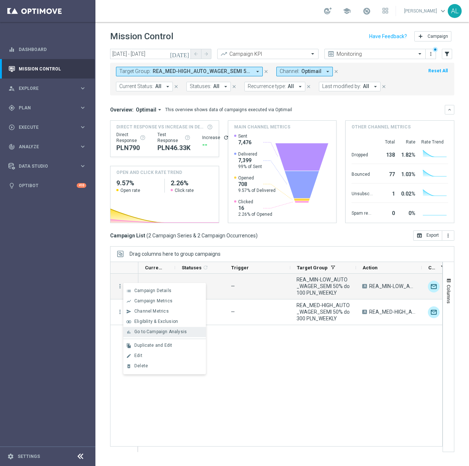
click at [143, 331] on span "Go to Campaign Analysis" at bounding box center [160, 331] width 52 height 5
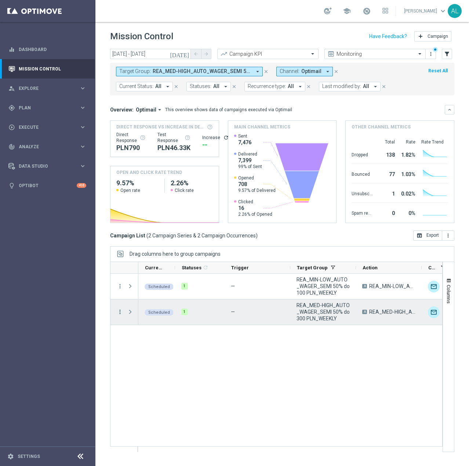
click at [118, 313] on icon "more_vert" at bounding box center [120, 312] width 7 height 7
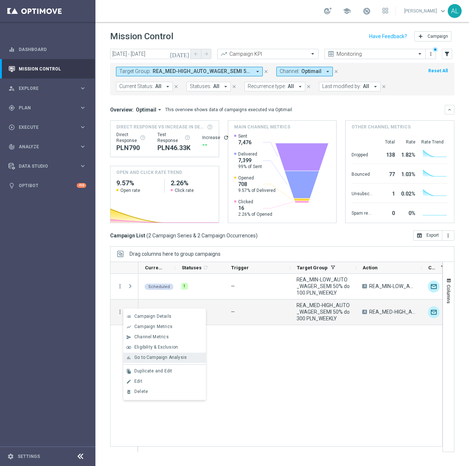
click at [155, 353] on div "bar_chart Go to Campaign Analysis" at bounding box center [164, 358] width 83 height 10
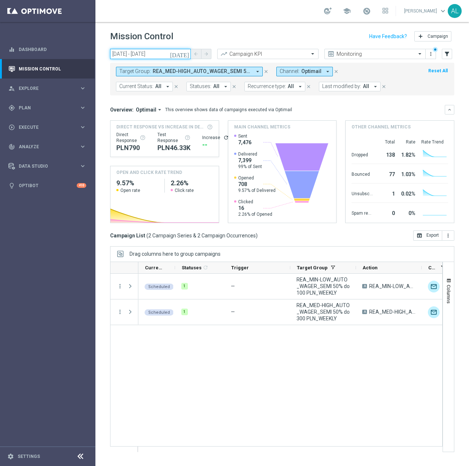
click at [137, 52] on input "03 Oct 2025 - 05 Oct 2025" at bounding box center [150, 54] width 81 height 10
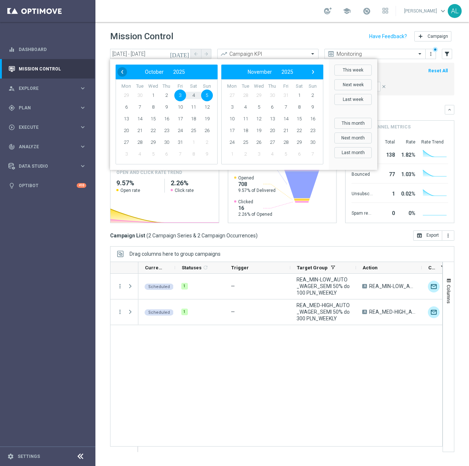
click at [123, 75] on span "‹" at bounding box center [122, 72] width 10 height 10
click at [125, 95] on span "1" at bounding box center [126, 96] width 12 height 12
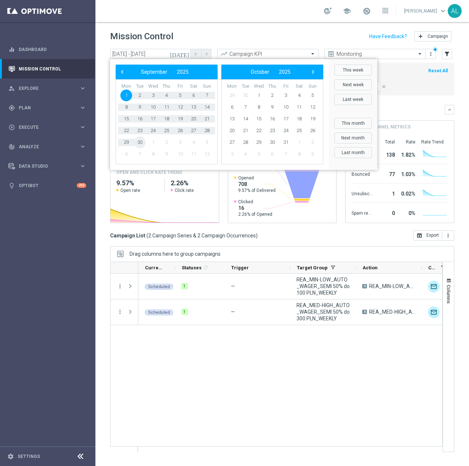
click at [139, 140] on span "30" at bounding box center [140, 143] width 12 height 12
type input "[DATE] - [DATE]"
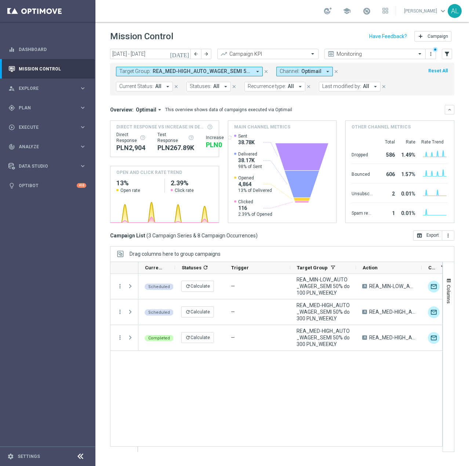
click at [201, 72] on span "REA_MED-HIGH_AUTO_WAGER_SEMI 50% do 300 PLN_WEEKLY, REA_MIN-LOW_AUTO_WAGER_SEMI…" at bounding box center [202, 71] width 99 height 6
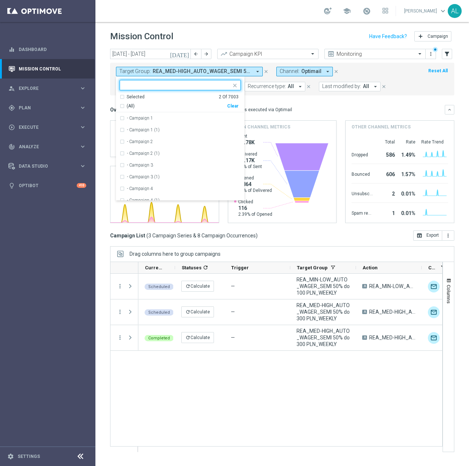
click at [0, 0] on div "Clear" at bounding box center [0, 0] width 0 height 0
click at [177, 85] on input "text" at bounding box center [178, 85] width 108 height 6
click at [353, 90] on form "Target Group: REA_MED-HIGH_AUTO_WAGER_SEMI 50% do 300 PLN_WEEKLY, REA_MIN-LOW_A…" at bounding box center [266, 79] width 300 height 25
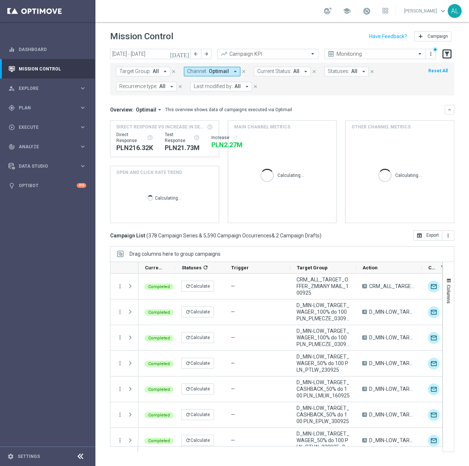
click at [447, 55] on icon "filter_alt" at bounding box center [447, 54] width 7 height 7
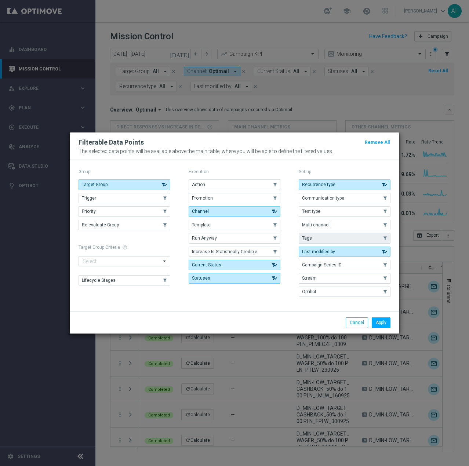
click at [318, 238] on button "Tags" at bounding box center [345, 238] width 92 height 10
click at [379, 322] on button "Apply" at bounding box center [381, 323] width 19 height 10
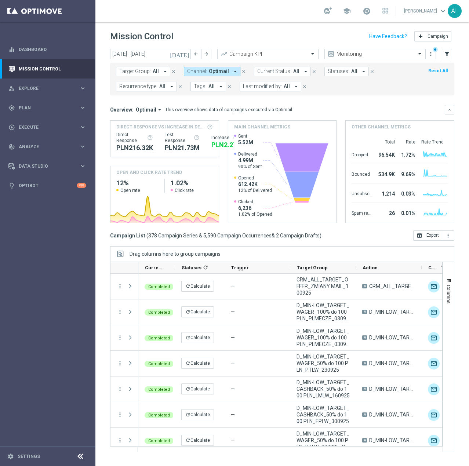
click at [142, 92] on div "Target Group: All arrow_drop_down close Channel: Optimail arrow_drop_down close…" at bounding box center [282, 79] width 344 height 33
click at [145, 87] on span "Recurrence type:" at bounding box center [138, 86] width 38 height 6
click at [148, 138] on div "Recurring" at bounding box center [149, 139] width 45 height 4
click at [231, 106] on div "This overview shows data of campaigns executed via Optimail" at bounding box center [228, 109] width 127 height 7
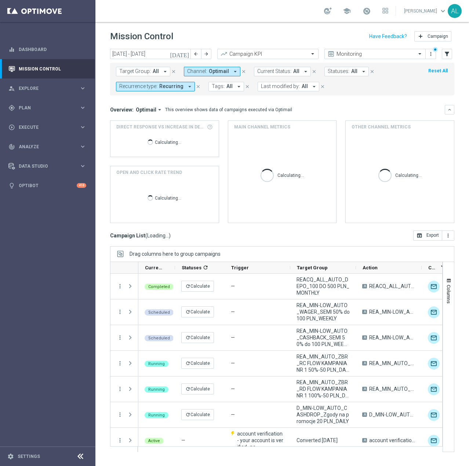
click at [208, 88] on button "Tags: All arrow_drop_down" at bounding box center [226, 87] width 36 height 10
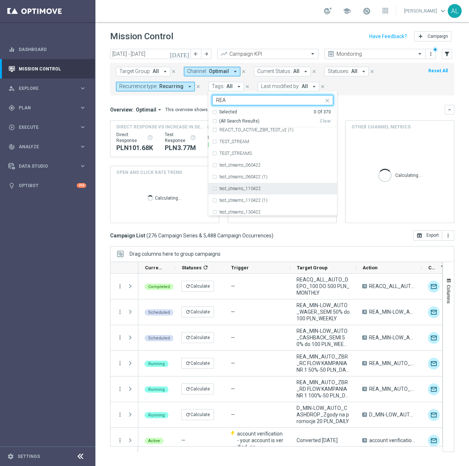
scroll to position [580, 0]
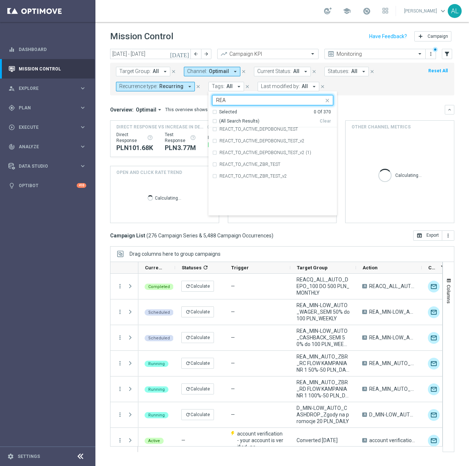
click at [230, 49] on div "REA" at bounding box center [276, 47] width 114 height 4
type input "REA"
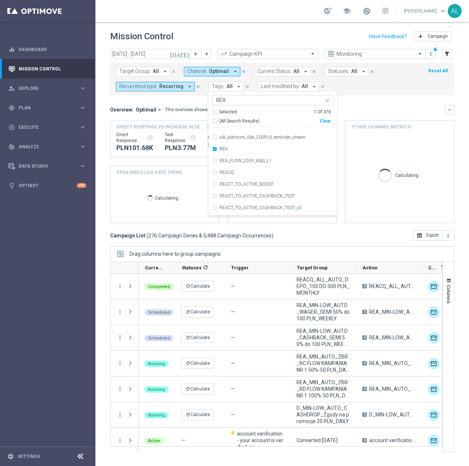
click at [380, 103] on mini-dashboard "Overview: Optimail arrow_drop_down This overview shows data of campaigns execut…" at bounding box center [282, 162] width 344 height 135
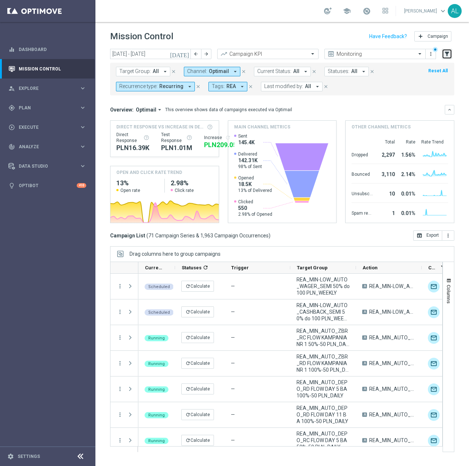
click at [445, 52] on icon "filter_alt" at bounding box center [447, 54] width 7 height 7
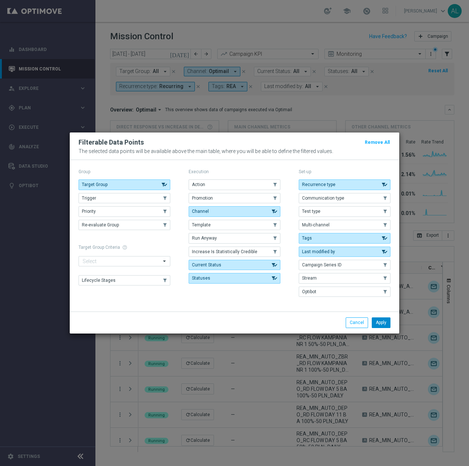
click at [377, 320] on button "Apply" at bounding box center [381, 323] width 19 height 10
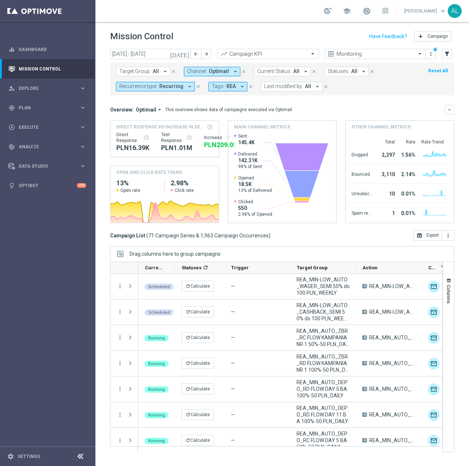
click at [142, 110] on span "Optimail" at bounding box center [146, 109] width 21 height 7
click at [145, 124] on div "Analysis" at bounding box center [143, 121] width 44 height 10
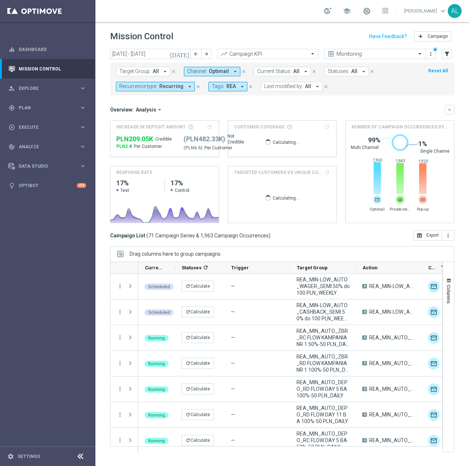
click at [222, 71] on span "Optimail" at bounding box center [219, 71] width 20 height 6
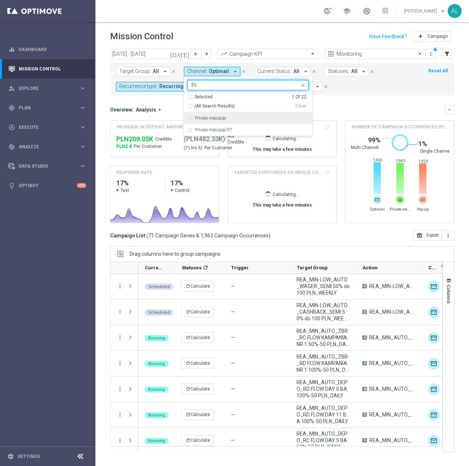
click at [229, 117] on div "Private message" at bounding box center [252, 118] width 114 height 4
type input "Pr"
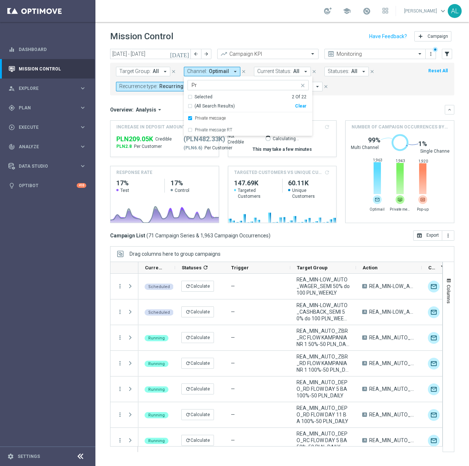
click at [232, 72] on icon "arrow_drop_down" at bounding box center [235, 71] width 7 height 7
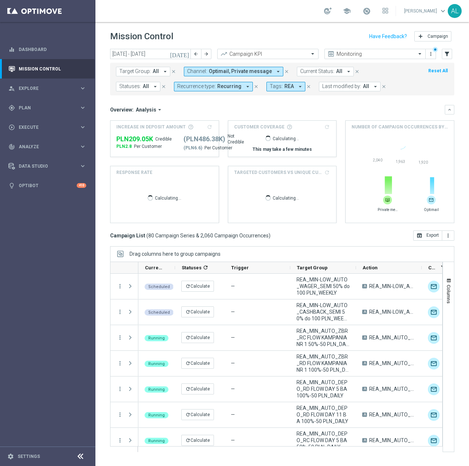
click at [279, 71] on button "Channel: Optimail, Private message arrow_drop_down" at bounding box center [233, 72] width 99 height 10
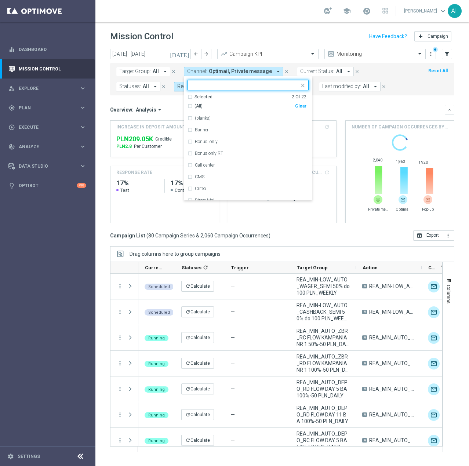
click at [275, 70] on icon "arrow_drop_down" at bounding box center [278, 71] width 7 height 7
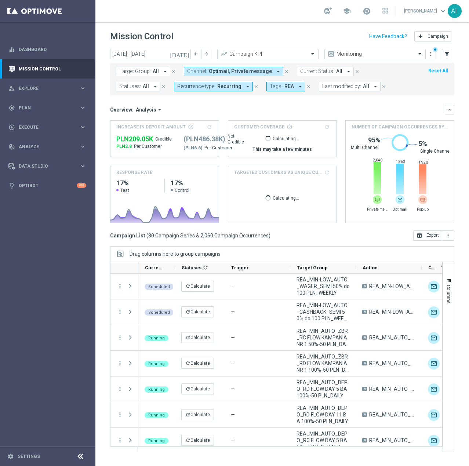
click at [256, 68] on button "Channel: Optimail, Private message arrow_drop_down" at bounding box center [233, 72] width 99 height 10
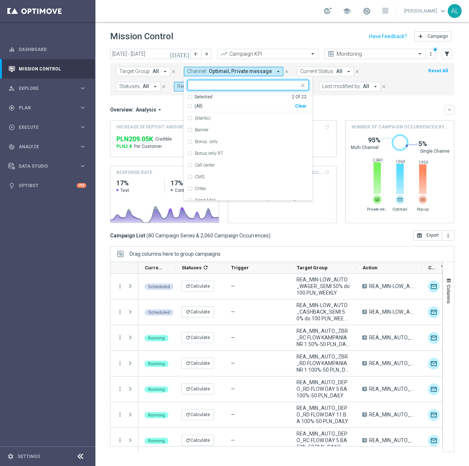
drag, startPoint x: 295, startPoint y: 106, endPoint x: 311, endPoint y: 109, distance: 15.7
click at [0, 0] on div "Clear" at bounding box center [0, 0] width 0 height 0
click at [342, 114] on div "Overview: Analysis arrow_drop_down keyboard_arrow_down" at bounding box center [282, 110] width 344 height 10
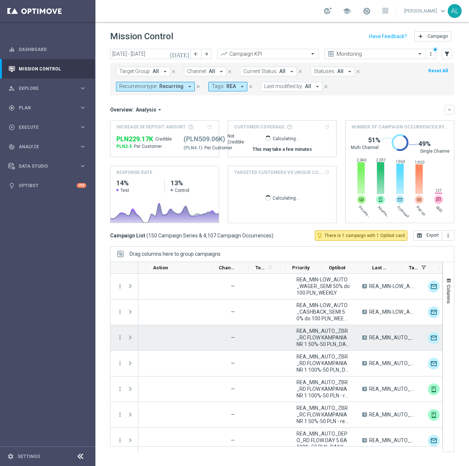
scroll to position [0, 321]
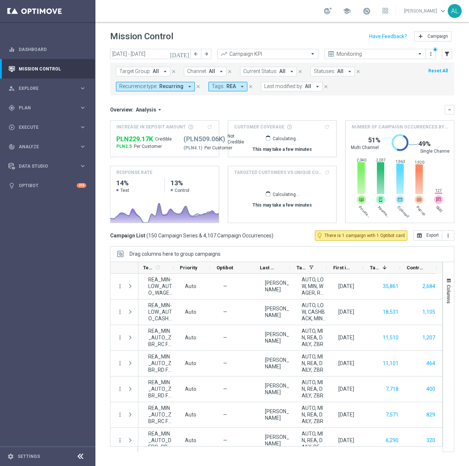
drag, startPoint x: 447, startPoint y: 293, endPoint x: 436, endPoint y: 293, distance: 10.3
click at [447, 293] on span "Columns" at bounding box center [449, 294] width 6 height 19
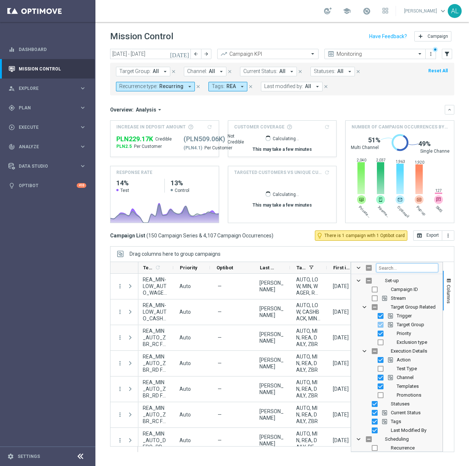
click at [402, 269] on input "Filter Columns Input" at bounding box center [407, 268] width 62 height 9
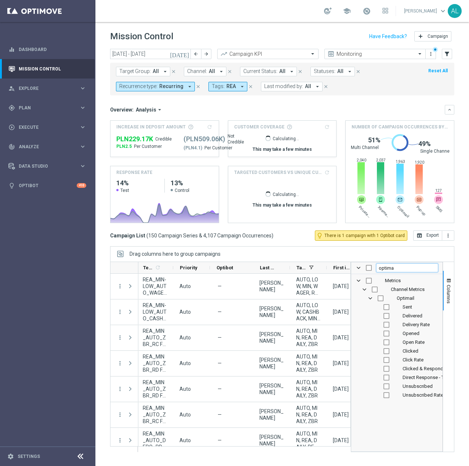
type input "optima"
click at [386, 309] on input "Press SPACE to toggle visibility (hidden)" at bounding box center [387, 307] width 6 height 6
checkbox input "true"
checkbox input "false"
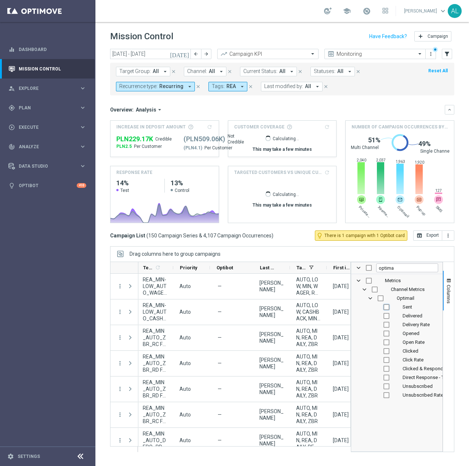
checkbox input "false"
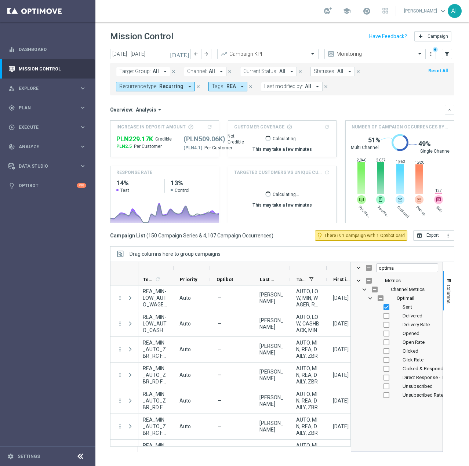
click at [385, 319] on div "Delivered" at bounding box center [402, 316] width 72 height 9
click at [388, 325] on input "Press SPACE to toggle visibility (hidden)" at bounding box center [387, 325] width 6 height 6
checkbox input "true"
click at [387, 316] on input "Press SPACE to toggle visibility (hidden)" at bounding box center [387, 316] width 6 height 6
checkbox input "true"
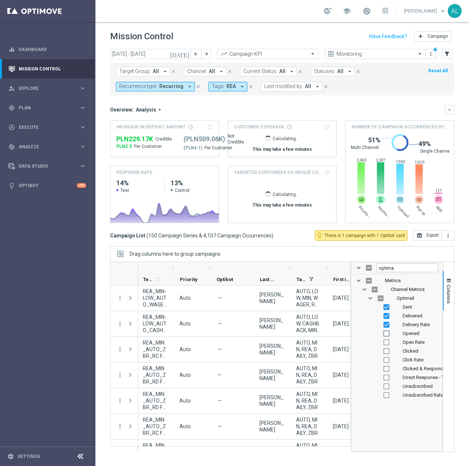
click at [385, 334] on input "Press SPACE to toggle visibility (hidden)" at bounding box center [387, 334] width 6 height 6
checkbox input "true"
click at [384, 341] on input "Press SPACE to toggle visibility (hidden)" at bounding box center [387, 343] width 6 height 6
checkbox input "true"
click at [385, 349] on input "Press SPACE to toggle visibility (hidden)" at bounding box center [387, 351] width 6 height 6
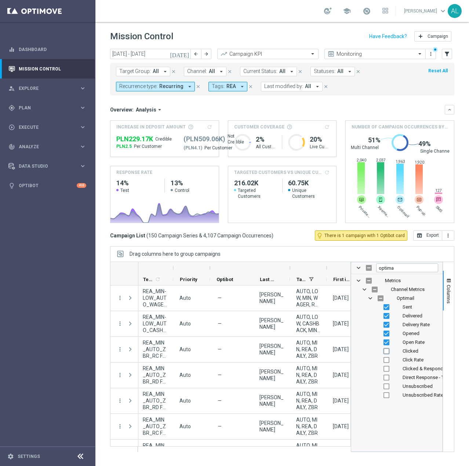
checkbox input "true"
click at [385, 362] on input "Press SPACE to toggle visibility (hidden)" at bounding box center [387, 360] width 6 height 6
checkbox input "true"
click at [398, 269] on input "optima" at bounding box center [407, 268] width 62 height 9
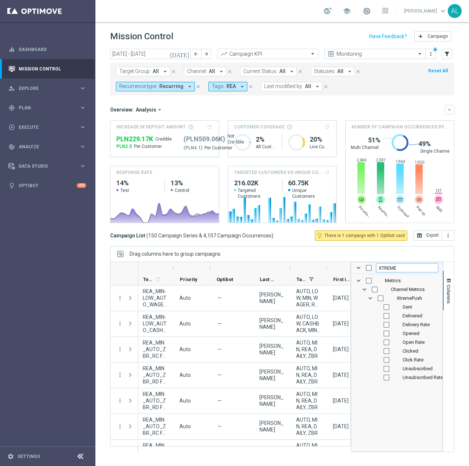
type input "XTREME"
click at [379, 300] on input "Press SPACE to toggle visibility (hidden)" at bounding box center [381, 298] width 6 height 6
checkbox input "true"
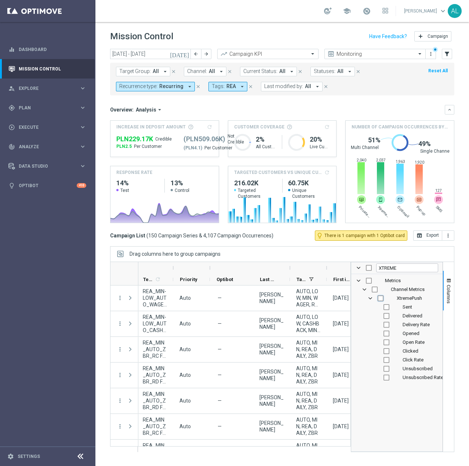
checkbox input "true"
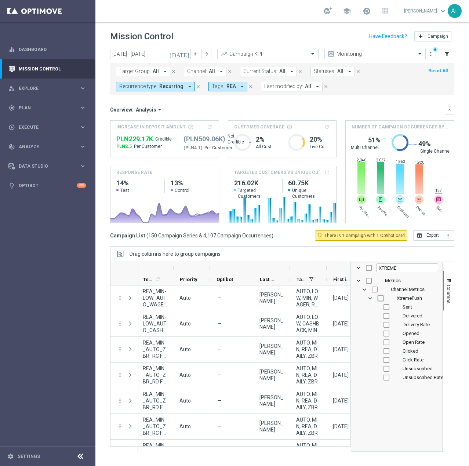
checkbox input "true"
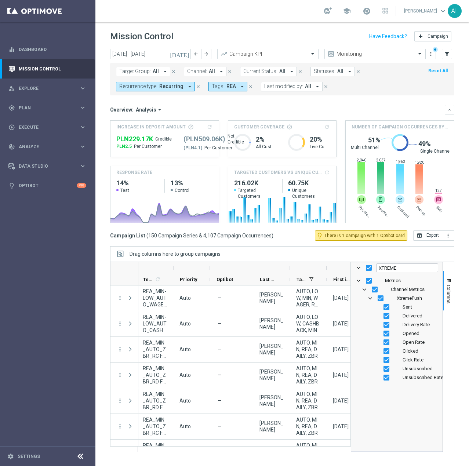
click at [376, 300] on div "XtremePush" at bounding box center [397, 298] width 83 height 9
click at [386, 305] on input "Press SPACE to toggle visibility (visible)" at bounding box center [387, 307] width 6 height 6
checkbox input "false"
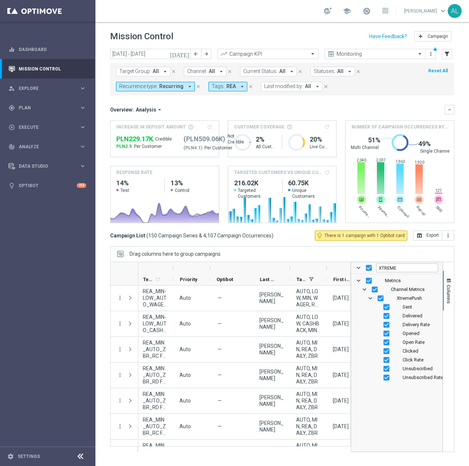
checkbox input "false"
click at [387, 308] on input "Press SPACE to toggle visibility (hidden)" at bounding box center [387, 307] width 6 height 6
checkbox input "true"
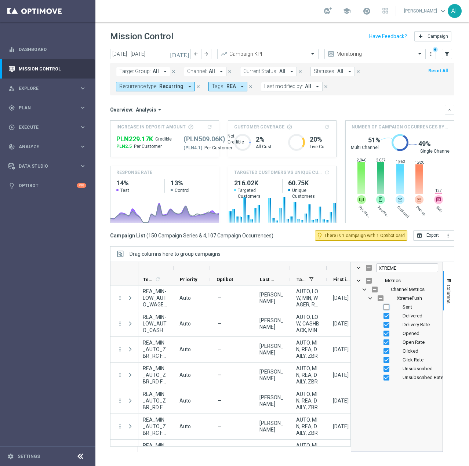
checkbox input "true"
click at [385, 386] on div "Metrics Channel Metrics XtremePush Sent Delivered Opened" at bounding box center [396, 362] width 91 height 177
click at [385, 377] on input "Press SPACE to toggle visibility (visible)" at bounding box center [387, 378] width 6 height 6
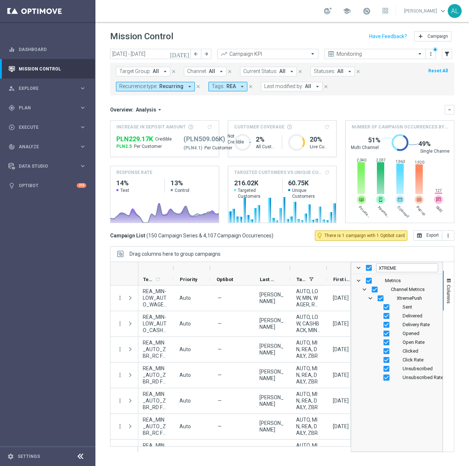
checkbox input "false"
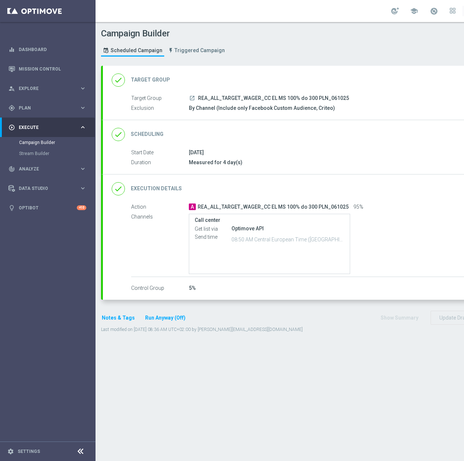
click at [403, 133] on div "done Scheduling keyboard_arrow_down" at bounding box center [317, 134] width 410 height 14
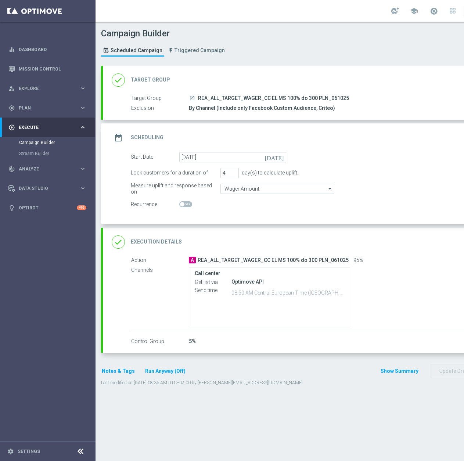
click at [360, 82] on div "done Target Group keyboard_arrow_down" at bounding box center [317, 80] width 410 height 14
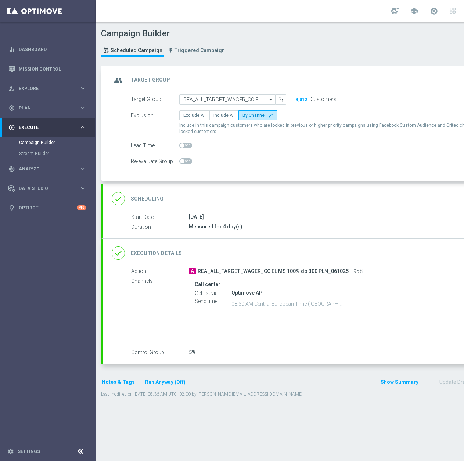
click at [321, 204] on div "done Scheduling keyboard_arrow_down" at bounding box center [317, 199] width 410 height 14
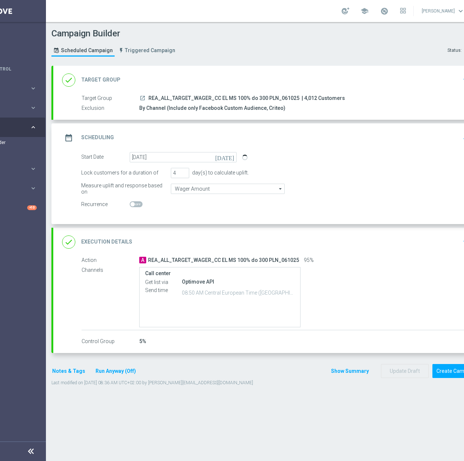
scroll to position [0, 78]
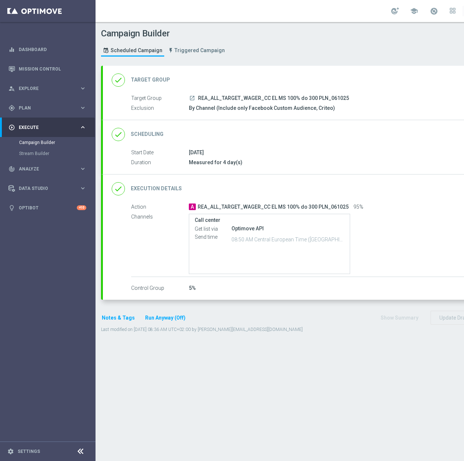
click at [285, 144] on div "done Scheduling keyboard_arrow_down" at bounding box center [317, 134] width 428 height 29
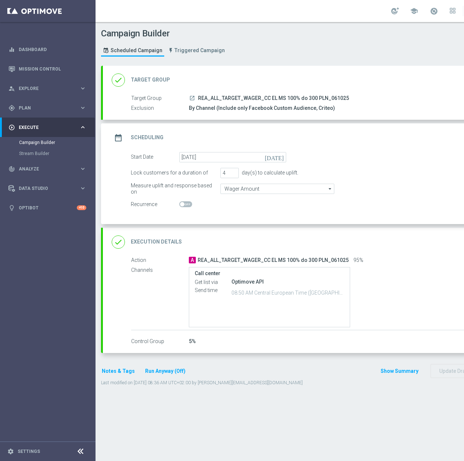
click at [372, 241] on div "done Execution Details keyboard_arrow_down" at bounding box center [317, 242] width 410 height 14
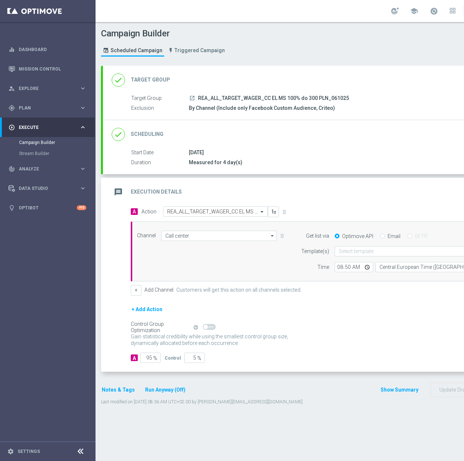
click at [127, 387] on button "Notes & Tags" at bounding box center [118, 389] width 35 height 9
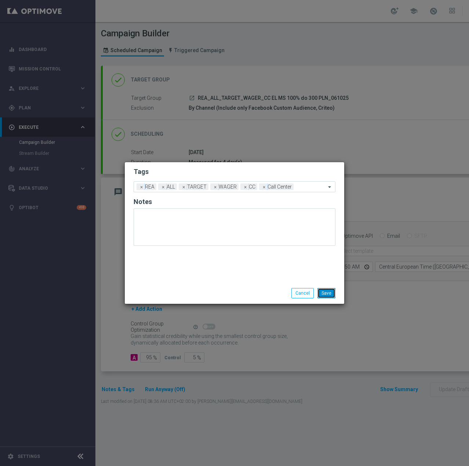
click at [321, 293] on button "Save" at bounding box center [327, 293] width 18 height 10
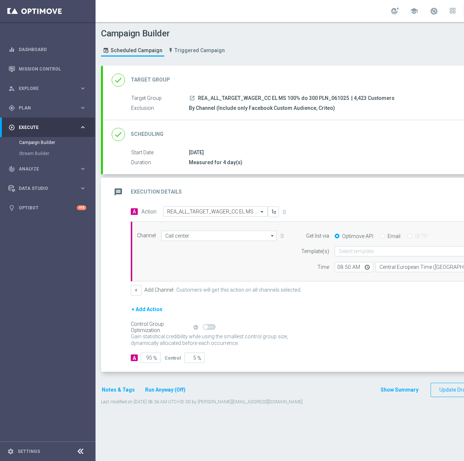
click at [354, 156] on div "[DATE]" at bounding box center [352, 152] width 327 height 7
click at [358, 145] on div "done Scheduling keyboard_arrow_down" at bounding box center [317, 134] width 428 height 29
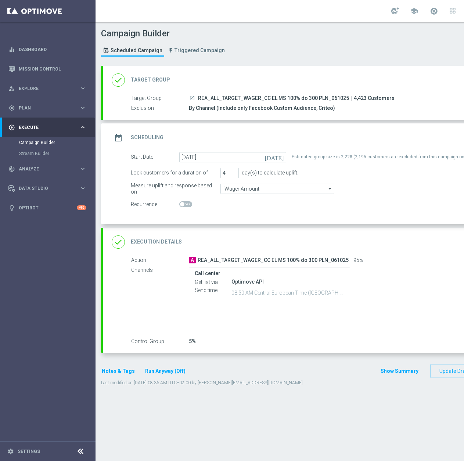
click at [119, 373] on button "Notes & Tags" at bounding box center [118, 370] width 35 height 9
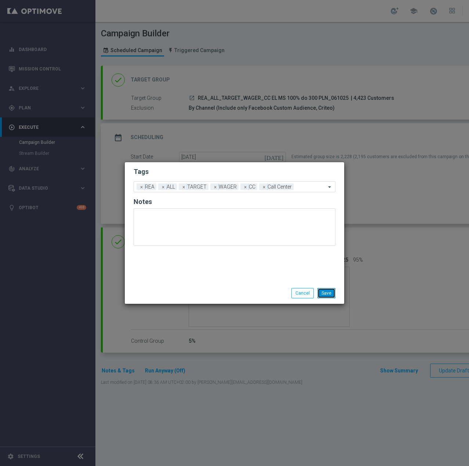
click at [326, 290] on button "Save" at bounding box center [327, 293] width 18 height 10
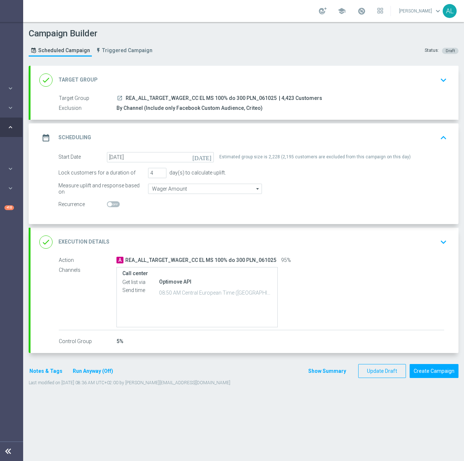
scroll to position [0, 78]
click at [419, 373] on button "Create Campaign" at bounding box center [433, 371] width 49 height 14
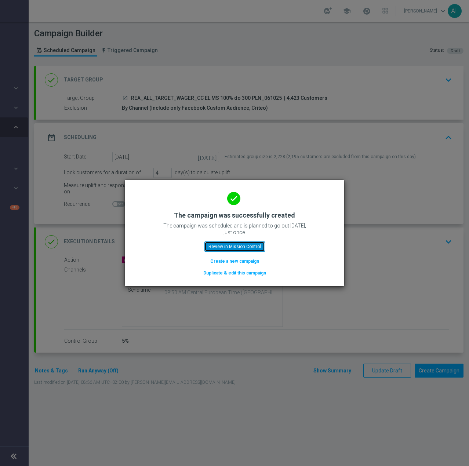
drag, startPoint x: 222, startPoint y: 247, endPoint x: 250, endPoint y: 258, distance: 30.3
click at [222, 247] on button "Review in Mission Control" at bounding box center [234, 247] width 61 height 10
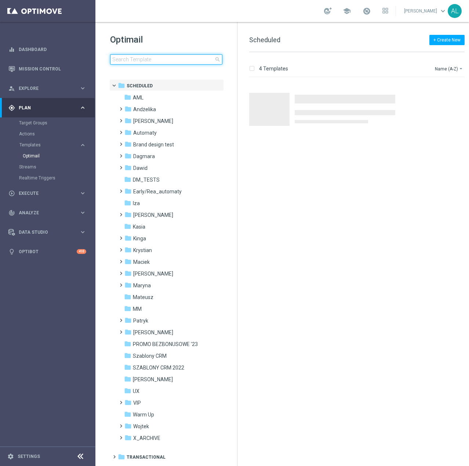
click at [147, 55] on input at bounding box center [166, 59] width 112 height 10
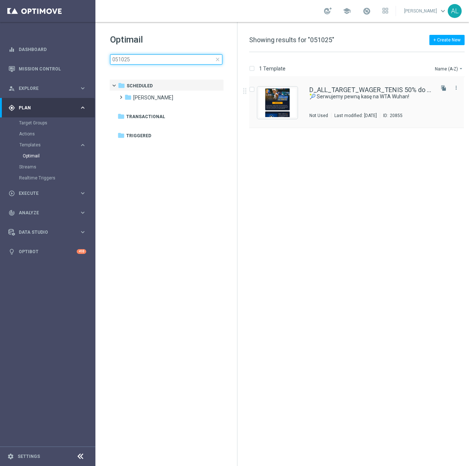
type input "051025"
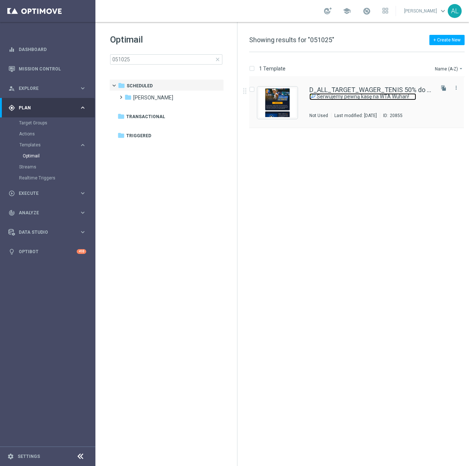
click at [354, 97] on link "🎾 Serwujemy pewną kasę na WTA Wuhan!" at bounding box center [362, 96] width 107 height 7
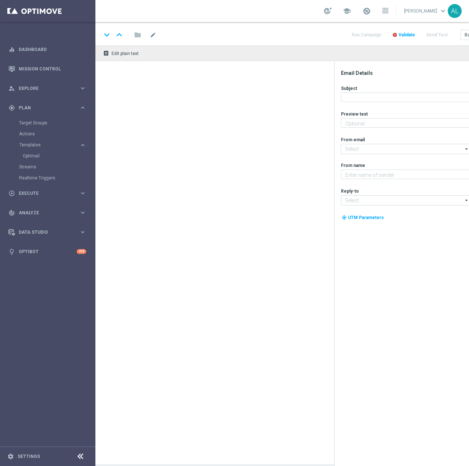
type textarea "Zgarnij aż 300 zł ekstra 💸"
type input "[EMAIL_ADDRESS][DOMAIN_NAME]"
type textarea "STS"
type input "[EMAIL_ADDRESS][DOMAIN_NAME]"
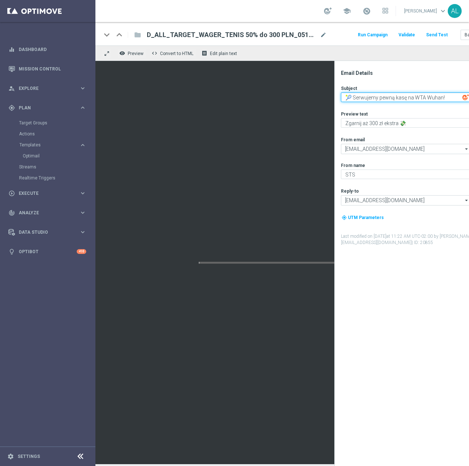
click at [386, 101] on textarea "🎾 Serwujemy pewną kasę na WTA Wuhan!" at bounding box center [406, 97] width 130 height 10
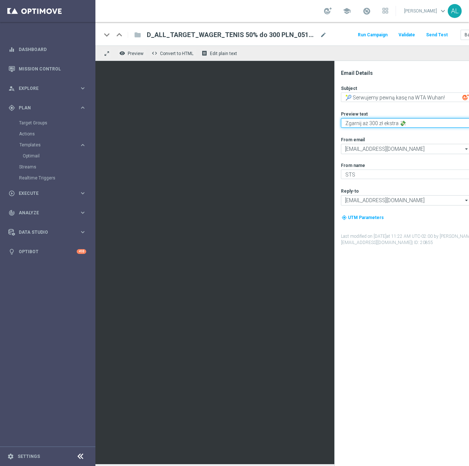
click at [399, 122] on textarea "Zgarnij aż 300 zł ekstra 💸" at bounding box center [406, 123] width 130 height 10
drag, startPoint x: 400, startPoint y: 123, endPoint x: 413, endPoint y: 123, distance: 12.9
click at [413, 123] on textarea "Zgarnij aż 300 zł ekstra 💸" at bounding box center [406, 123] width 130 height 10
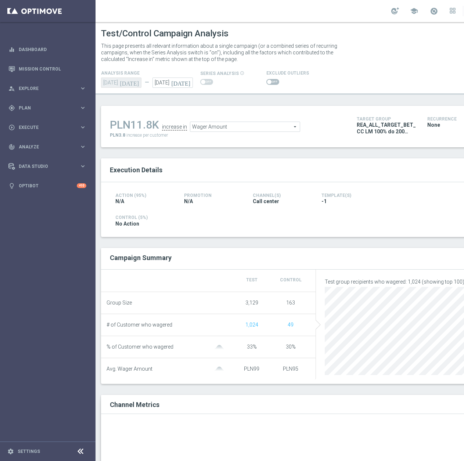
click at [268, 83] on span at bounding box center [269, 82] width 4 height 4
click at [268, 83] on input "checkbox" at bounding box center [272, 82] width 13 height 6
click at [218, 124] on span "Wager Amount" at bounding box center [244, 127] width 109 height 10
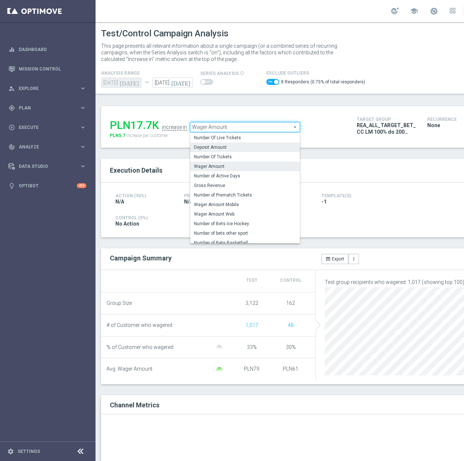
click at [222, 145] on span "Deposit Amount" at bounding box center [245, 147] width 102 height 6
checkbox input "false"
type input "Deposit Amount"
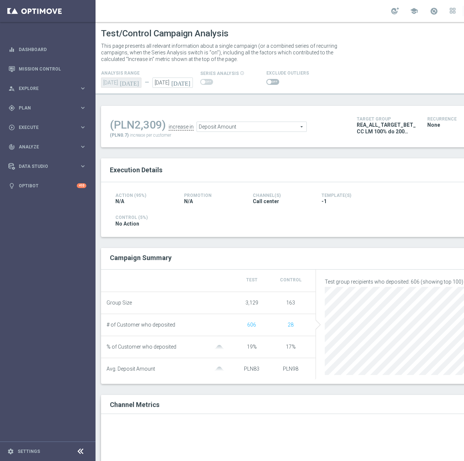
click at [269, 80] on span at bounding box center [272, 82] width 13 height 6
click at [269, 80] on input "checkbox" at bounding box center [272, 82] width 13 height 6
checkbox input "true"
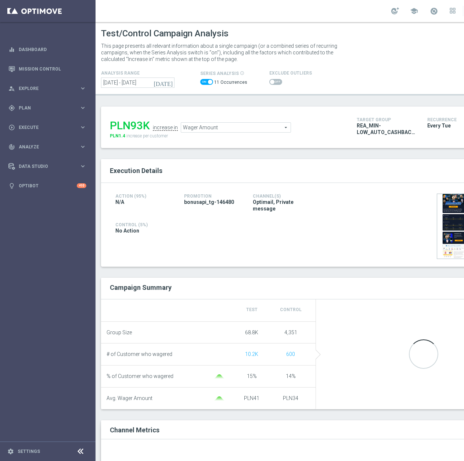
drag, startPoint x: 207, startPoint y: 76, endPoint x: 203, endPoint y: 83, distance: 8.6
click at [207, 76] on div "series analysis info_outline 11 Occurrences" at bounding box center [223, 79] width 47 height 20
click at [202, 81] on span at bounding box center [206, 82] width 13 height 6
click at [202, 81] on input "checkbox" at bounding box center [206, 82] width 13 height 6
checkbox input "false"
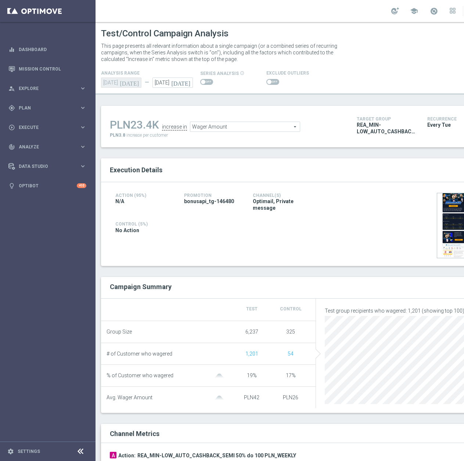
click at [268, 84] on span at bounding box center [272, 82] width 13 height 6
click at [268, 84] on input "checkbox" at bounding box center [272, 82] width 13 height 6
checkbox input "true"
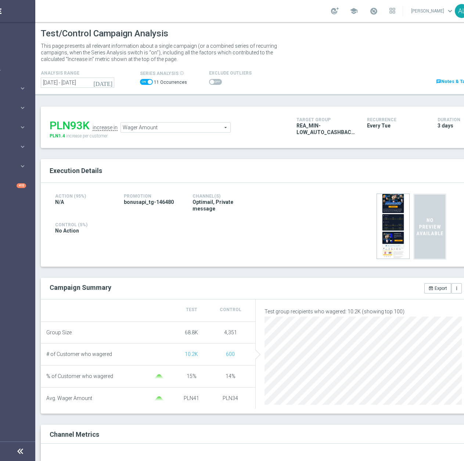
scroll to position [0, 61]
click at [144, 80] on span at bounding box center [145, 82] width 13 height 6
click at [144, 80] on input "checkbox" at bounding box center [145, 82] width 13 height 6
checkbox input "false"
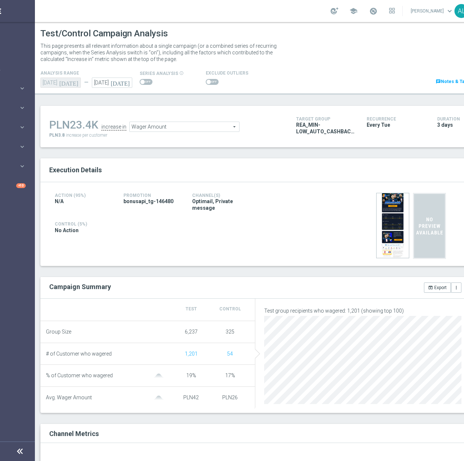
click at [200, 81] on div "Exclude Outliers" at bounding box center [273, 78] width 147 height 18
click at [213, 82] on span at bounding box center [212, 82] width 13 height 6
click at [213, 82] on input "checkbox" at bounding box center [212, 82] width 13 height 6
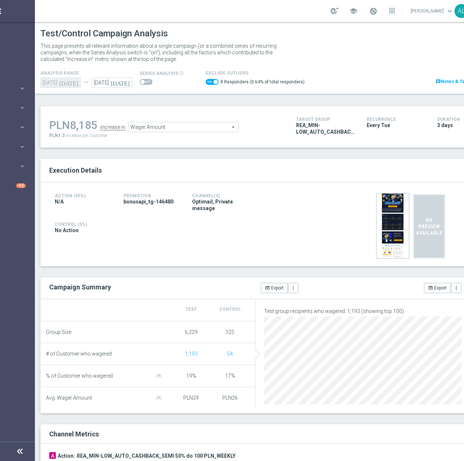
click at [155, 126] on span "Wager Amount" at bounding box center [182, 127] width 109 height 10
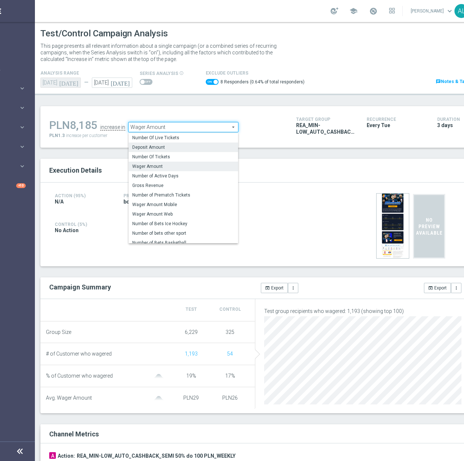
click at [153, 149] on span "Deposit Amount" at bounding box center [183, 147] width 102 height 6
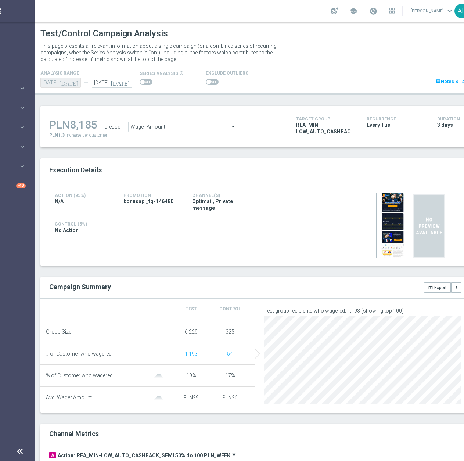
checkbox input "false"
type input "Deposit Amount"
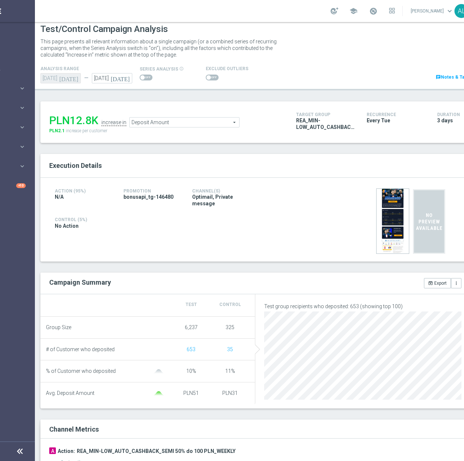
scroll to position [5, 0]
click at [211, 74] on span at bounding box center [212, 77] width 13 height 6
click at [211, 74] on input "checkbox" at bounding box center [212, 77] width 13 height 6
checkbox input "true"
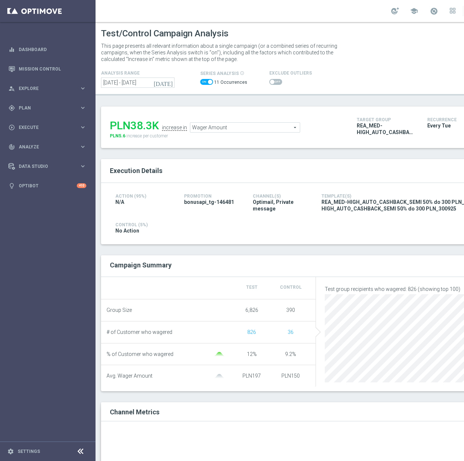
click at [202, 83] on span at bounding box center [206, 82] width 13 height 6
click at [202, 83] on input "checkbox" at bounding box center [206, 82] width 13 height 6
checkbox input "false"
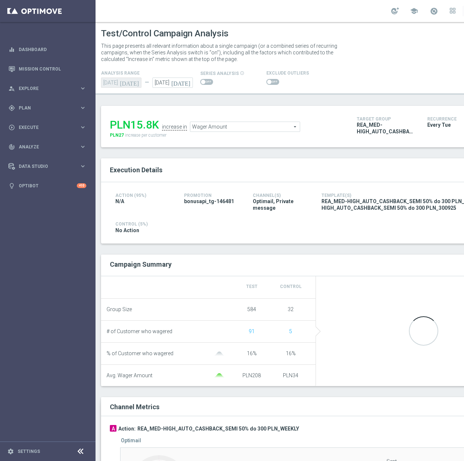
click at [269, 80] on span at bounding box center [272, 82] width 13 height 6
click at [269, 80] on input "checkbox" at bounding box center [272, 82] width 13 height 6
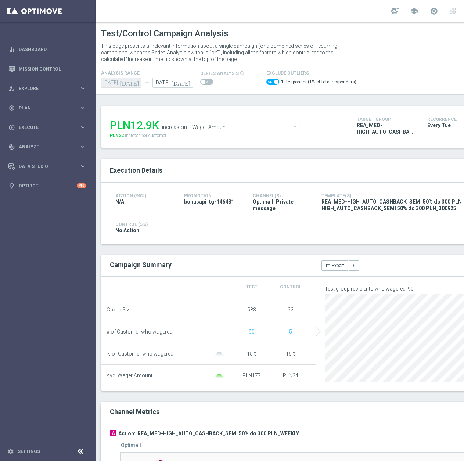
click at [250, 124] on span "Wager Amount" at bounding box center [244, 127] width 109 height 10
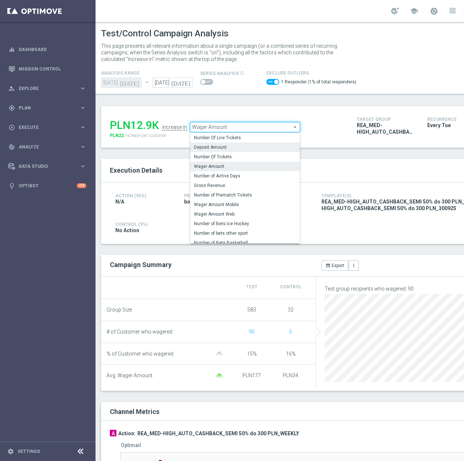
click at [220, 148] on span "Deposit Amount" at bounding box center [245, 147] width 102 height 6
checkbox input "false"
type input "Deposit Amount"
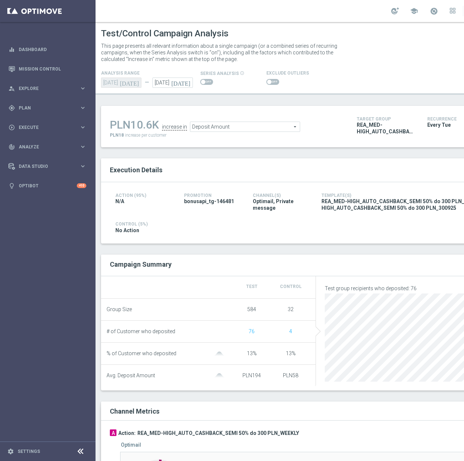
click at [269, 81] on span at bounding box center [272, 82] width 13 height 6
click at [269, 81] on input "checkbox" at bounding box center [272, 82] width 13 height 6
checkbox input "true"
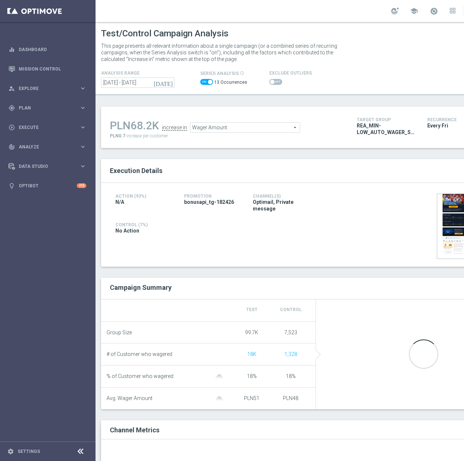
click at [272, 80] on span at bounding box center [275, 82] width 13 height 6
click at [272, 80] on input "checkbox" at bounding box center [275, 82] width 13 height 6
checkbox input "true"
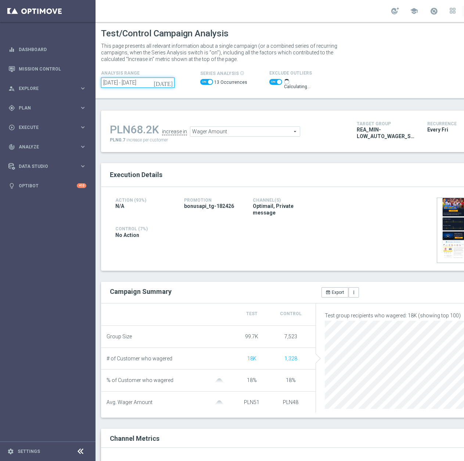
click at [148, 85] on input "[DATE] - [DATE]" at bounding box center [137, 82] width 73 height 10
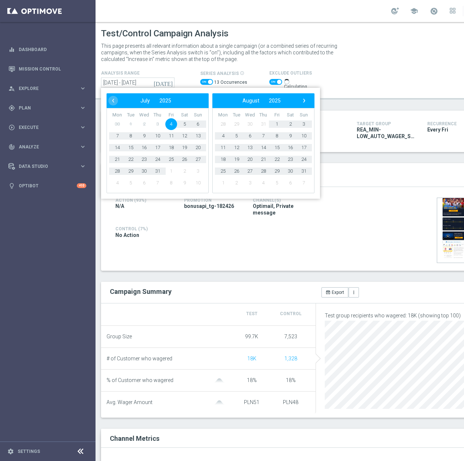
click at [208, 80] on span at bounding box center [210, 82] width 4 height 4
click at [208, 80] on input "checkbox" at bounding box center [206, 82] width 13 height 6
checkbox input "false"
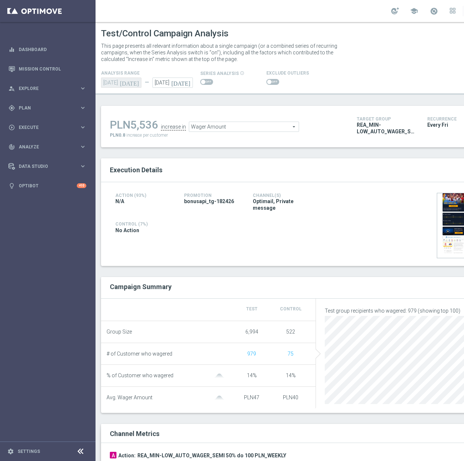
click at [274, 84] on span at bounding box center [272, 82] width 13 height 6
click at [274, 84] on input "checkbox" at bounding box center [272, 82] width 13 height 6
click at [246, 125] on span "Wager Amount" at bounding box center [251, 127] width 109 height 10
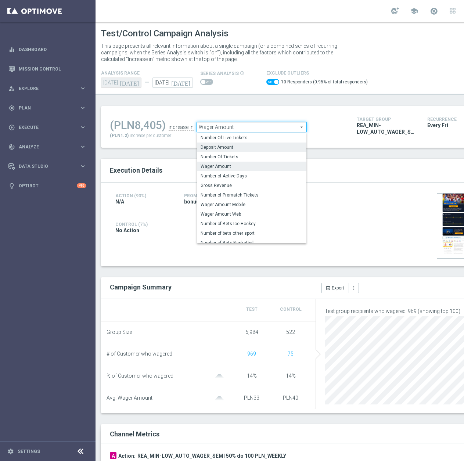
click at [233, 149] on span "Deposit Amount" at bounding box center [251, 147] width 102 height 6
checkbox input "false"
type input "Deposit Amount"
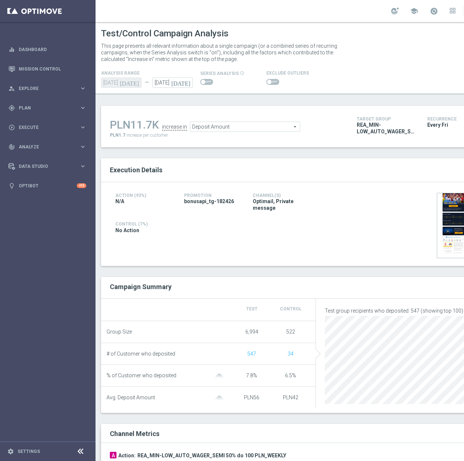
click at [270, 82] on span at bounding box center [272, 82] width 13 height 6
click at [270, 82] on input "checkbox" at bounding box center [272, 82] width 13 height 6
checkbox input "true"
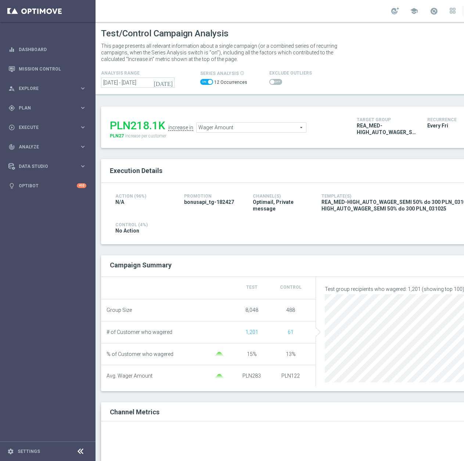
click at [205, 84] on span at bounding box center [206, 82] width 13 height 6
click at [205, 84] on input "checkbox" at bounding box center [206, 82] width 13 height 6
checkbox input "false"
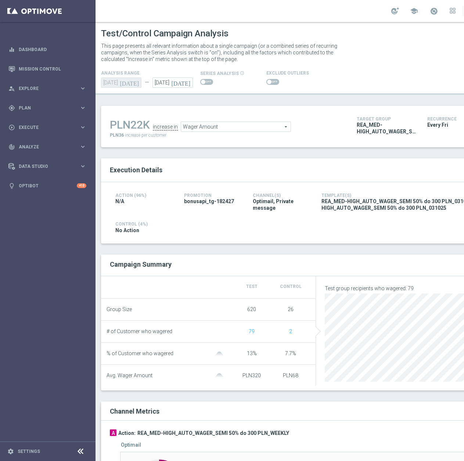
click at [264, 82] on div "Exclude Outliers" at bounding box center [334, 78] width 147 height 18
click at [267, 82] on span at bounding box center [269, 82] width 4 height 4
click at [266, 82] on input "checkbox" at bounding box center [272, 82] width 13 height 6
click at [217, 127] on span "Wager Amount" at bounding box center [244, 127] width 109 height 10
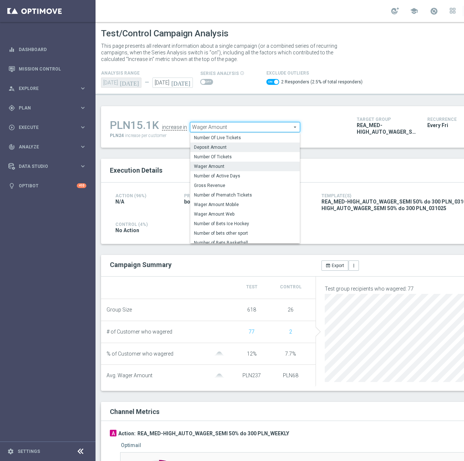
click at [213, 148] on span "Deposit Amount" at bounding box center [245, 147] width 102 height 6
checkbox input "false"
type input "Deposit Amount"
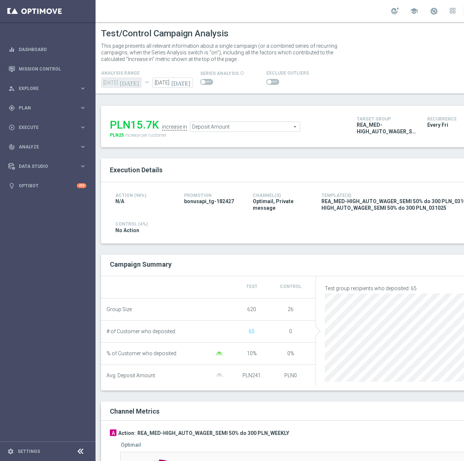
click at [271, 81] on span at bounding box center [272, 82] width 13 height 6
click at [271, 81] on input "checkbox" at bounding box center [272, 82] width 13 height 6
checkbox input "true"
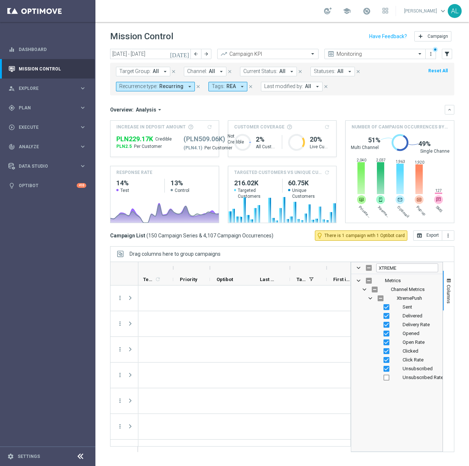
scroll to position [0, 321]
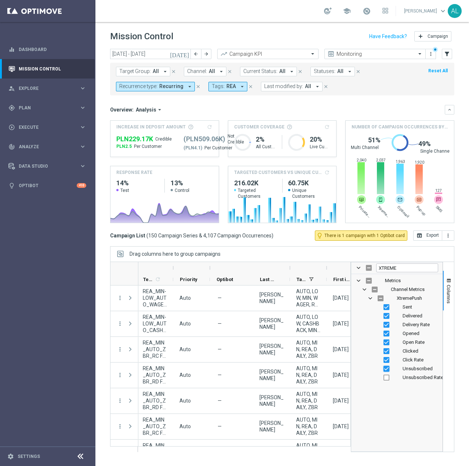
click at [388, 370] on input "Press SPACE to toggle visibility (visible)" at bounding box center [387, 369] width 6 height 6
checkbox input "false"
click at [404, 414] on div "Metrics Channel Metrics XtremePush Sent Delivered Opened" at bounding box center [396, 362] width 91 height 177
click at [359, 267] on span at bounding box center [359, 268] width 6 height 6
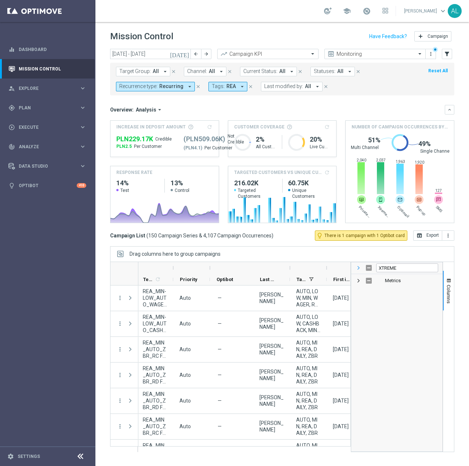
click at [359, 269] on span at bounding box center [359, 268] width 6 height 6
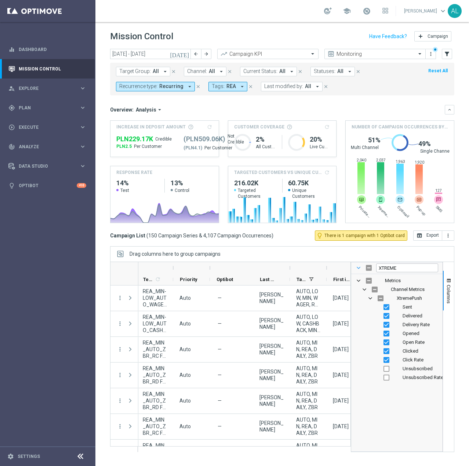
click at [359, 268] on span at bounding box center [359, 268] width 6 height 6
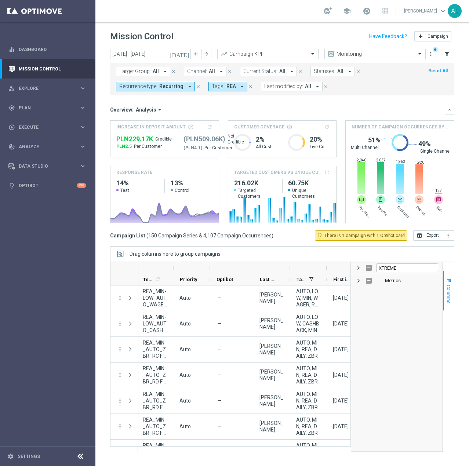
click at [450, 291] on span "Columns" at bounding box center [449, 294] width 6 height 19
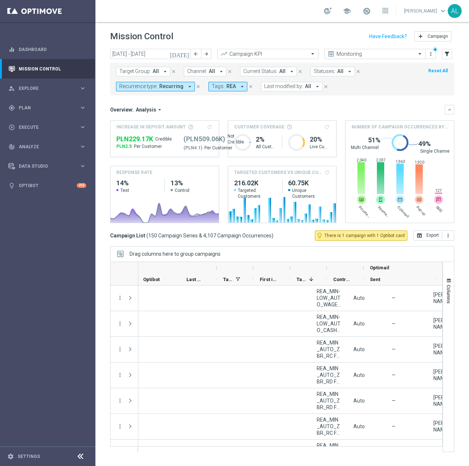
scroll to position [0, 457]
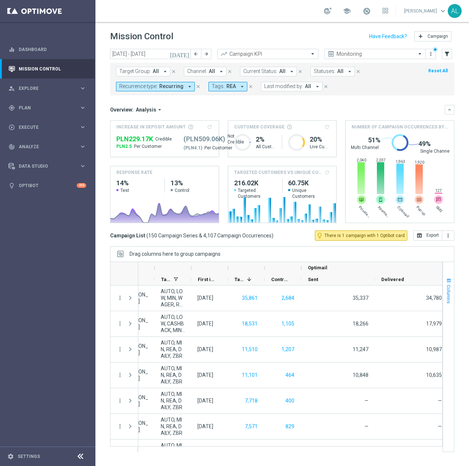
click at [447, 291] on span "Columns" at bounding box center [449, 294] width 6 height 19
click at [393, 266] on input "XTREME" at bounding box center [407, 268] width 62 height 9
type input "S"
checkbox input "false"
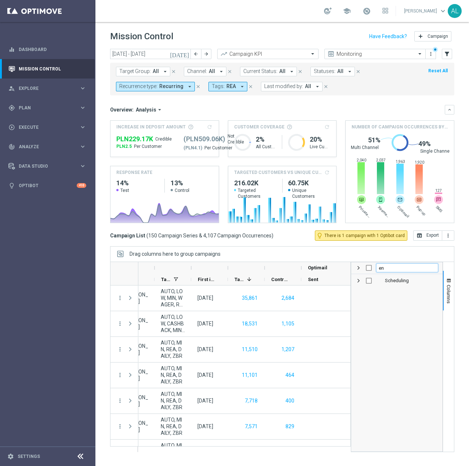
type input "e"
checkbox input "false"
click at [358, 267] on span at bounding box center [359, 268] width 6 height 6
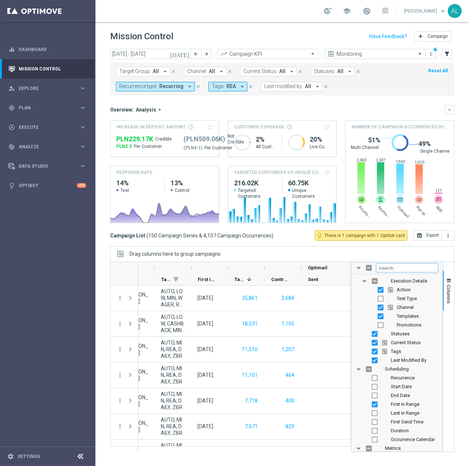
scroll to position [72, 0]
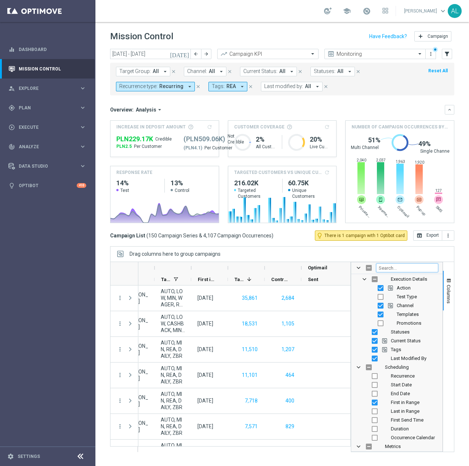
click at [394, 268] on input "Filter Columns Input" at bounding box center [407, 268] width 62 height 9
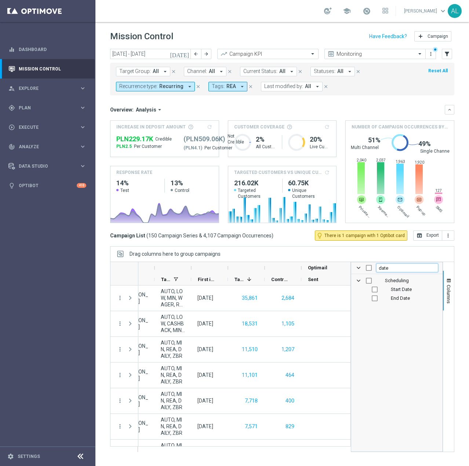
type input "date"
click at [374, 291] on input "Press SPACE to toggle visibility (hidden)" at bounding box center [375, 290] width 6 height 6
checkbox input "true"
checkbox input "false"
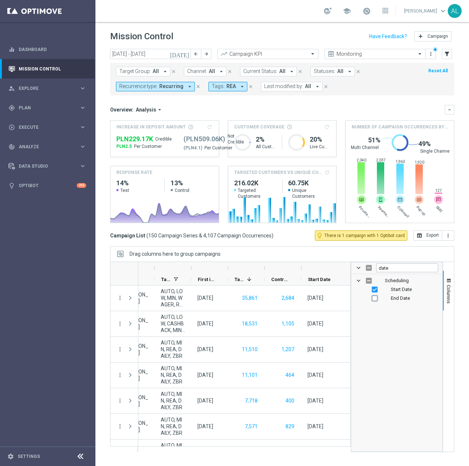
click at [375, 300] on input "Press SPACE to toggle visibility (hidden)" at bounding box center [375, 298] width 6 height 6
checkbox input "true"
click at [389, 270] on input "date" at bounding box center [407, 268] width 62 height 9
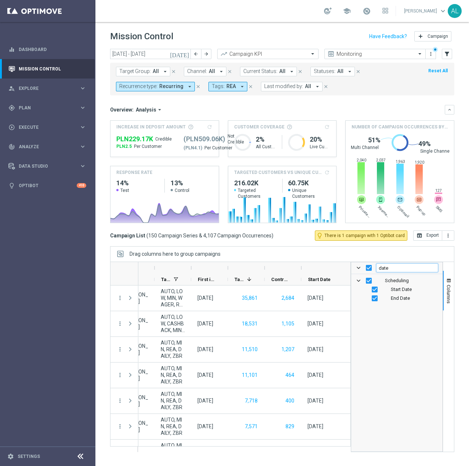
click at [389, 270] on input "date" at bounding box center [407, 268] width 62 height 9
type input "act"
click at [381, 298] on input "Press SPACE to toggle visibility (visible)" at bounding box center [381, 298] width 6 height 6
checkbox input "false"
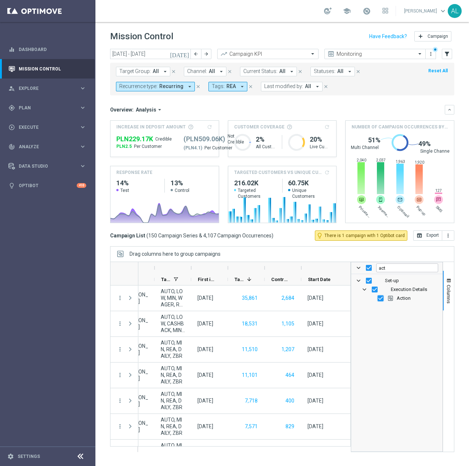
checkbox input "false"
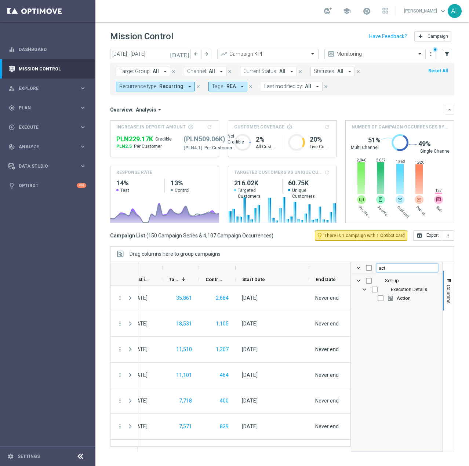
click at [396, 266] on input "act" at bounding box center [407, 268] width 62 height 9
click at [392, 269] on input "act" at bounding box center [407, 268] width 62 height 9
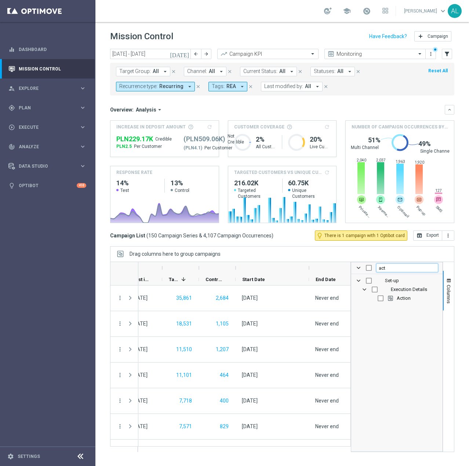
click at [392, 269] on input "act" at bounding box center [407, 268] width 62 height 9
type input "control"
checkbox input "false"
type input "control"
click at [375, 288] on input "Press SPACE to toggle visibility (visible)" at bounding box center [375, 290] width 6 height 6
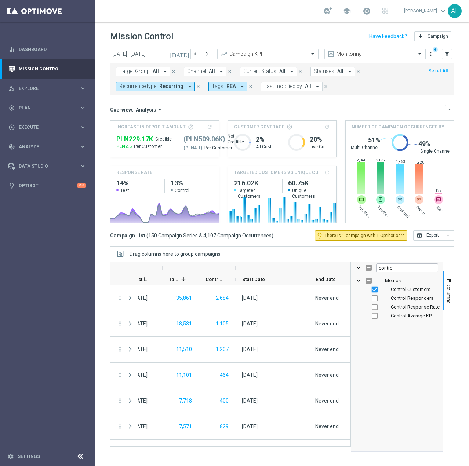
checkbox input "false"
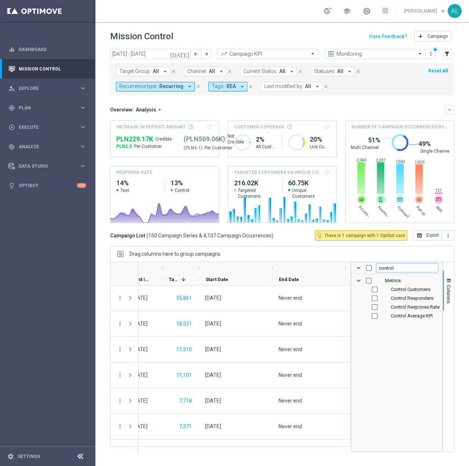
click at [400, 271] on input "control" at bounding box center [407, 268] width 62 height 9
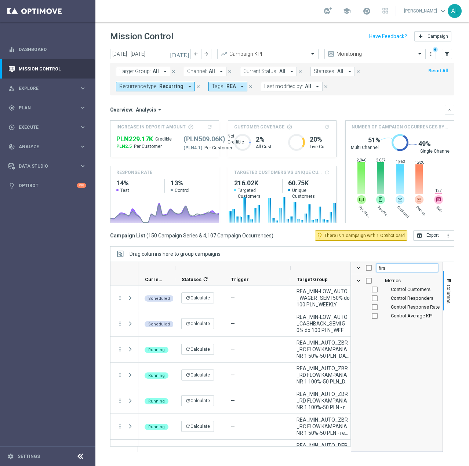
type input "first"
checkbox input "false"
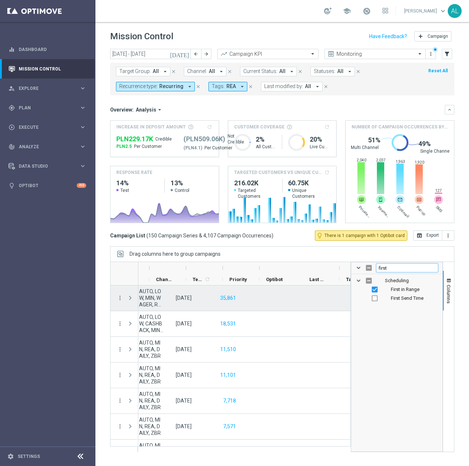
scroll to position [0, 206]
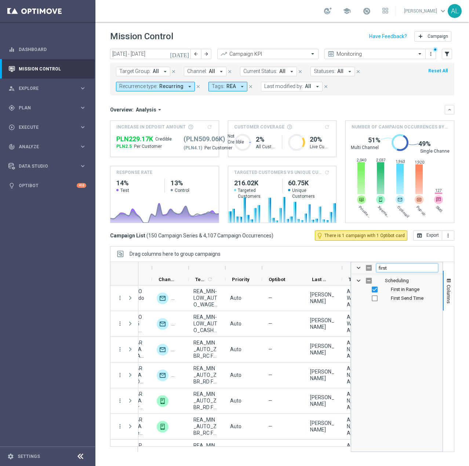
type input "first"
click at [374, 298] on input "Press SPACE to toggle visibility (hidden)" at bounding box center [375, 298] width 6 height 6
checkbox input "true"
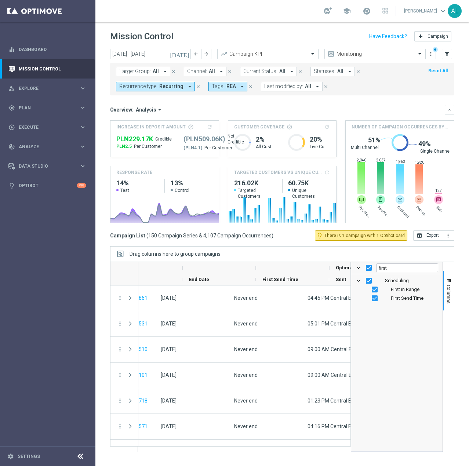
scroll to position [0, 549]
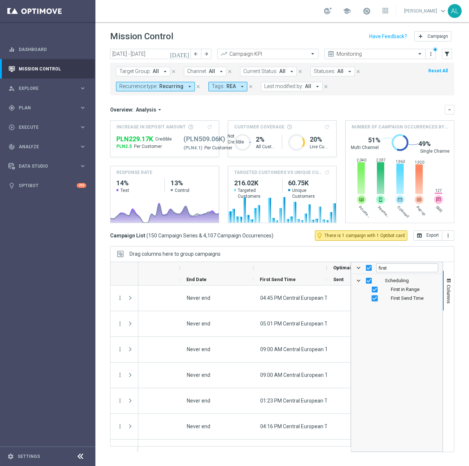
click at [376, 300] on input "Press SPACE to toggle visibility (visible)" at bounding box center [375, 298] width 6 height 6
checkbox input "false"
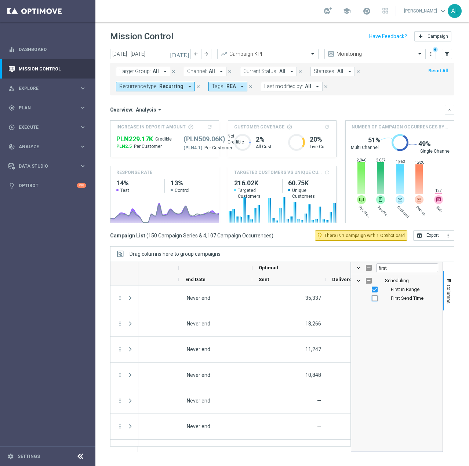
checkbox input "false"
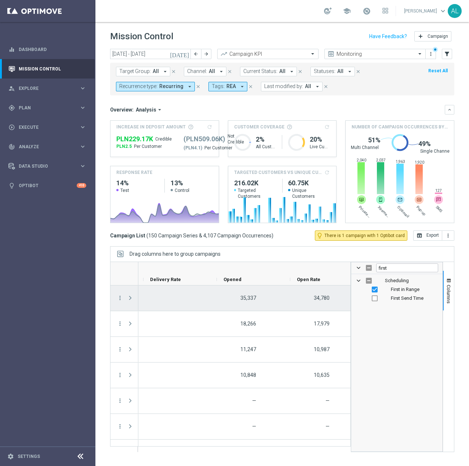
scroll to position [0, 1042]
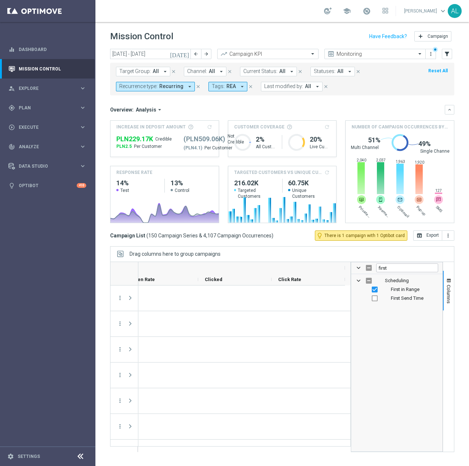
click at [362, 254] on div "Drag columns here to group campaigns" at bounding box center [282, 253] width 344 height 15
click at [144, 73] on span "Target Group:" at bounding box center [135, 71] width 32 height 6
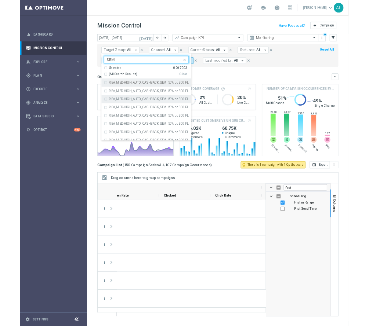
scroll to position [0, 1485]
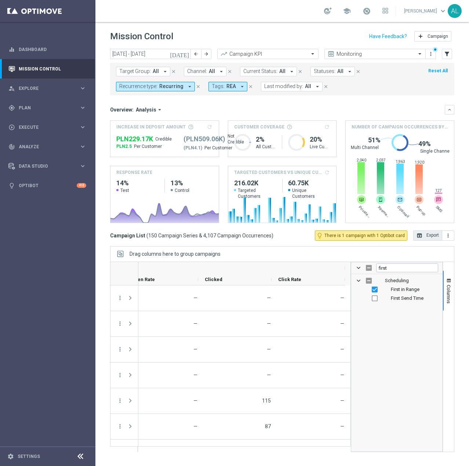
click at [428, 236] on button "open_in_browser Export" at bounding box center [427, 236] width 29 height 10
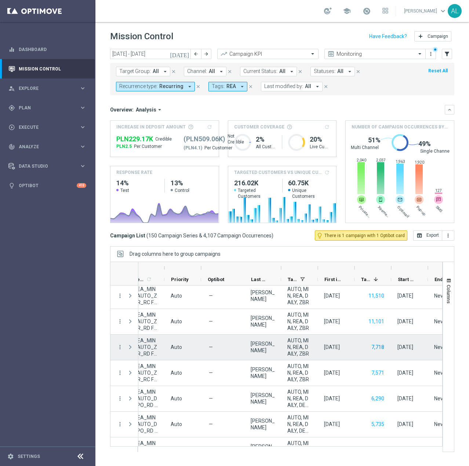
scroll to position [73, 0]
